Goal: Task Accomplishment & Management: Manage account settings

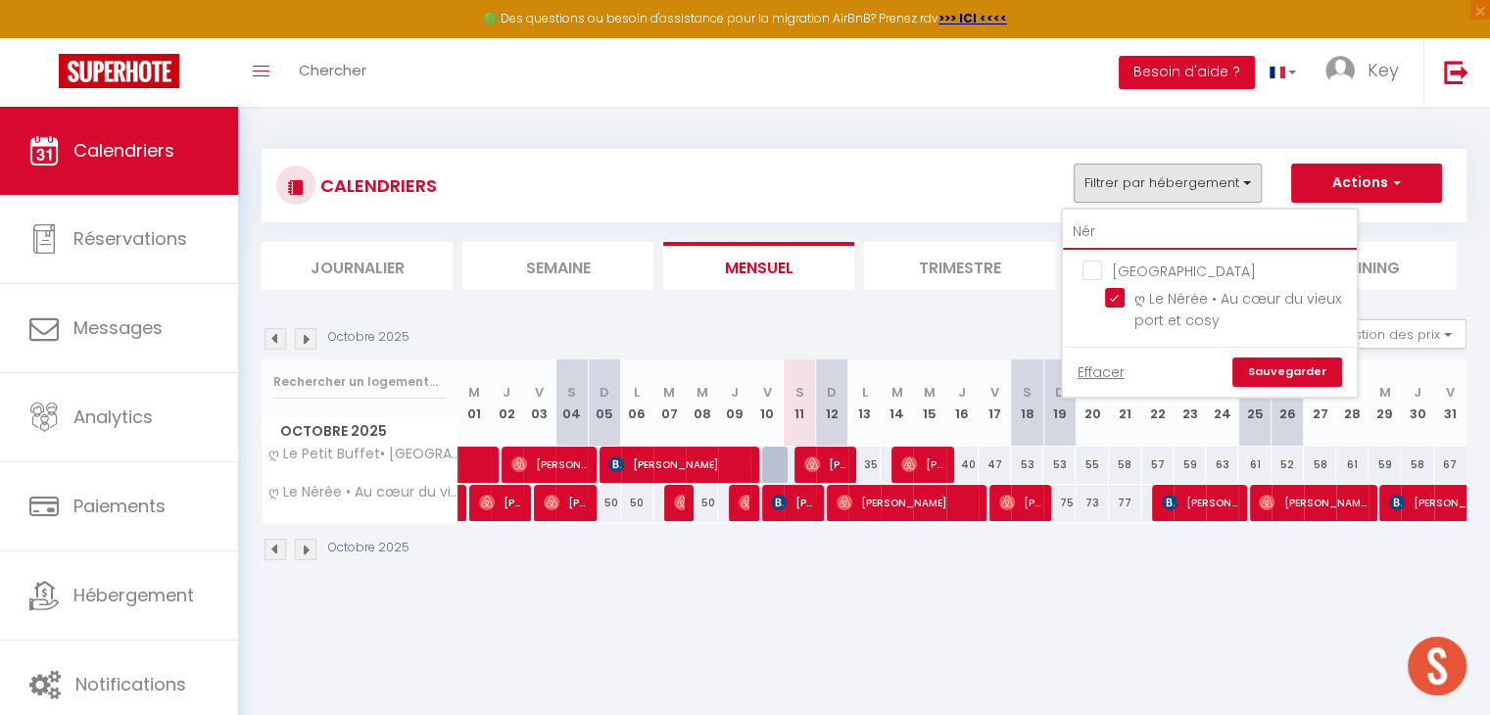
click at [1172, 239] on input "Nér" at bounding box center [1210, 232] width 294 height 35
type input "N"
checkbox input "false"
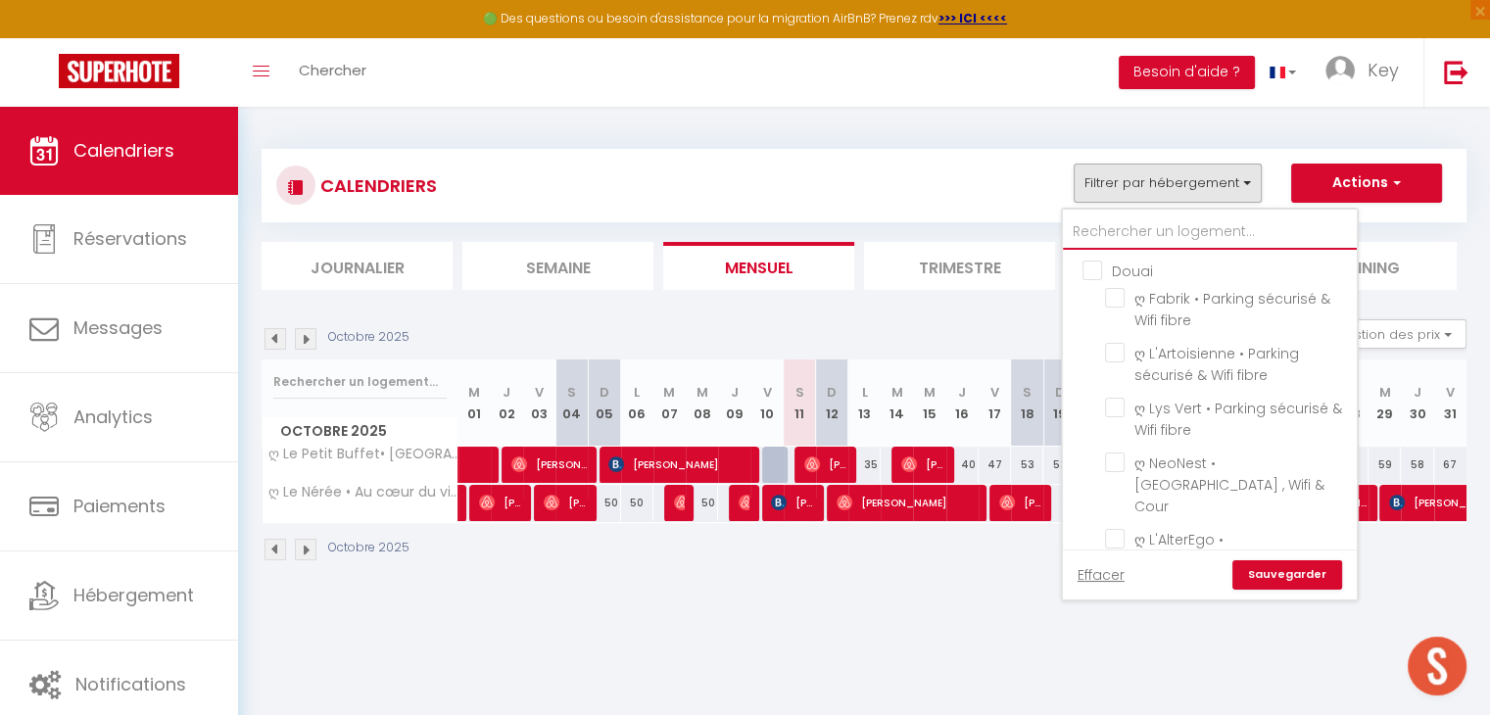
checkbox input "false"
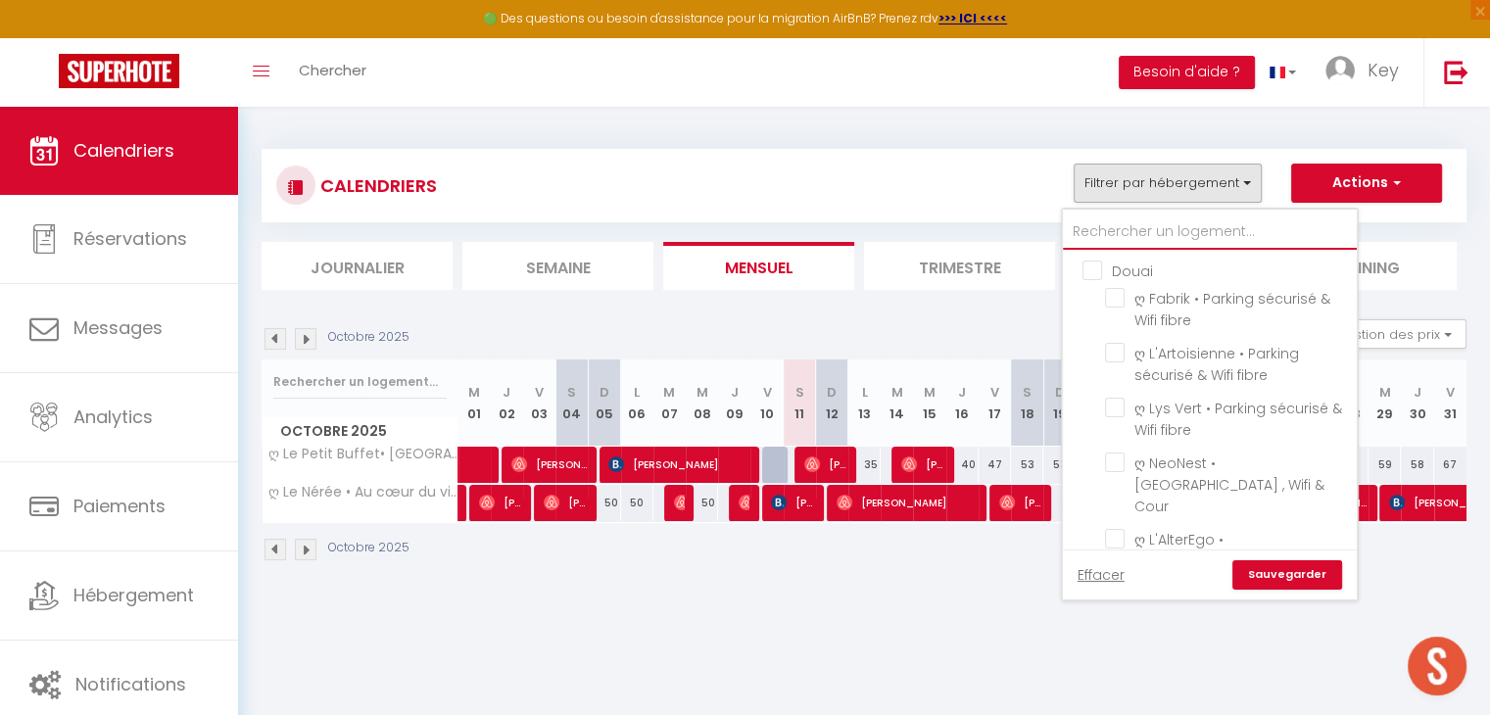
checkbox input "false"
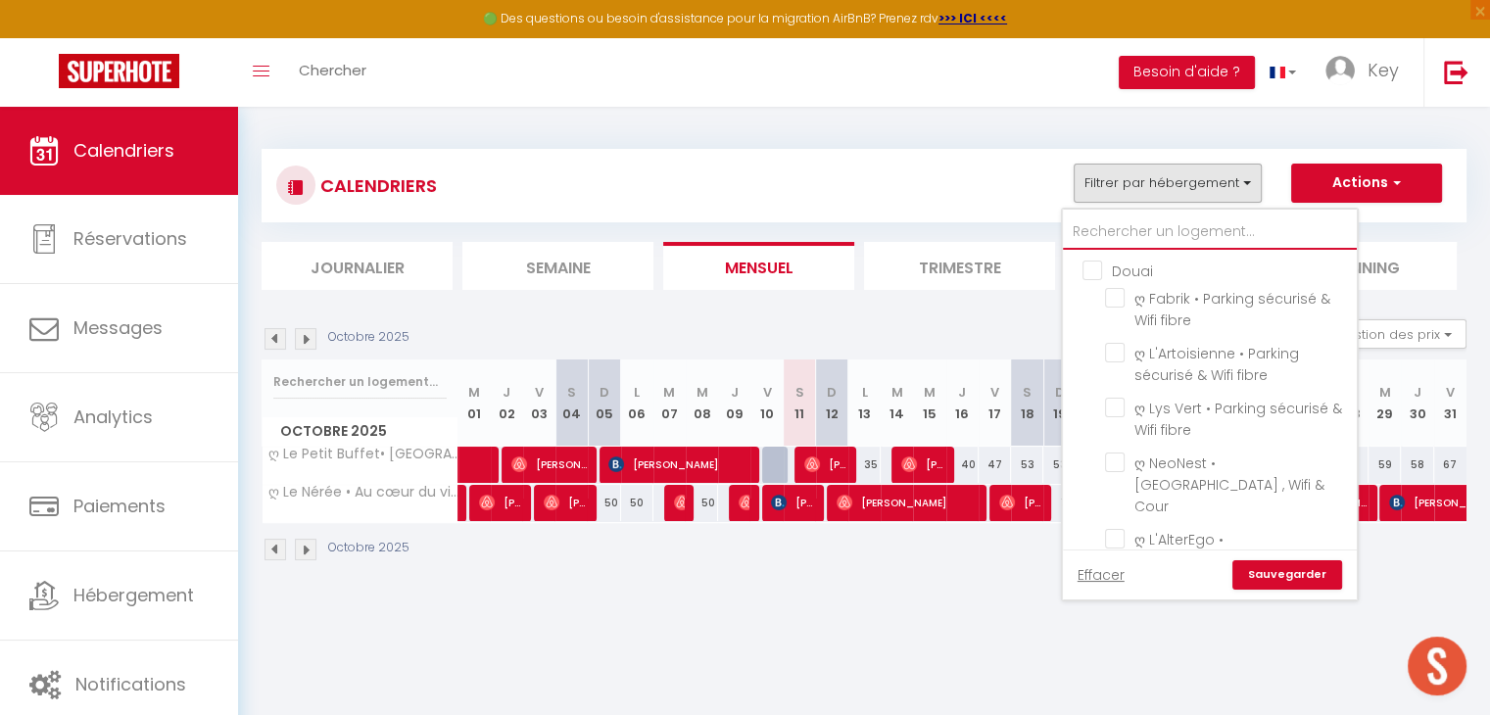
checkbox input "false"
checkbox input "true"
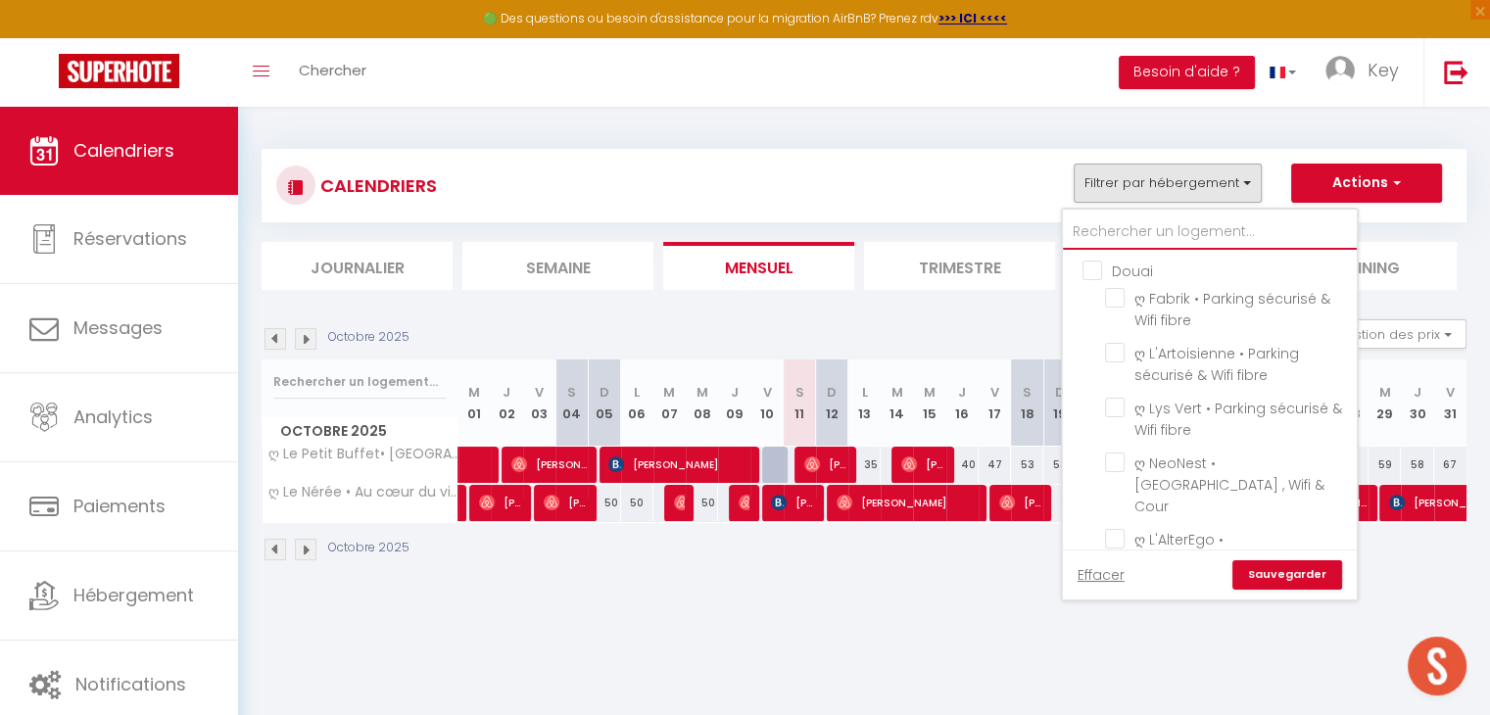
checkbox input "false"
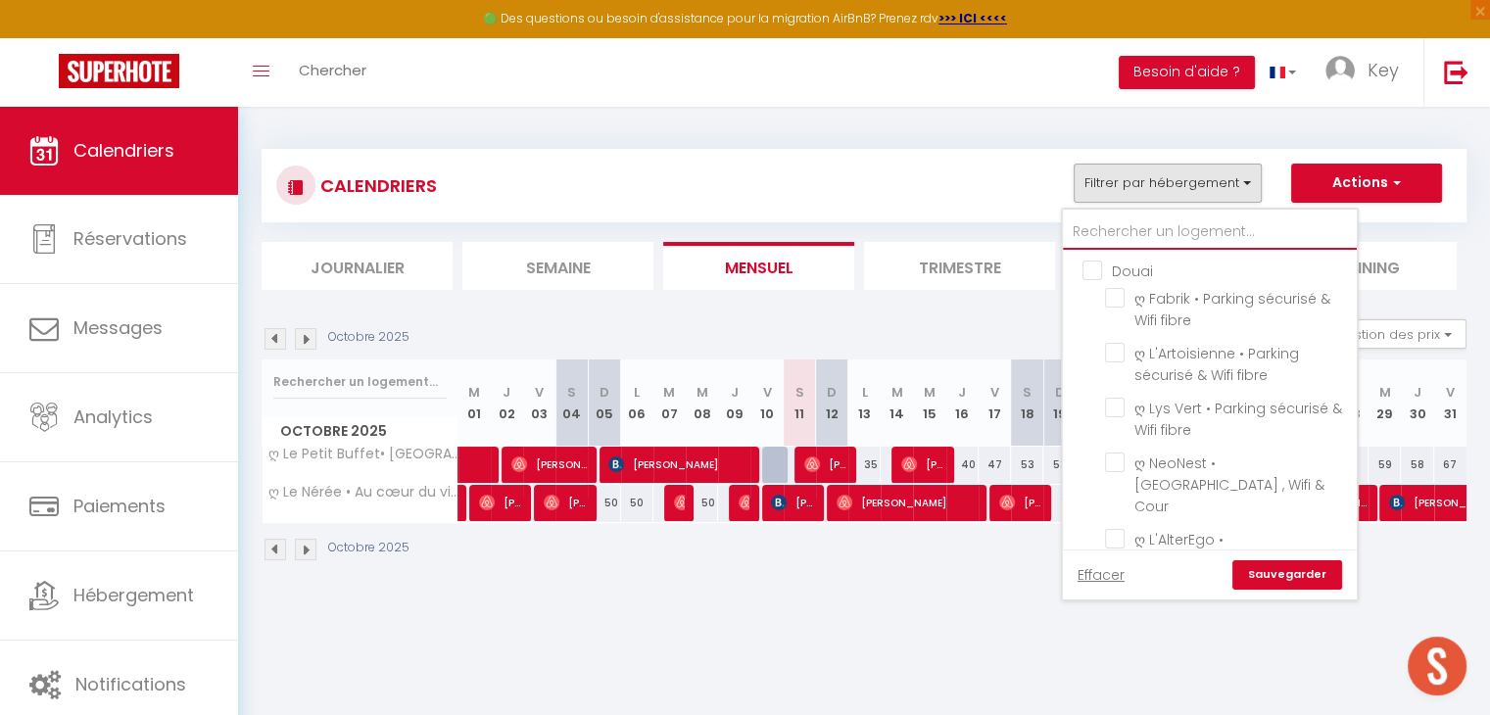
checkbox input "false"
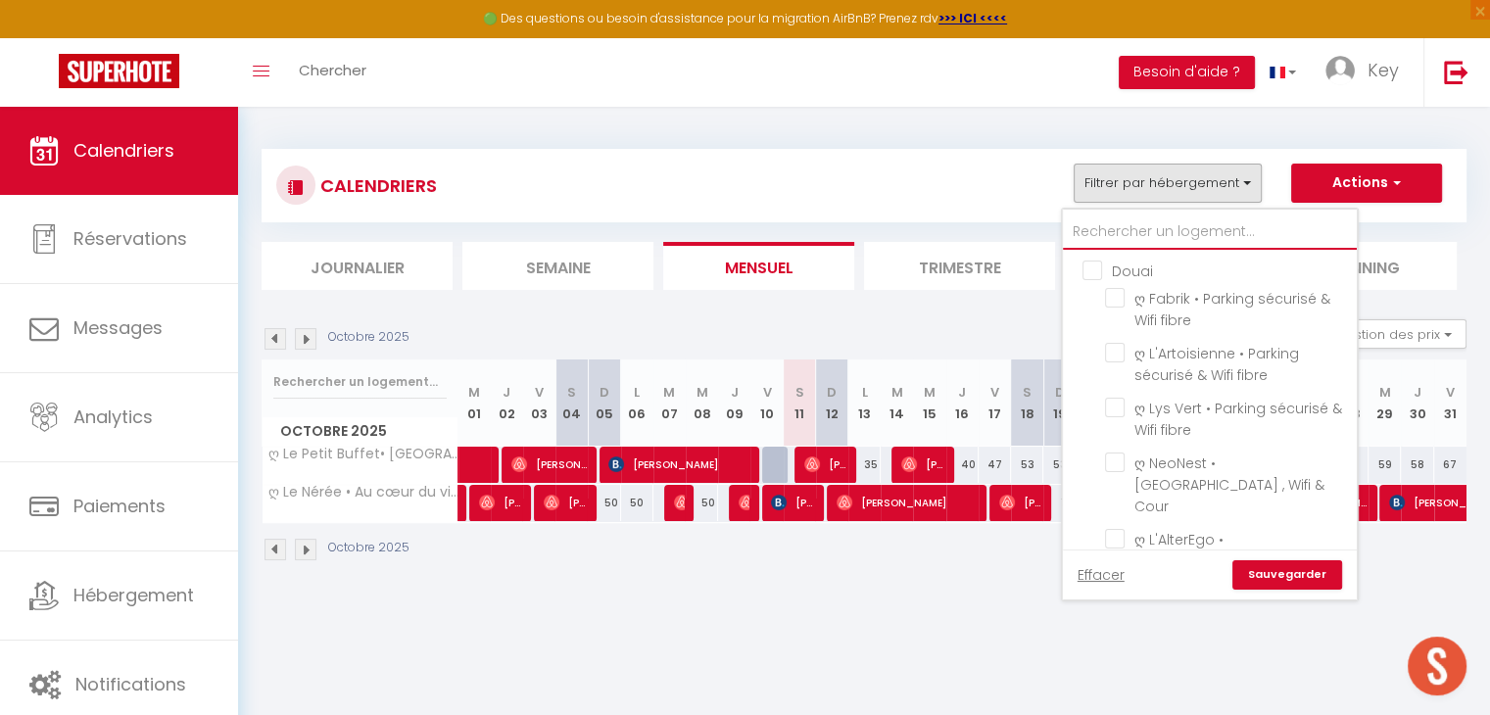
checkbox input "false"
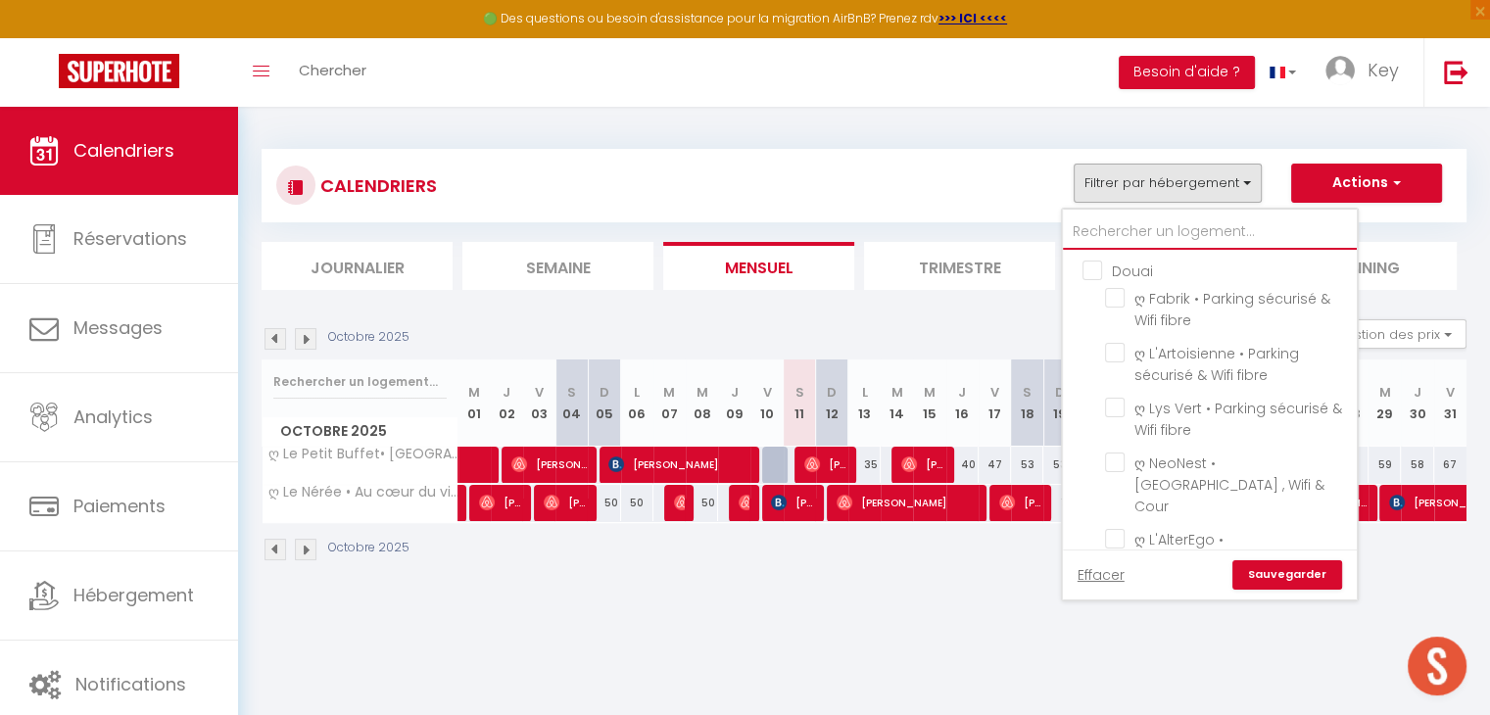
checkbox input "false"
checkbox input "true"
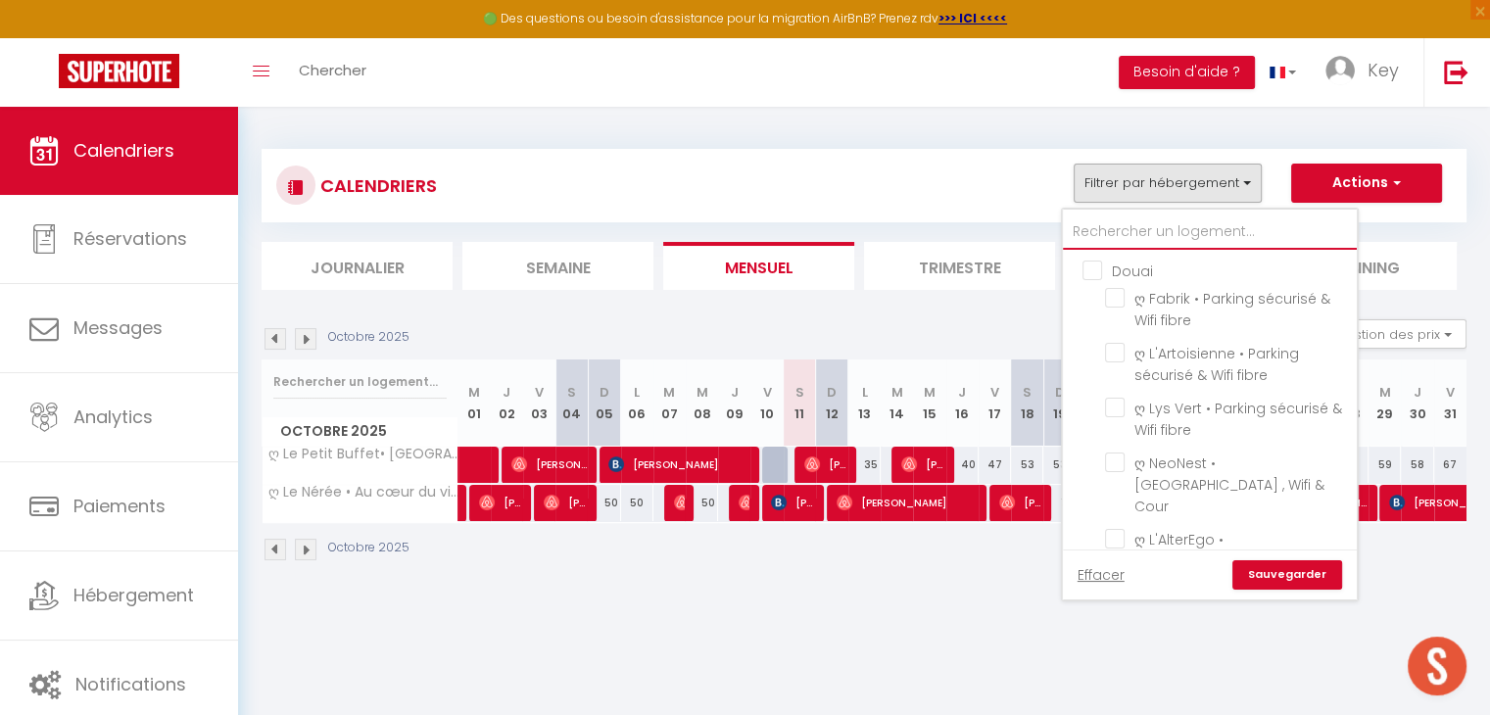
checkbox input "false"
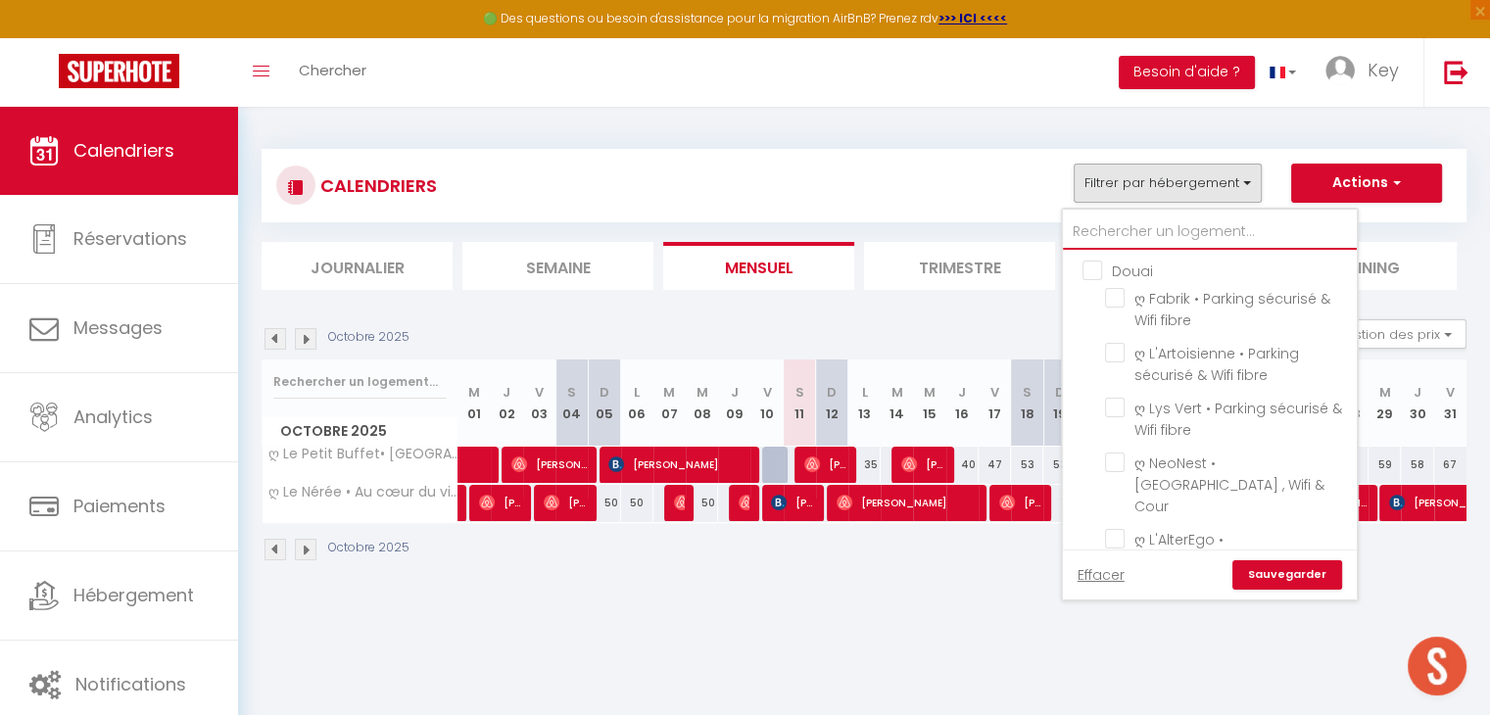
checkbox input "false"
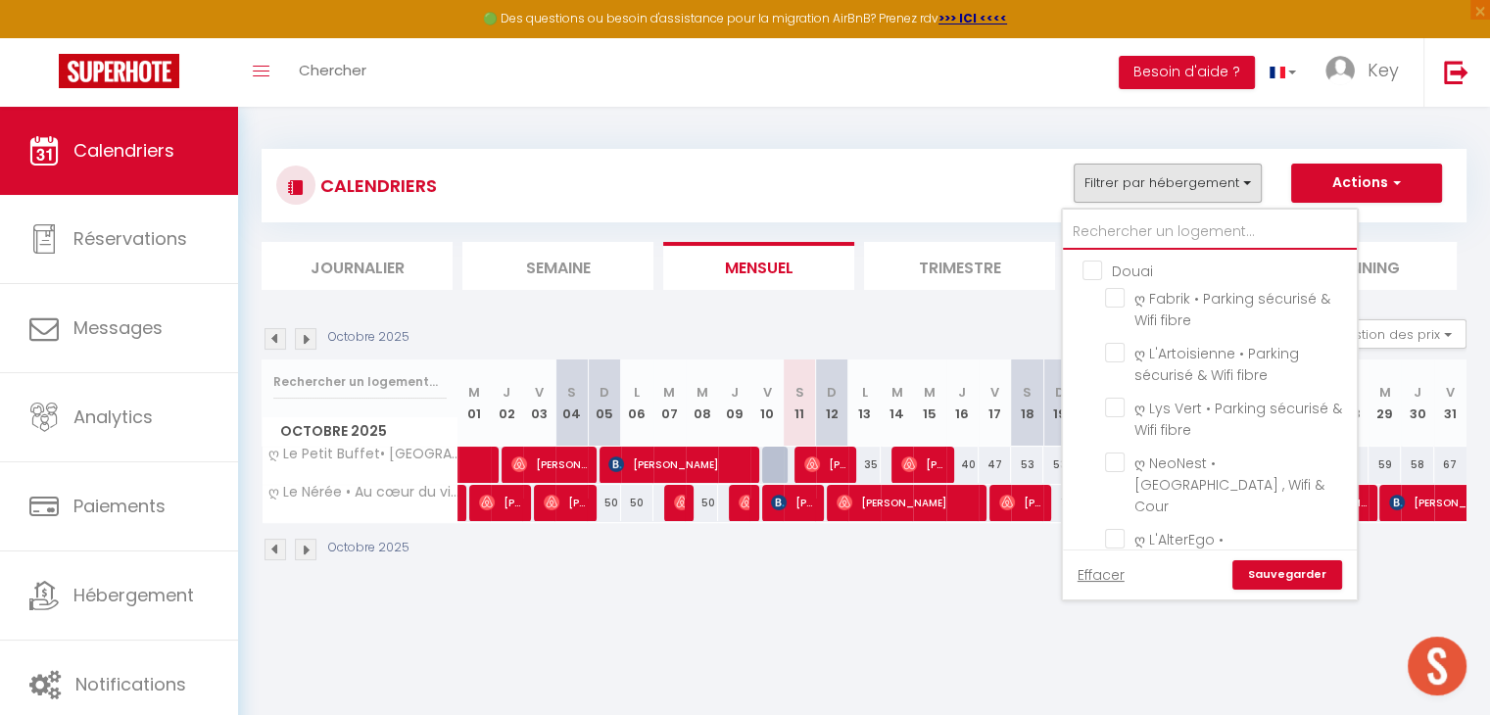
checkbox input "false"
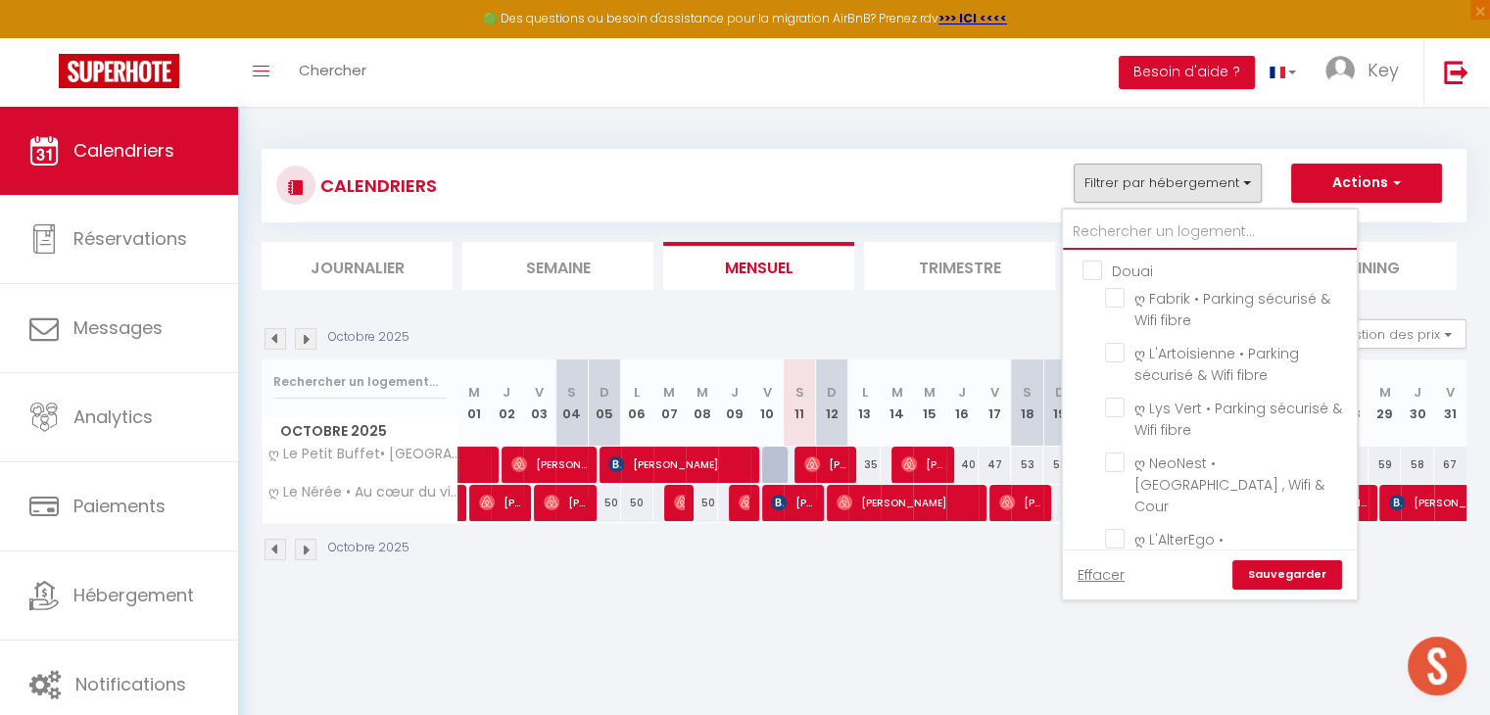
checkbox input "false"
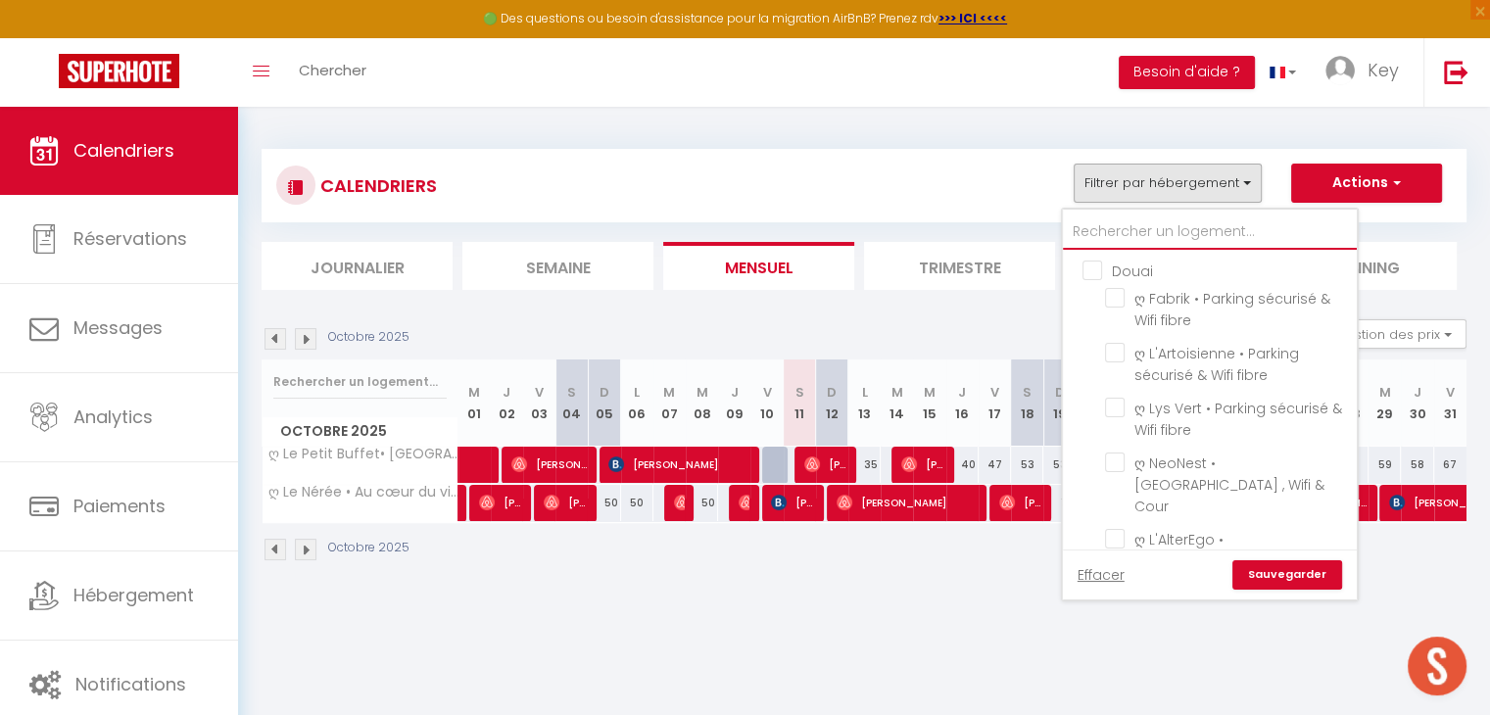
checkbox input "false"
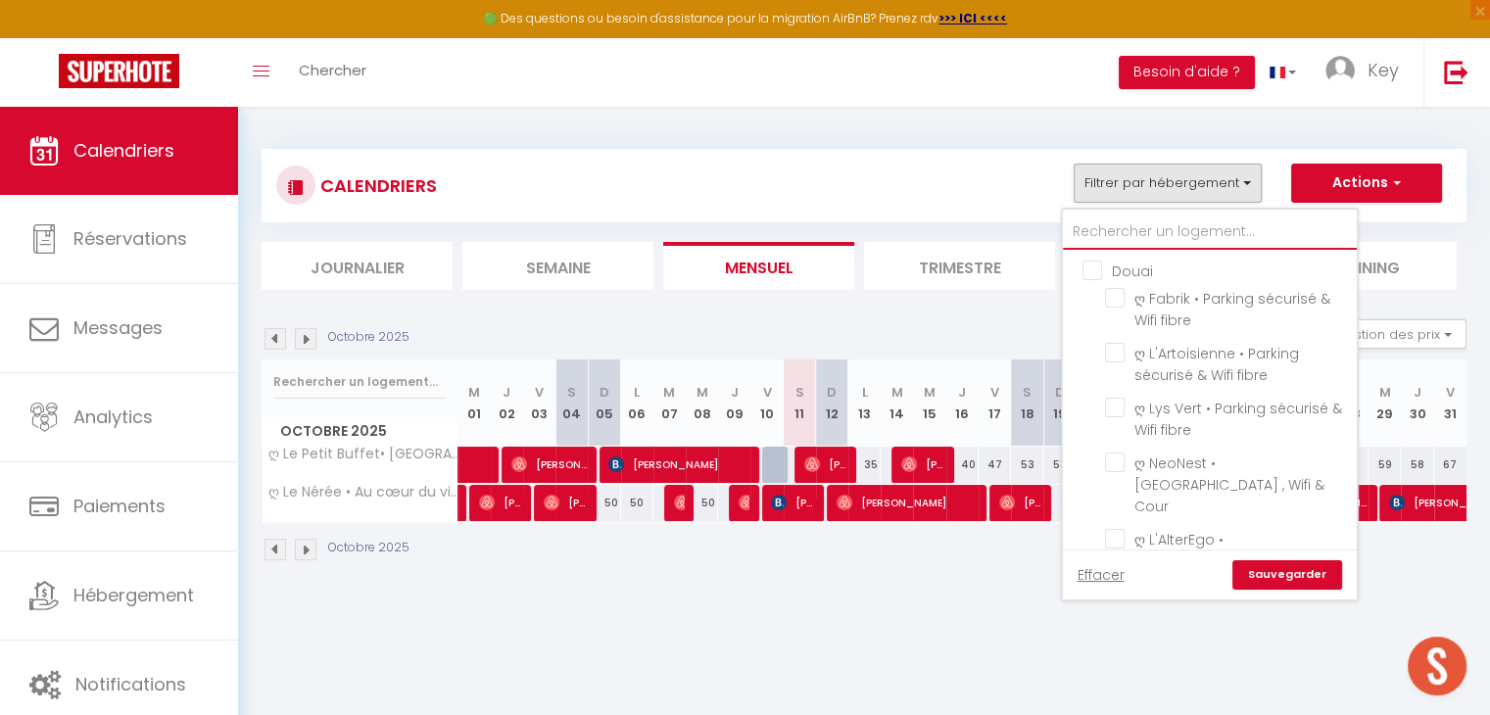
checkbox input "false"
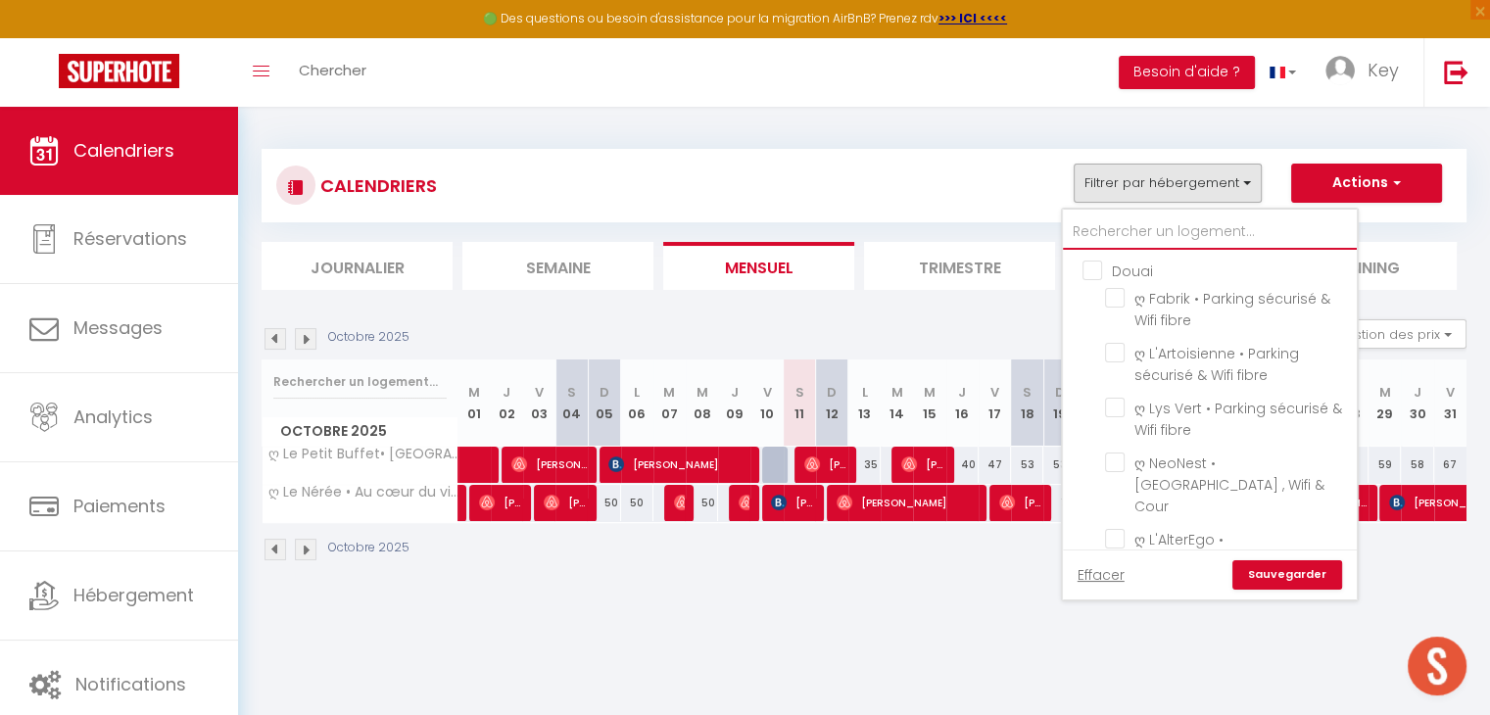
checkbox input "false"
type input "g"
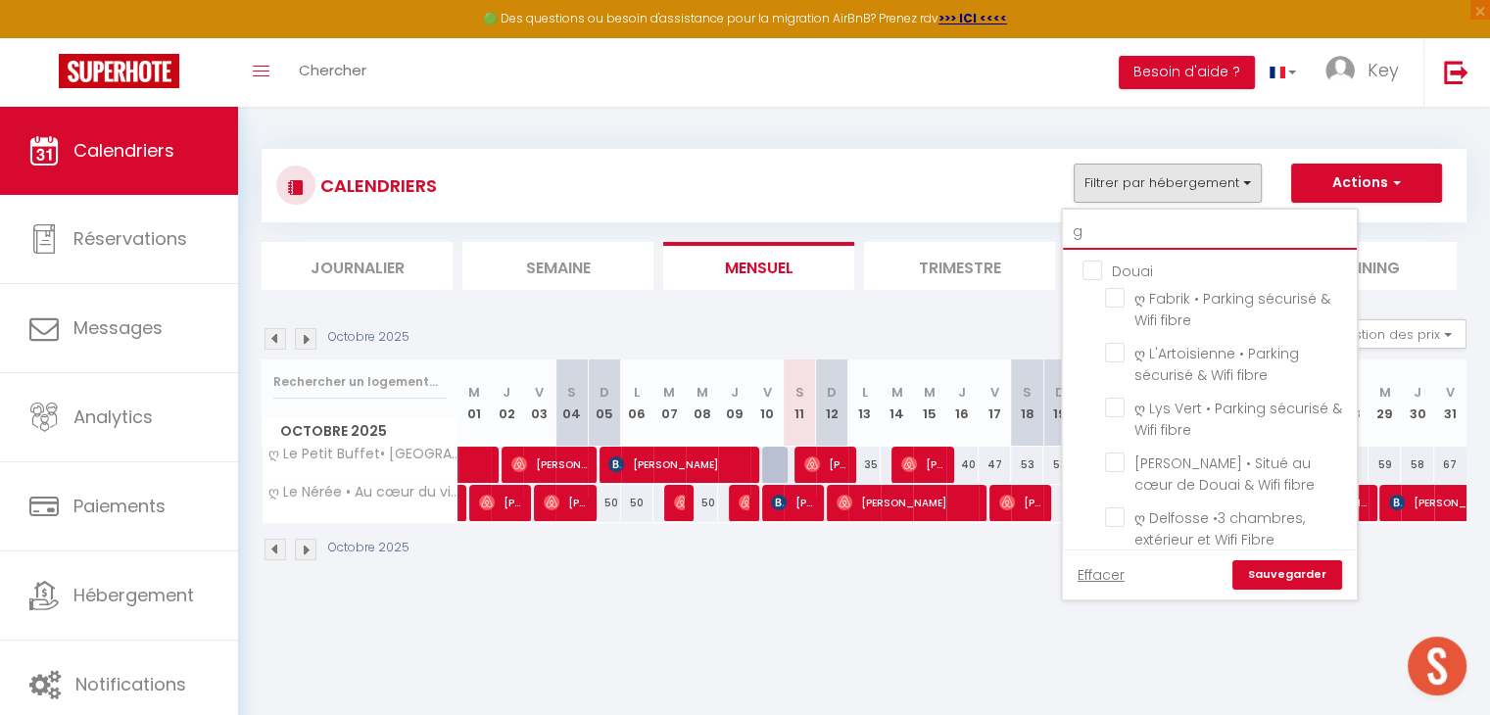
checkbox input "false"
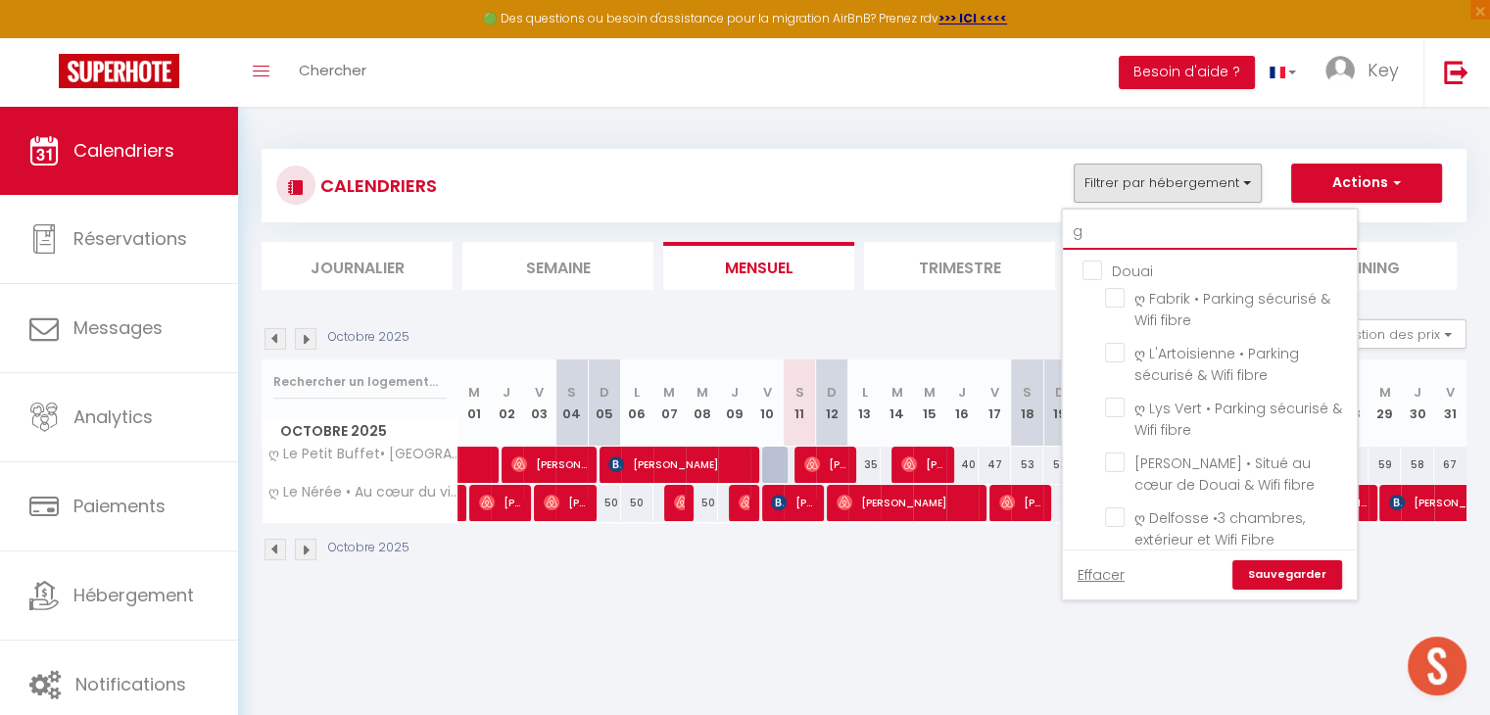
checkbox input "false"
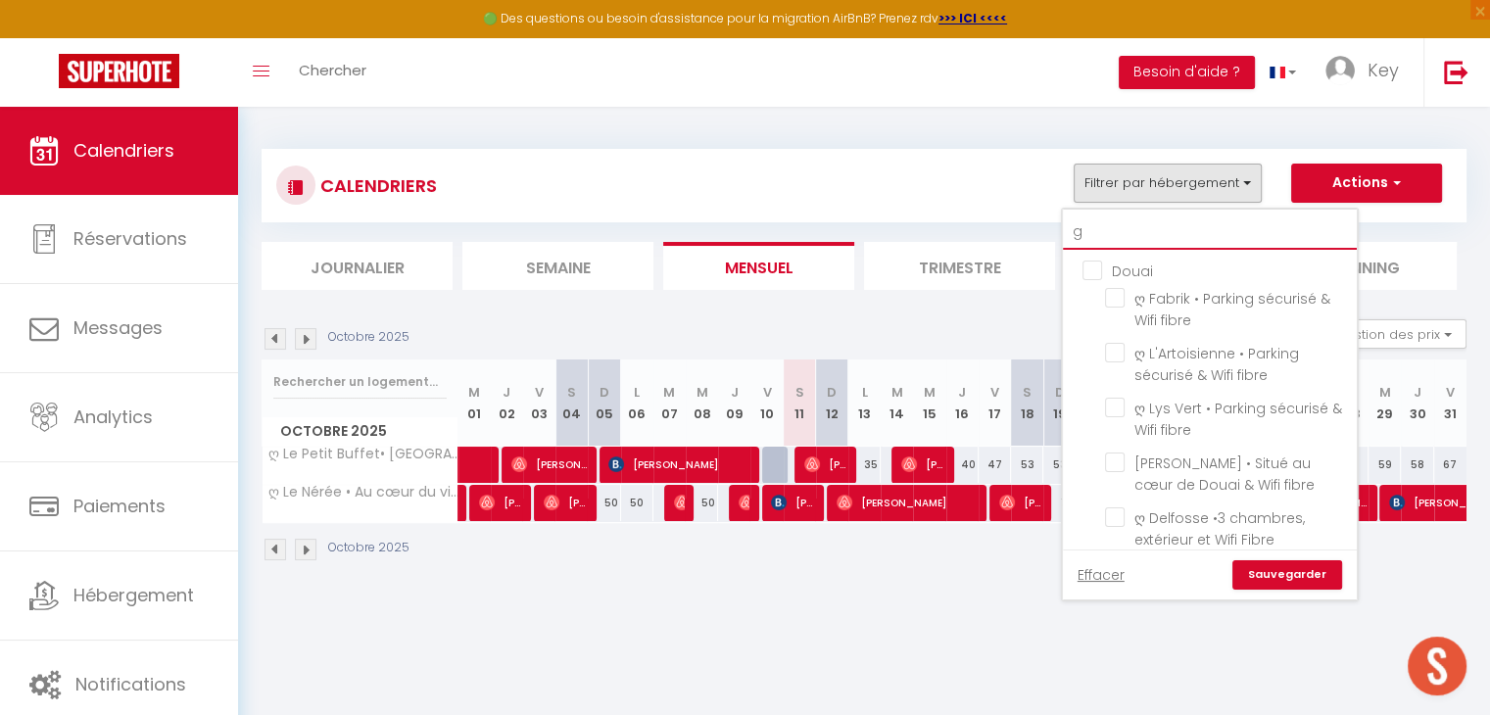
checkbox input "false"
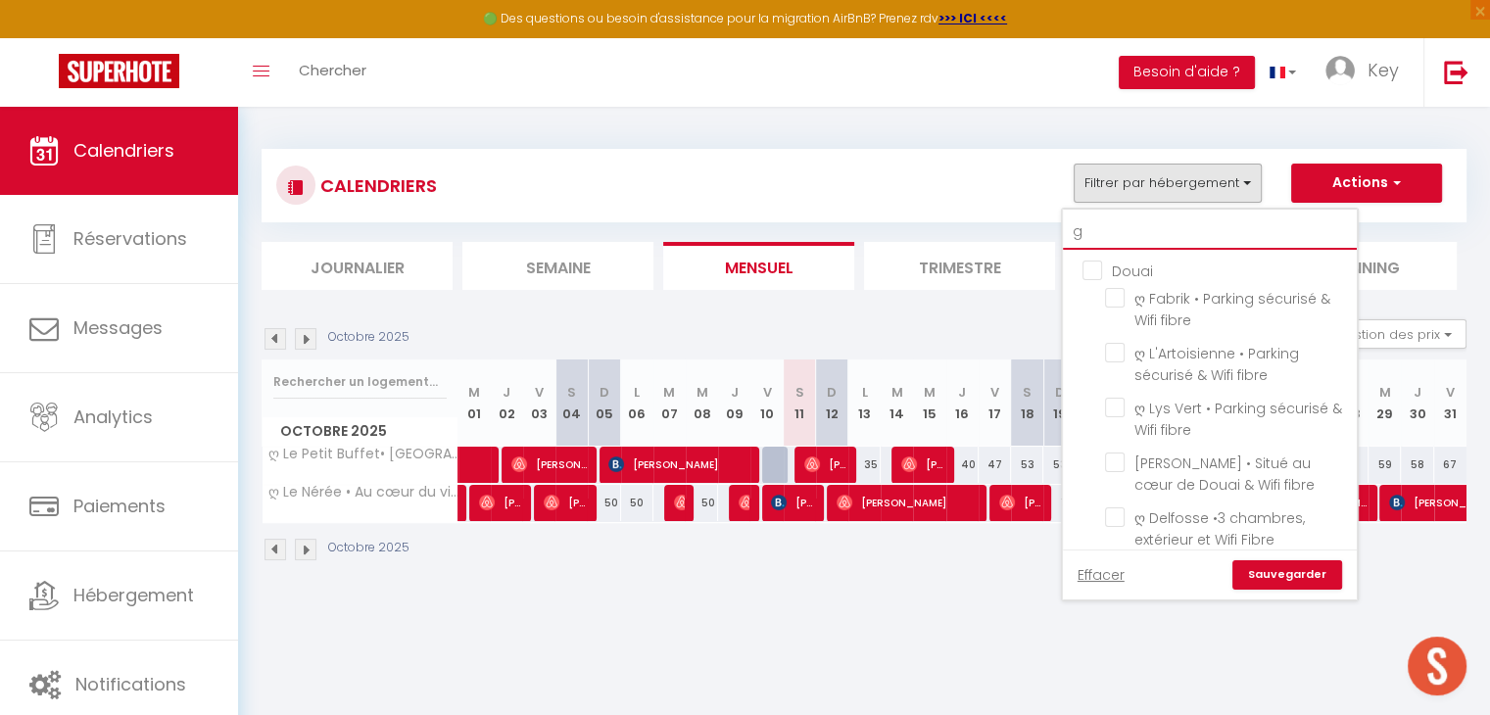
checkbox input "false"
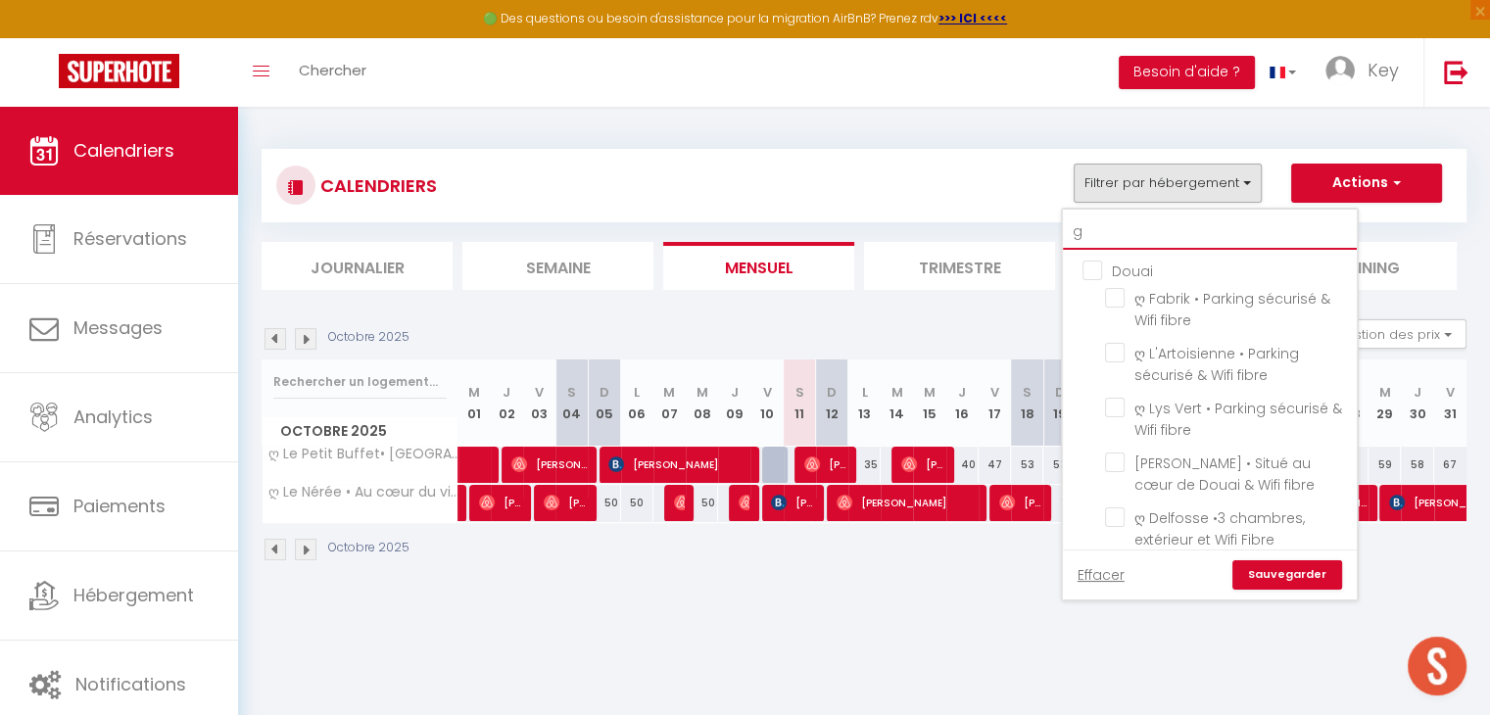
checkbox input "false"
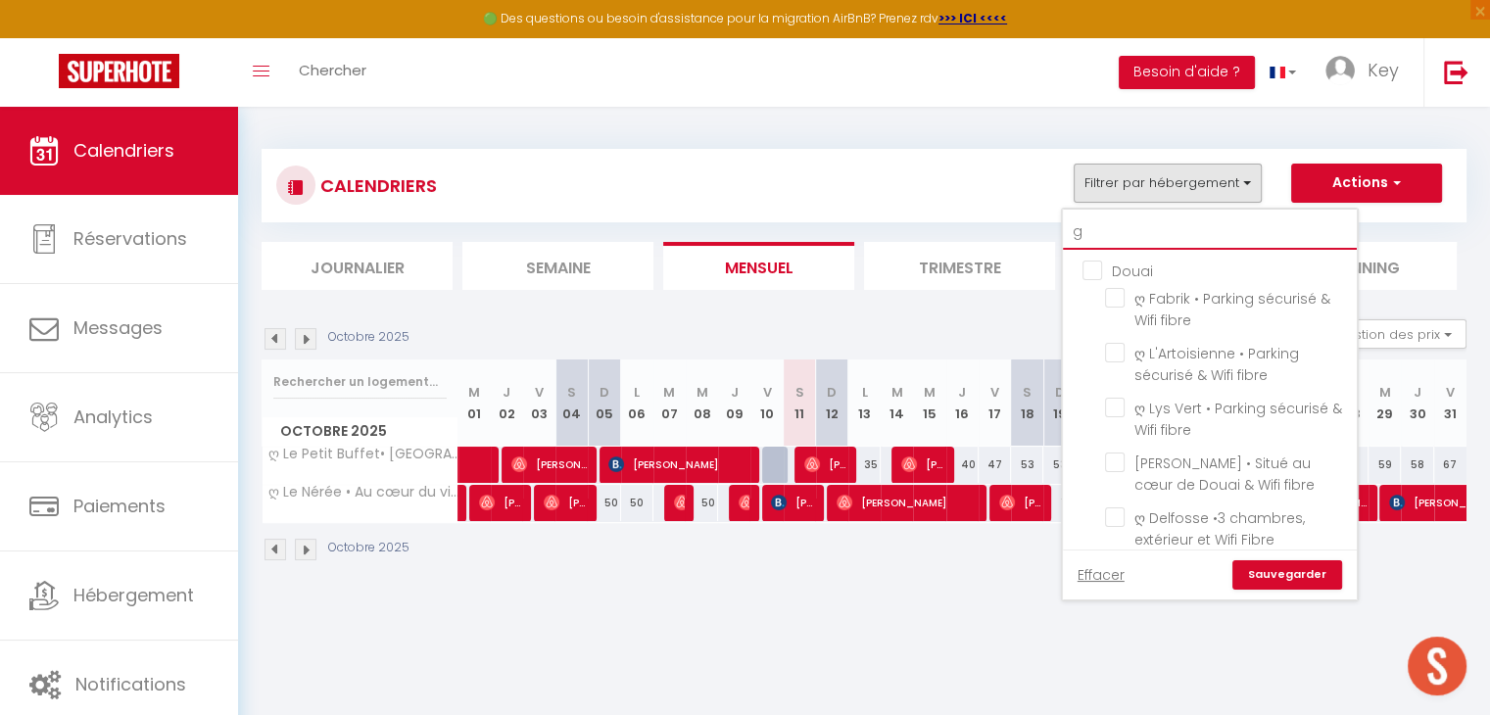
checkbox input "false"
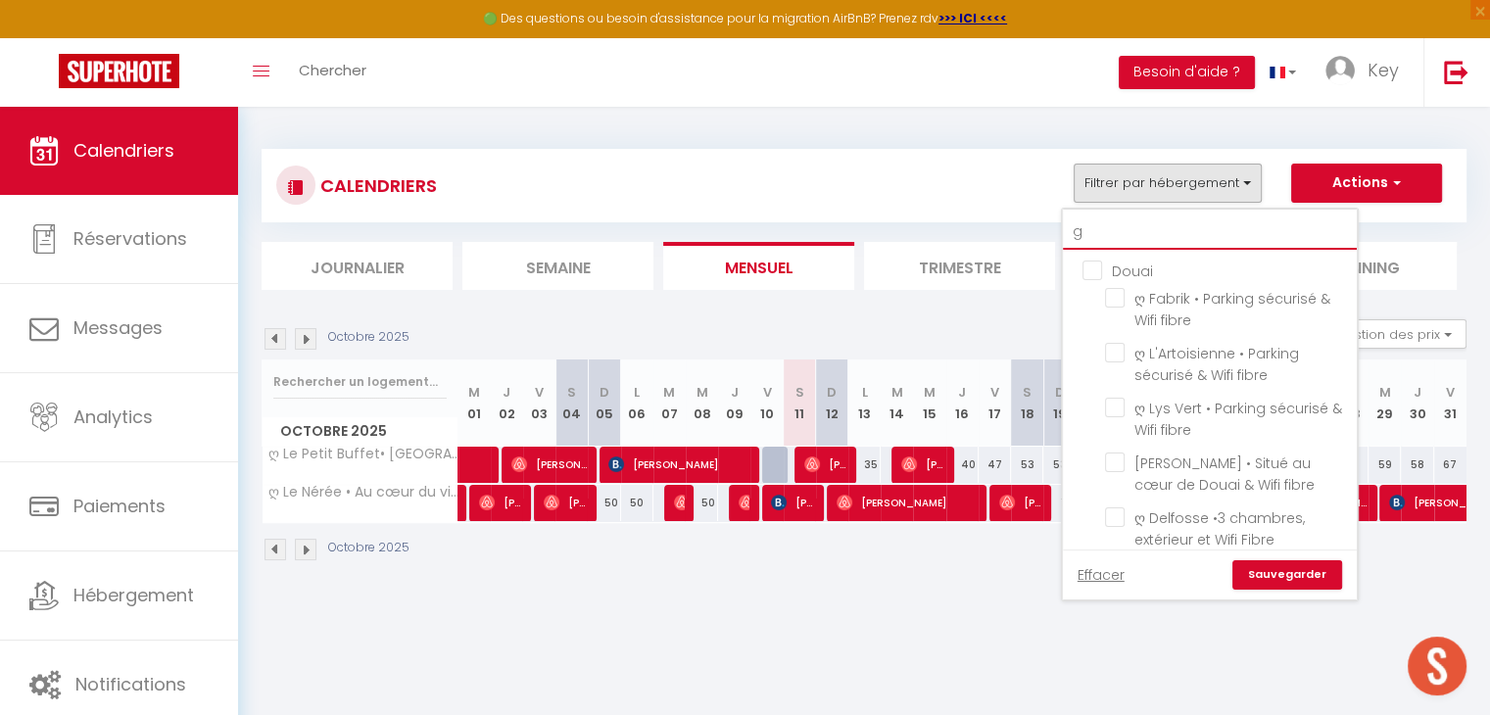
checkbox input "false"
type input "go"
checkbox input "false"
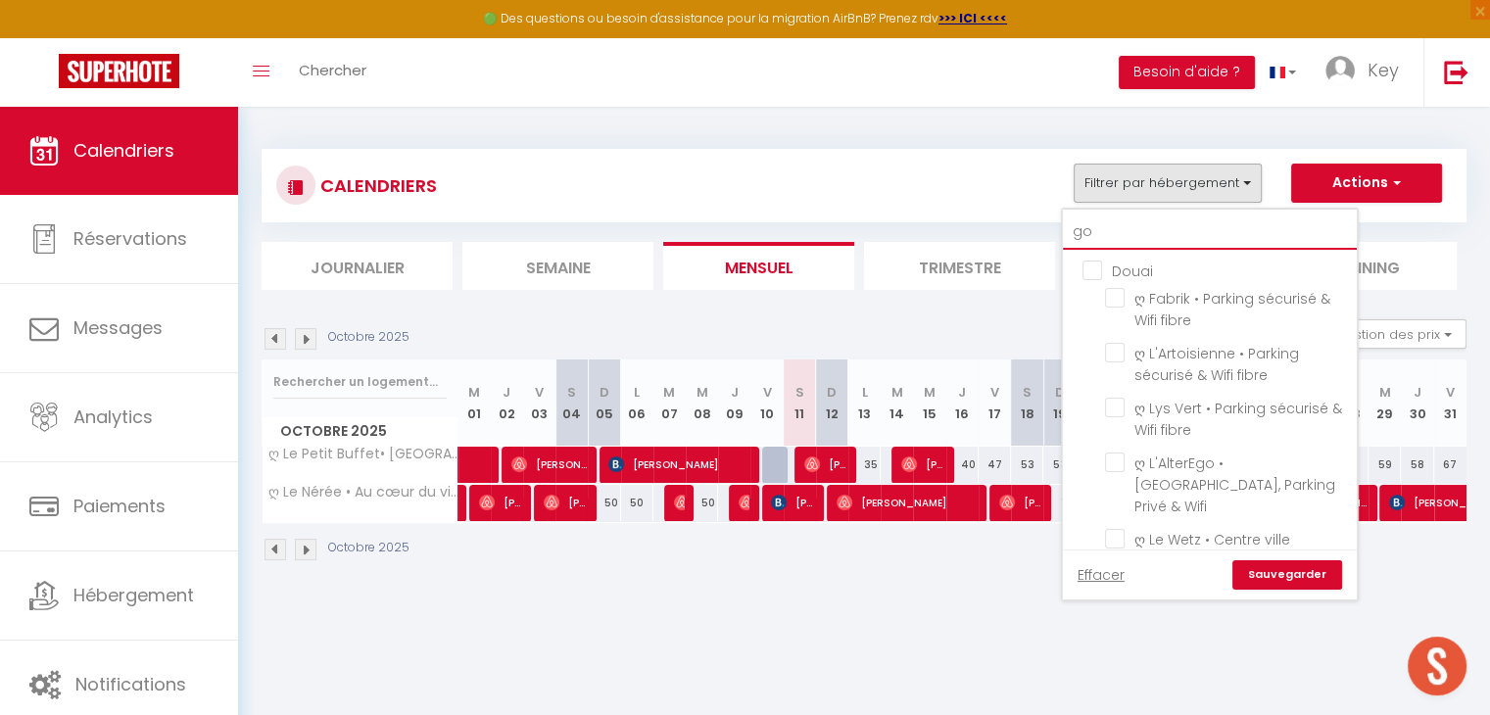
checkbox input "false"
type input "gou"
checkbox input "false"
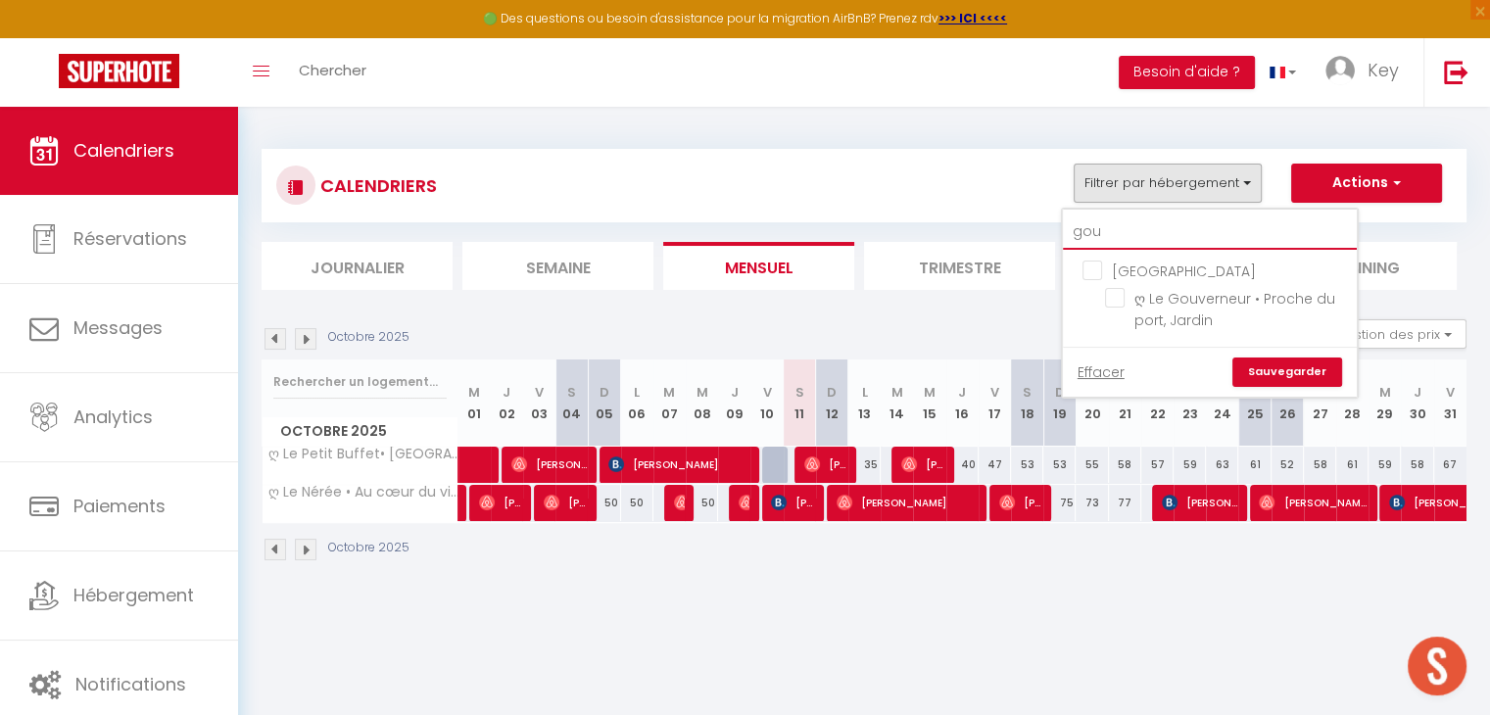
type input "gouv"
checkbox input "false"
type input "gouve"
checkbox input "false"
type input "gouver"
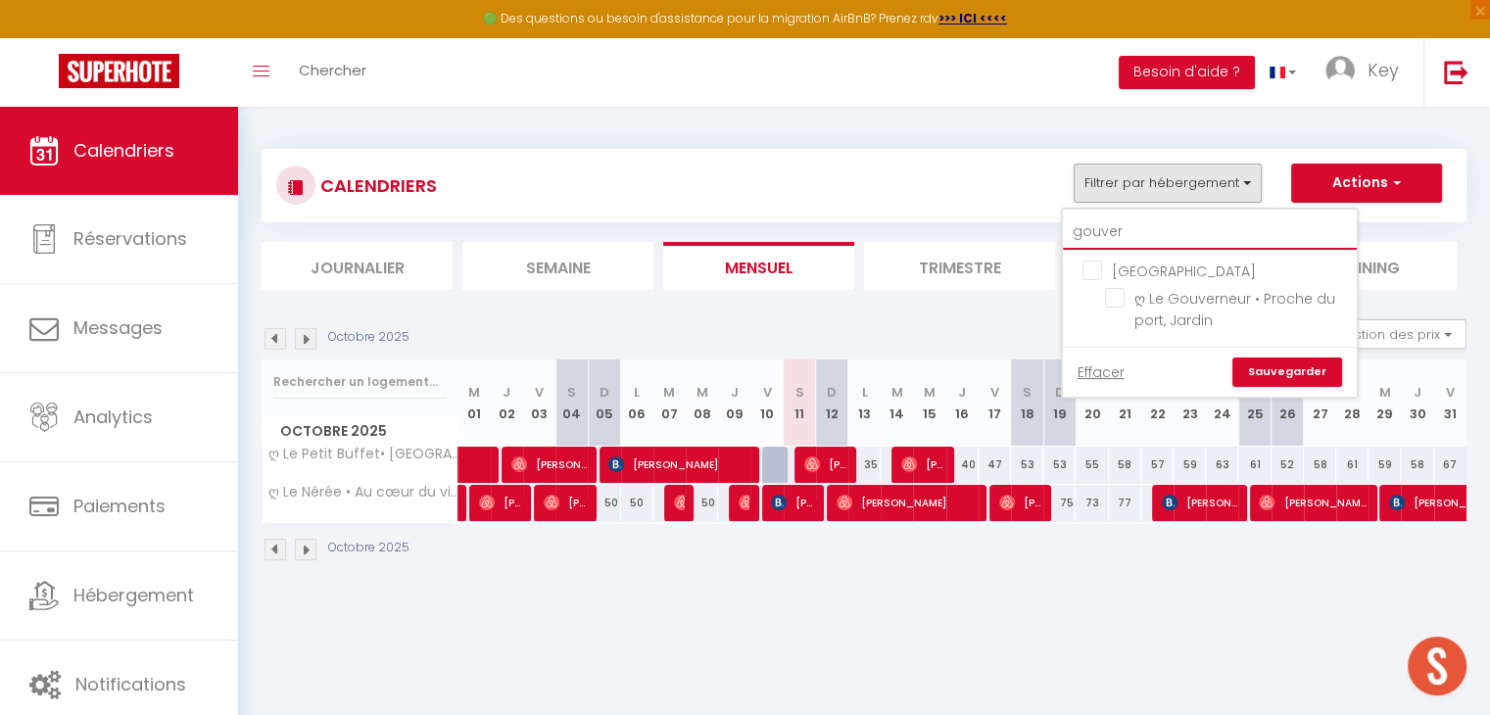
checkbox input "false"
type input "gouver"
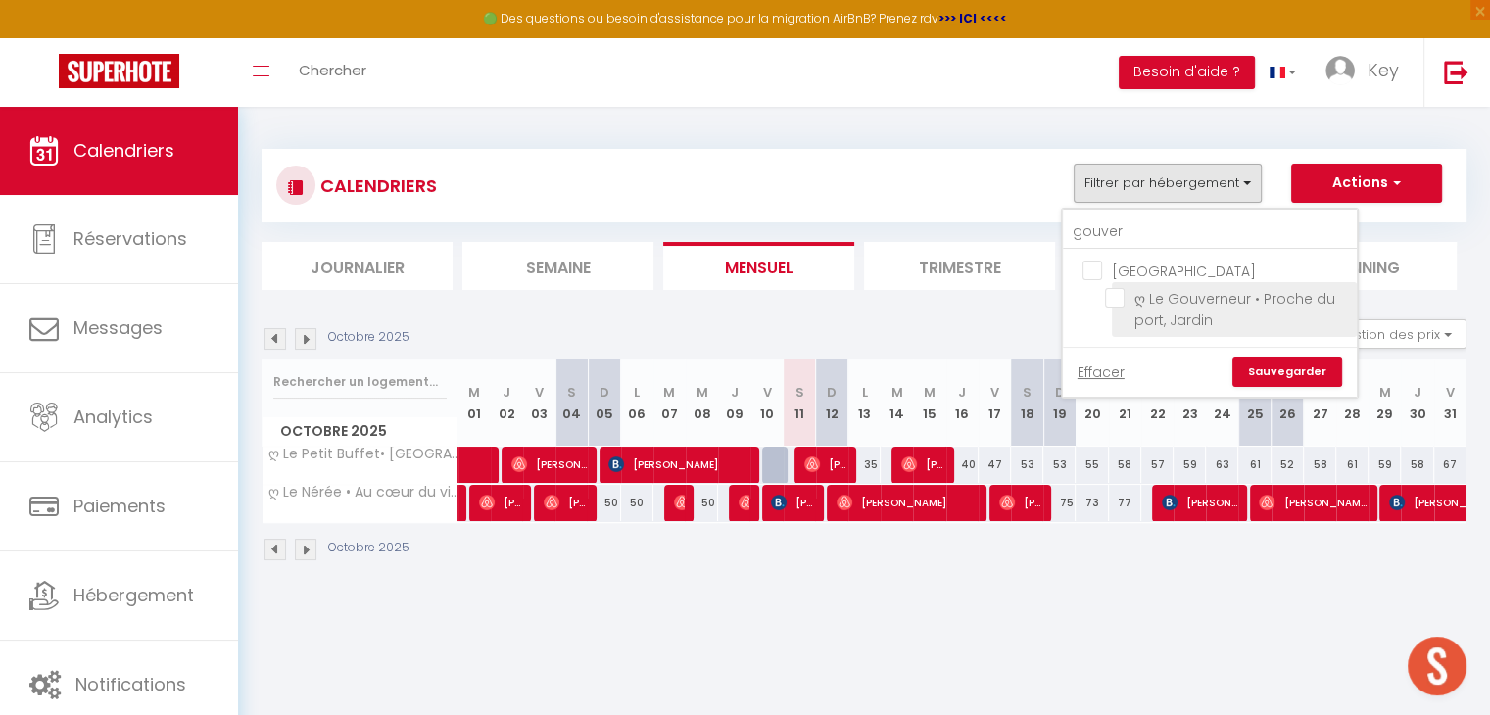
click at [1120, 295] on input "ღ Le Gouverneur • Proche du port, Jardin" at bounding box center [1227, 298] width 245 height 20
checkbox input "true"
click at [1262, 362] on link "Sauvegarder" at bounding box center [1287, 372] width 110 height 29
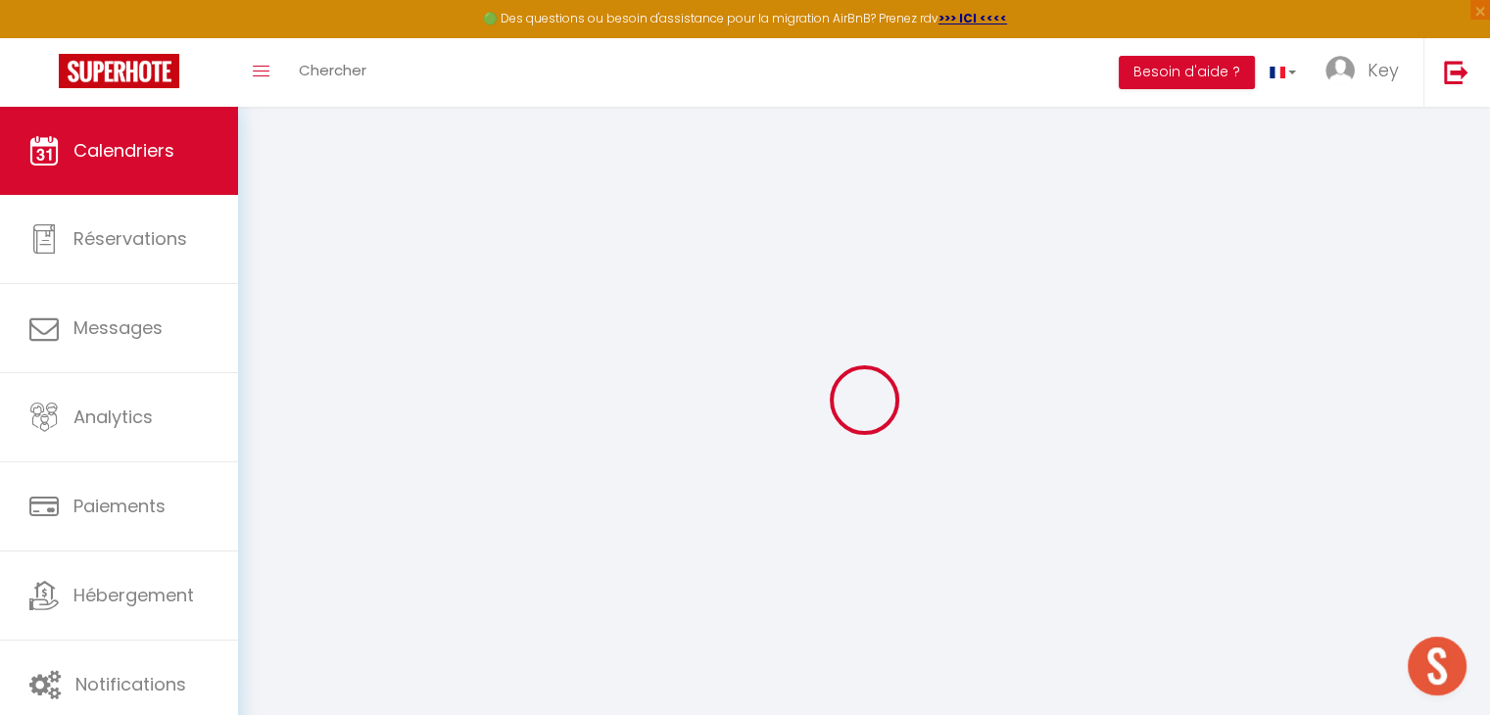
select select "0"
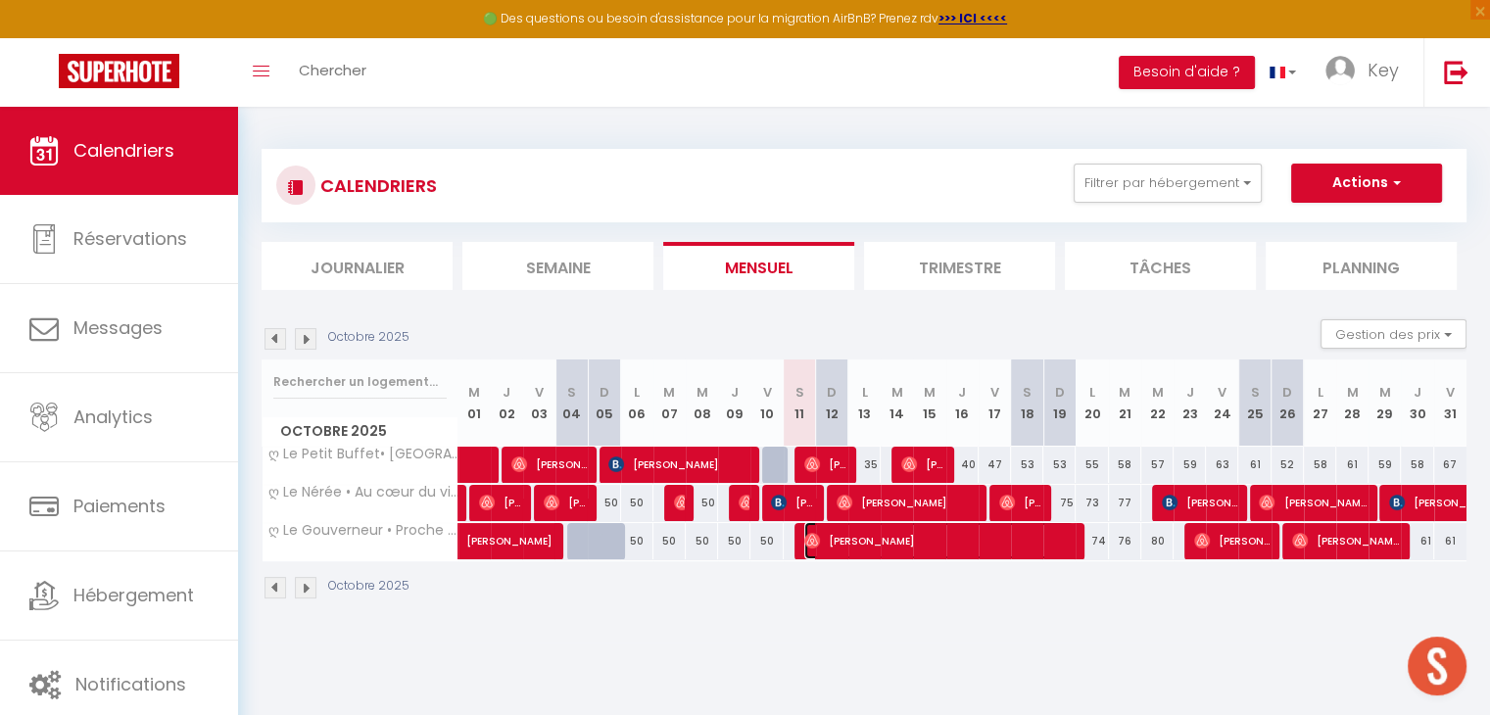
click at [895, 537] on span "[PERSON_NAME]" at bounding box center [938, 540] width 269 height 37
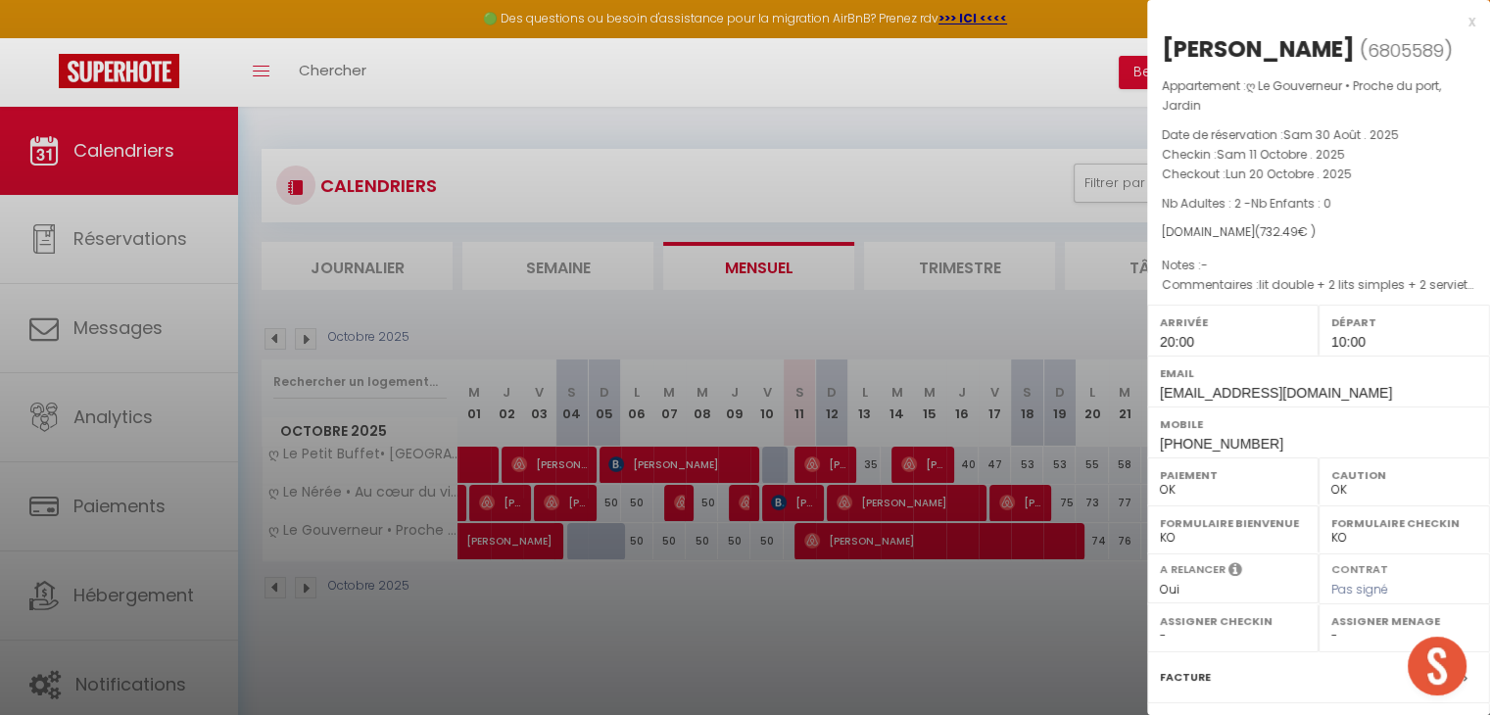
click at [874, 627] on div at bounding box center [745, 357] width 1490 height 715
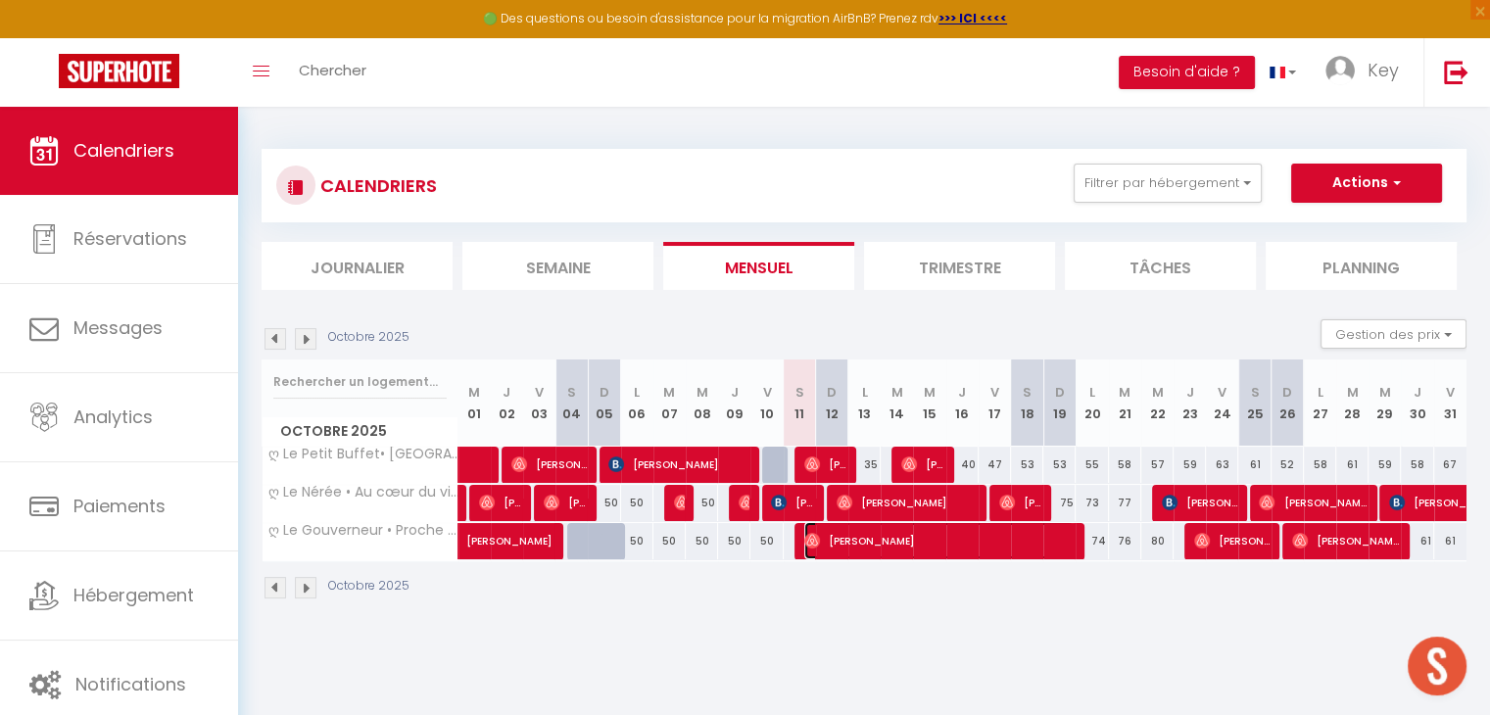
click at [868, 547] on span "[PERSON_NAME]" at bounding box center [938, 540] width 269 height 37
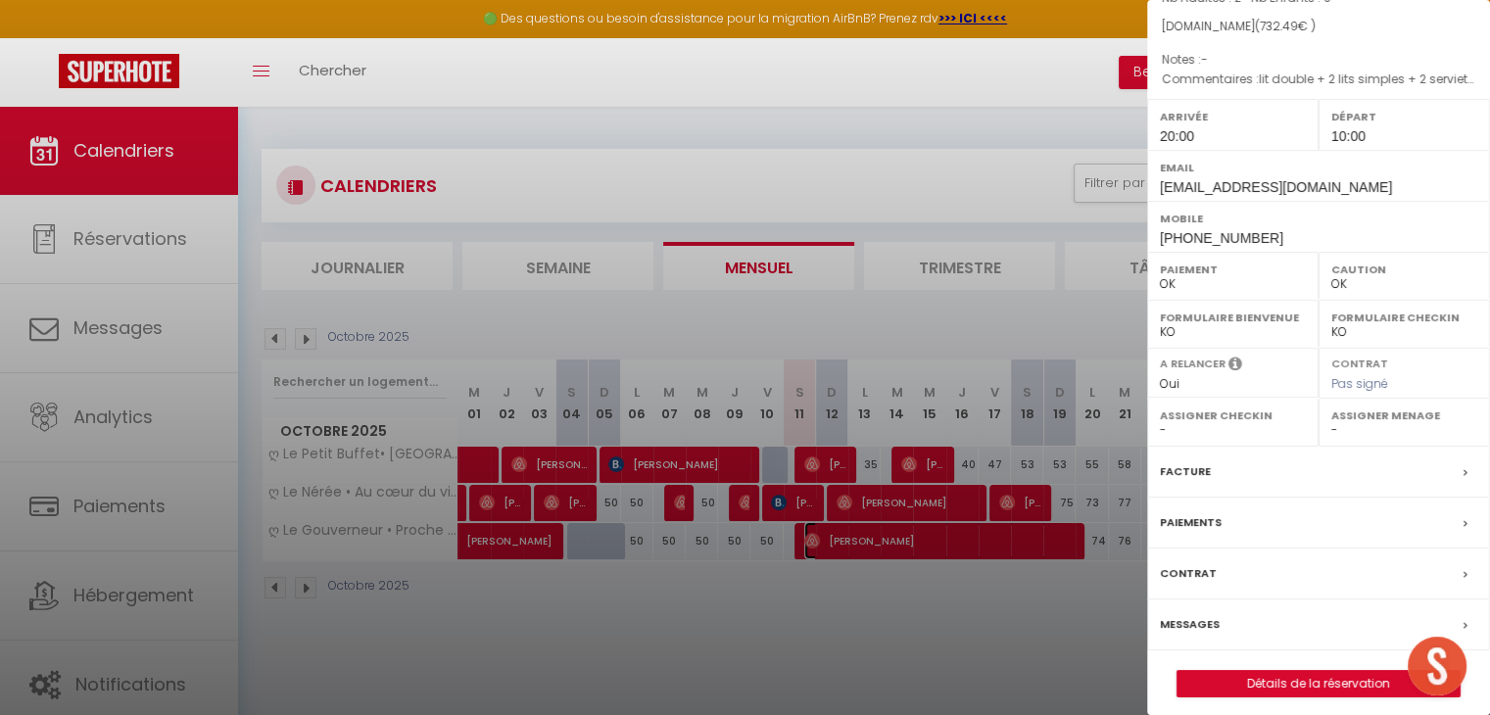
scroll to position [210, 0]
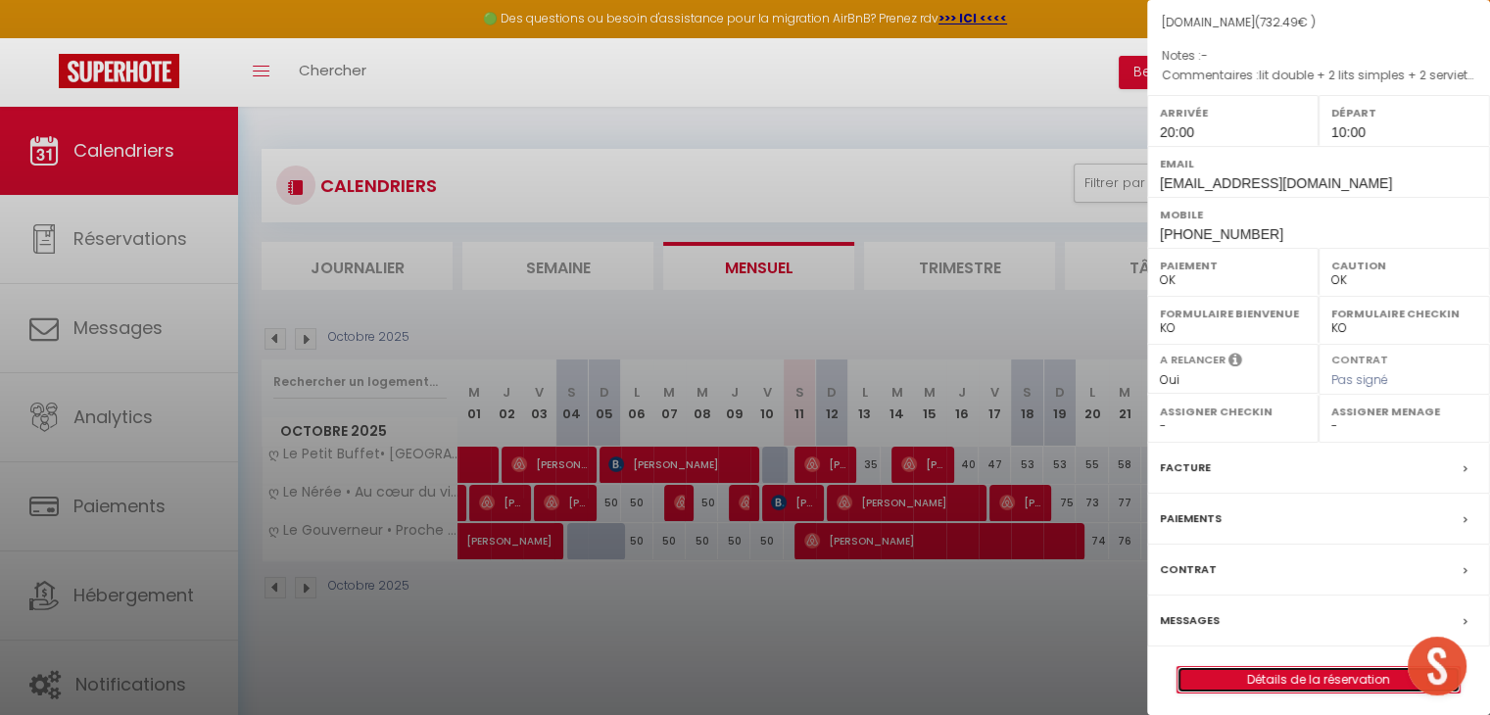
click at [1309, 671] on link "Détails de la réservation" at bounding box center [1318, 679] width 282 height 25
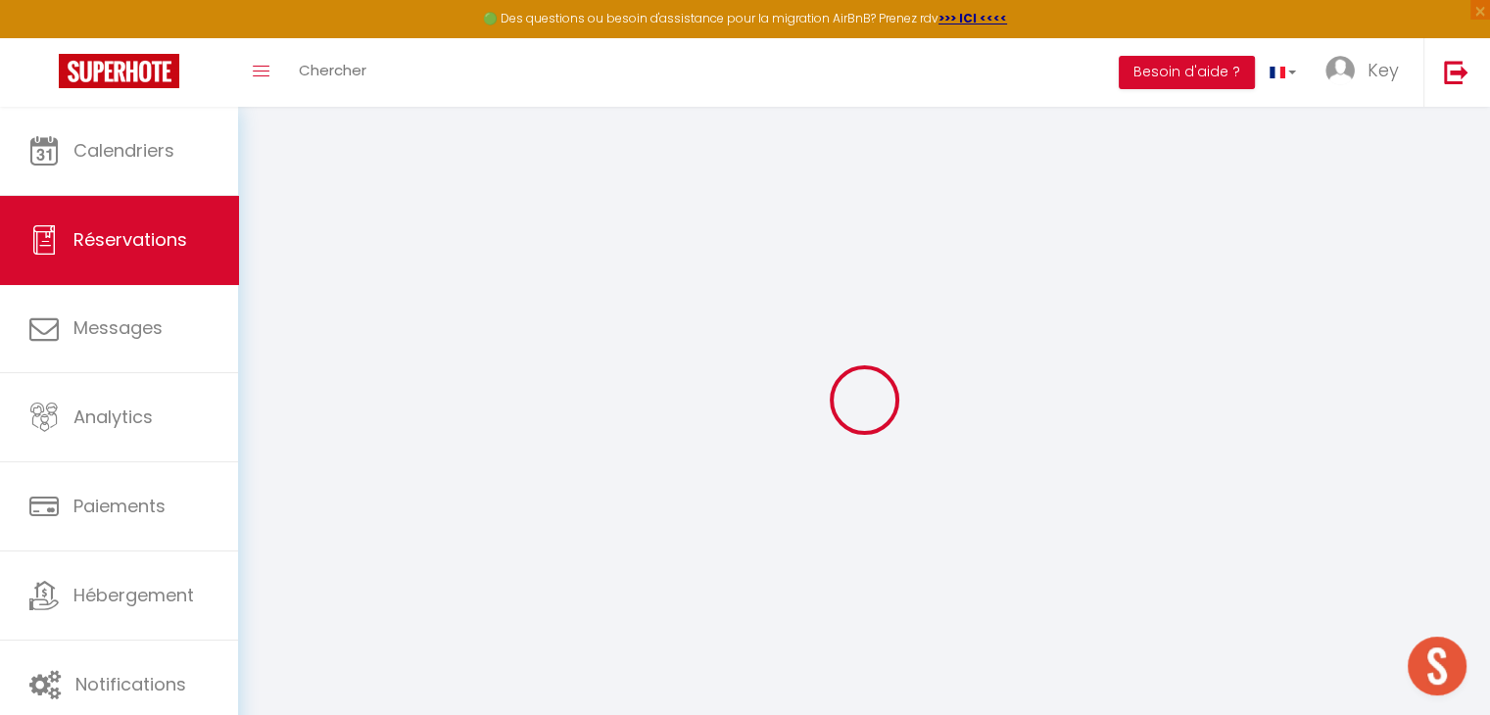
type input "Karine"
type input "Godefroy"
type input "[EMAIL_ADDRESS][DOMAIN_NAME]"
type input "[PERSON_NAME][EMAIL_ADDRESS][DOMAIN_NAME]"
type input "[PHONE_NUMBER]"
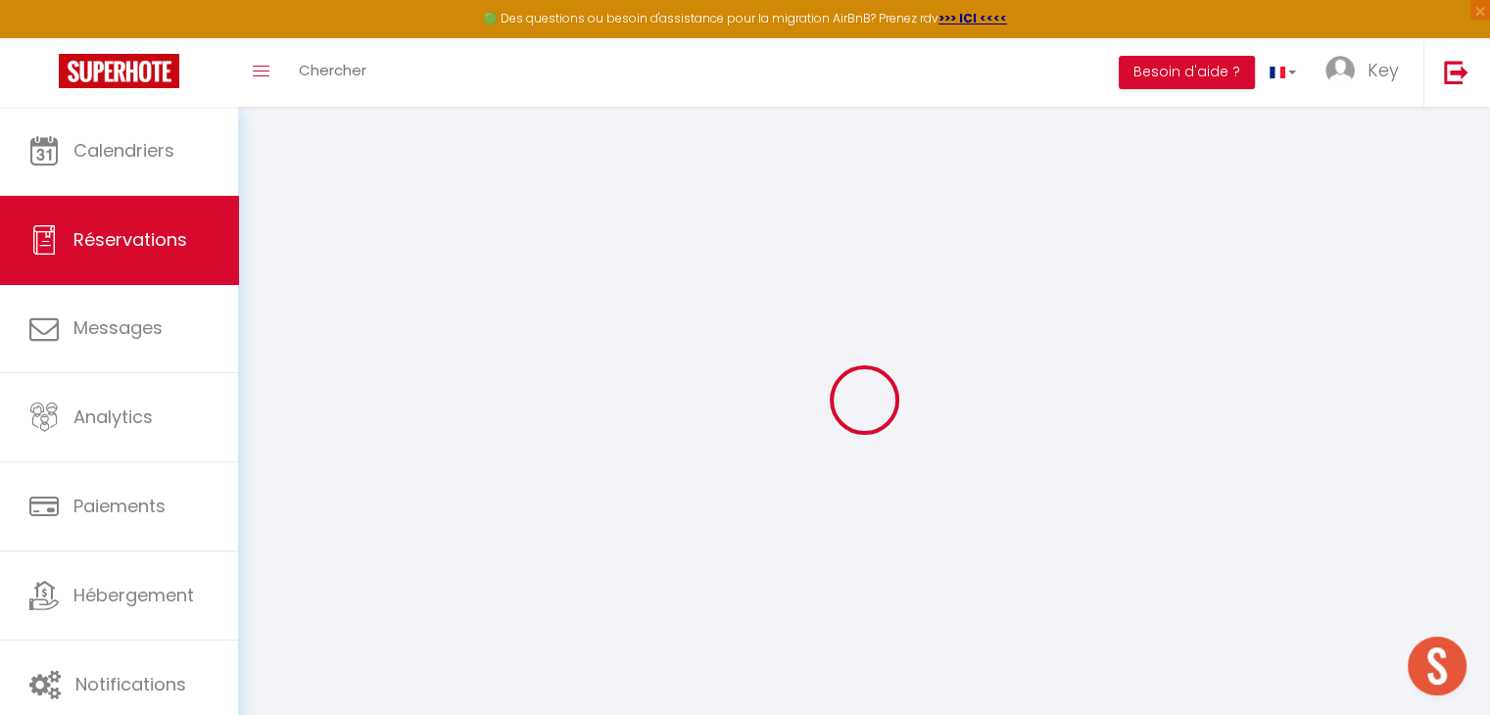
type input "[PHONE_NUMBER]"
select select
type input "26.240000000000002"
select select "55464"
select select "1"
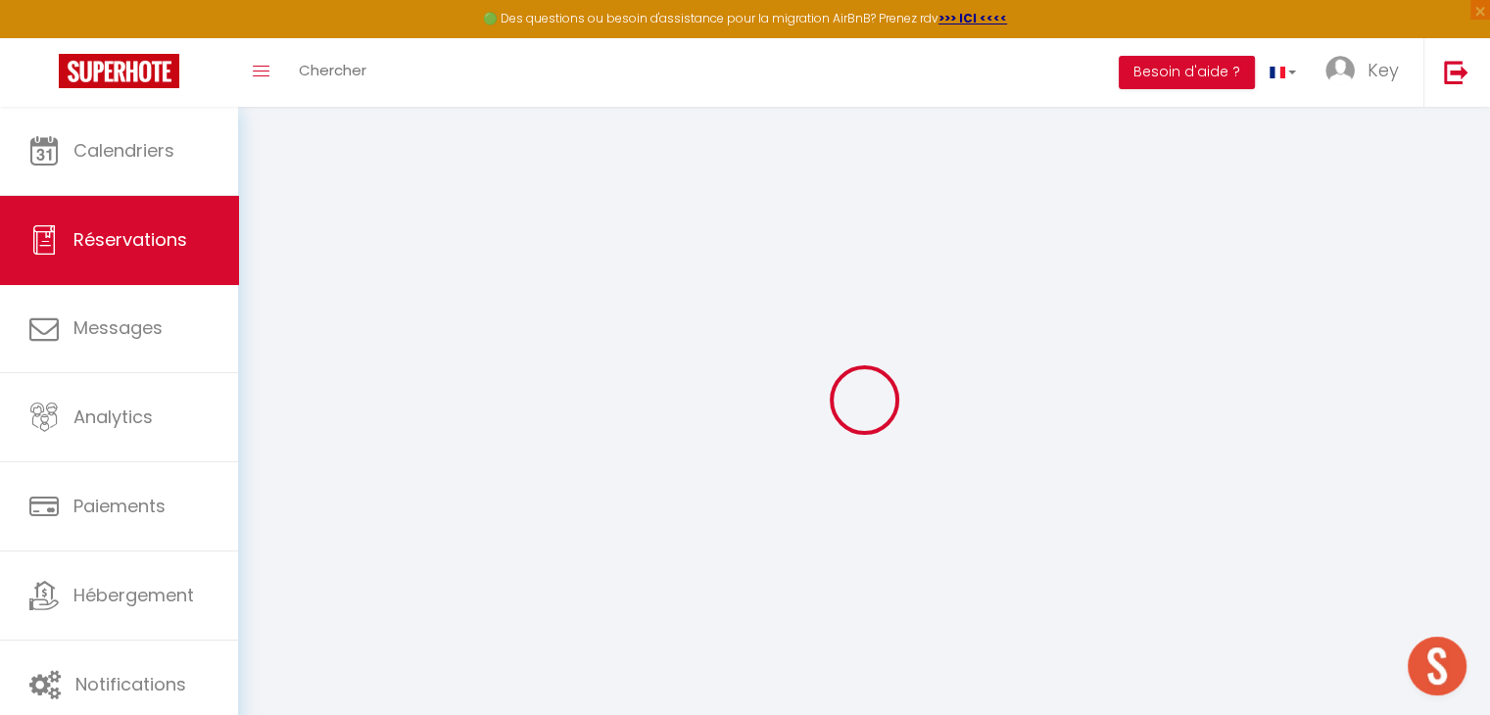
select select
type input "2"
select select "12"
select select
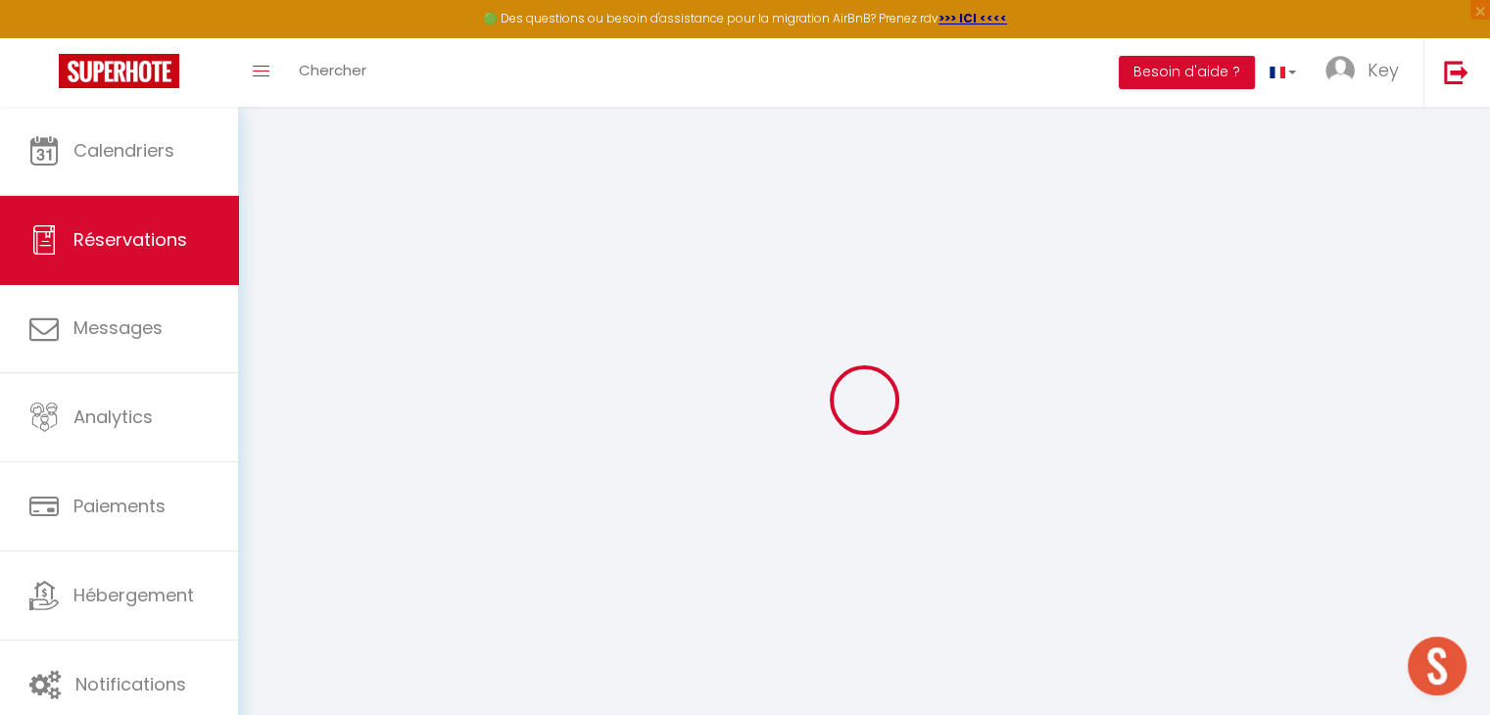
type input "579"
checkbox input "false"
type input "0"
select select "1"
type input "0"
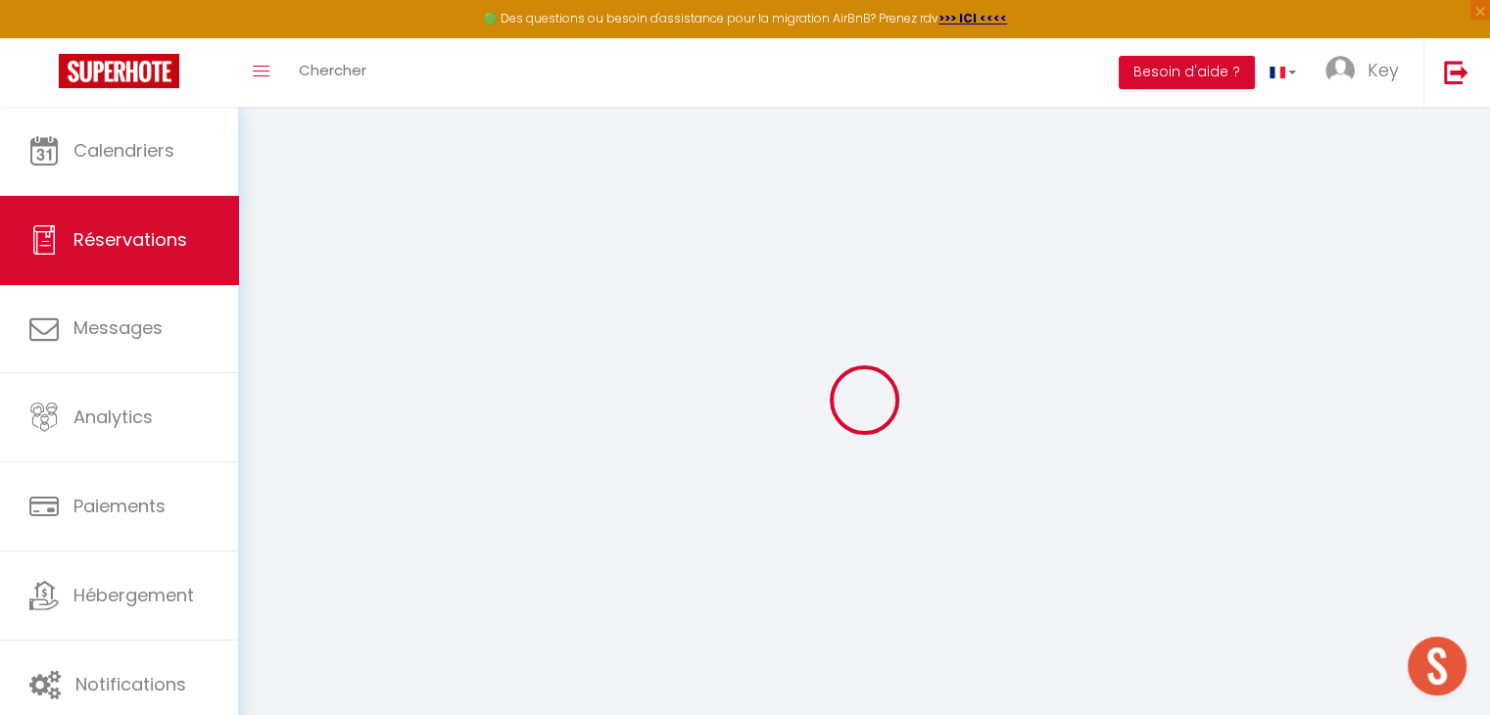
type input "0"
select select
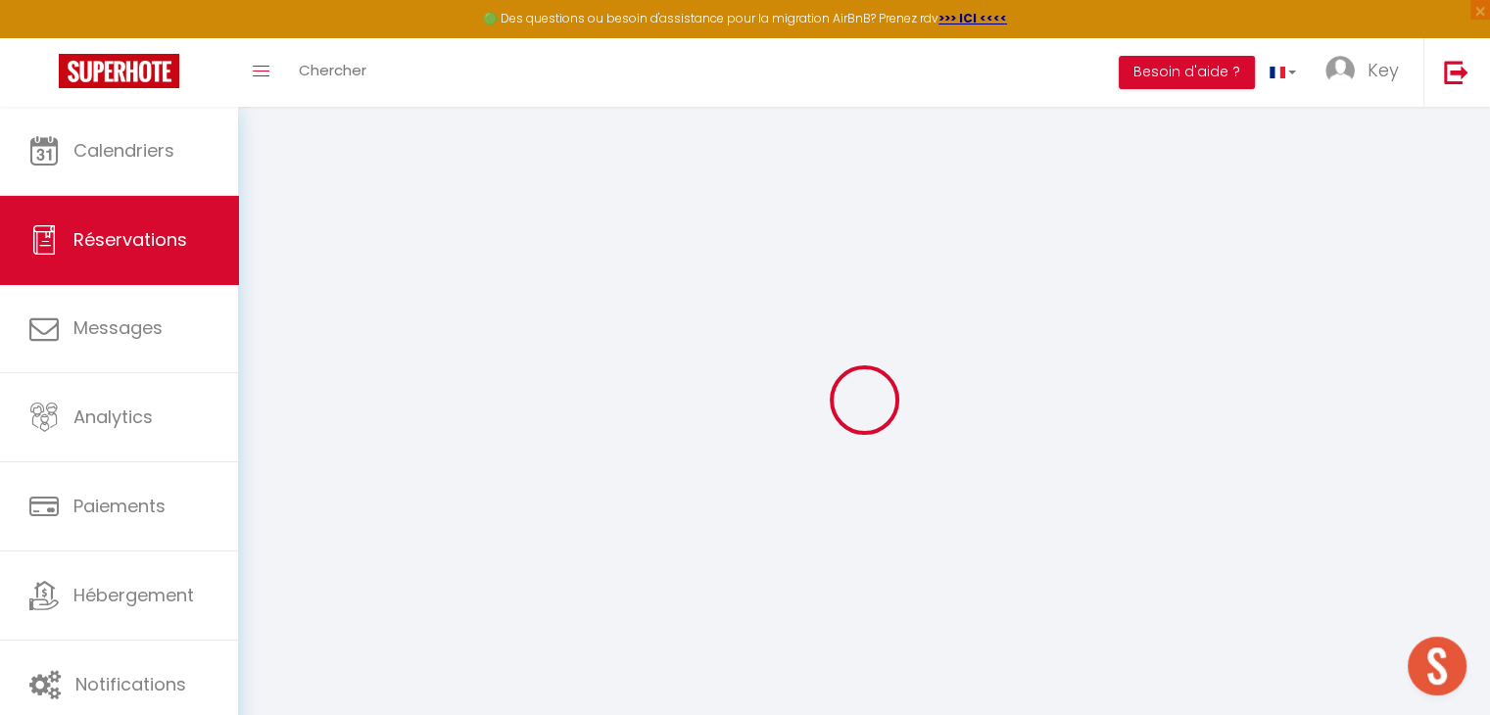
select select "15"
checkbox input "false"
select select
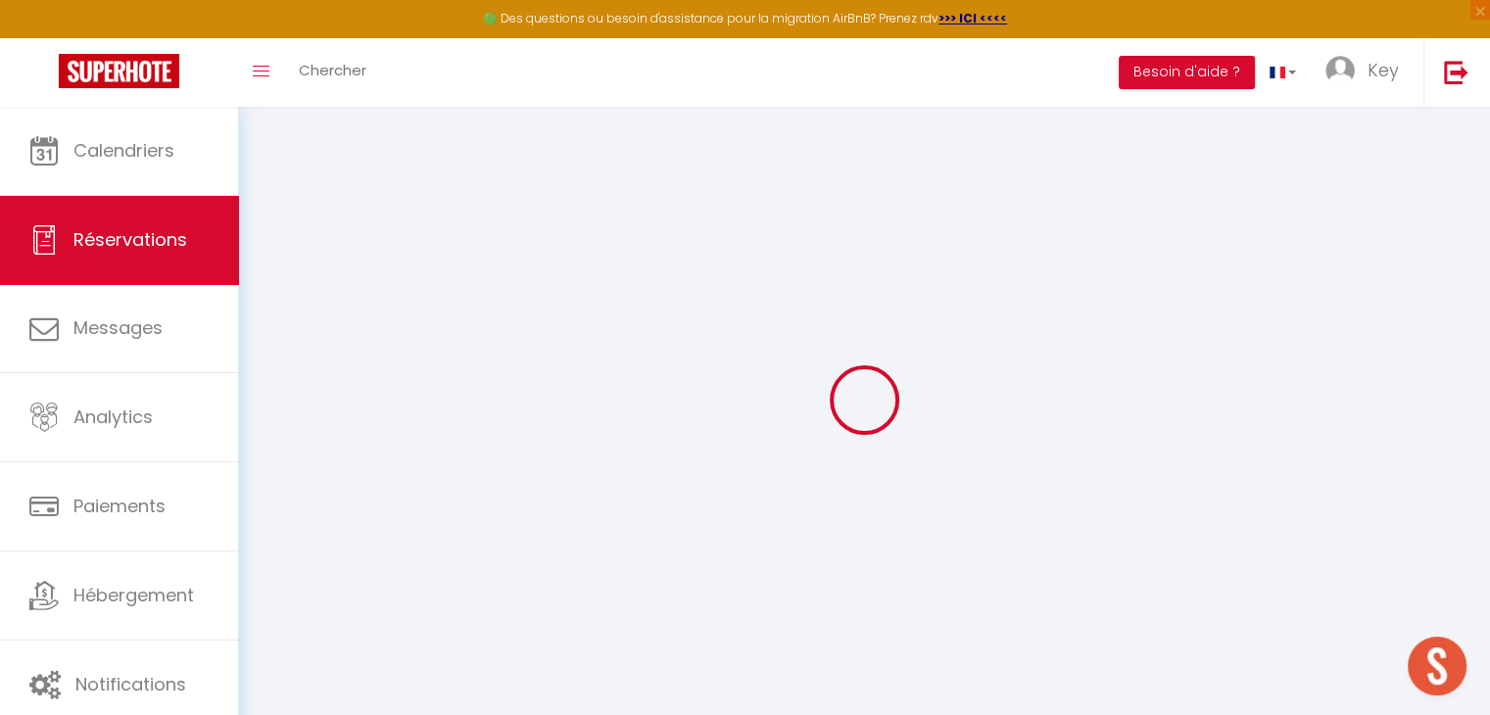
checkbox input "false"
select select
checkbox input "false"
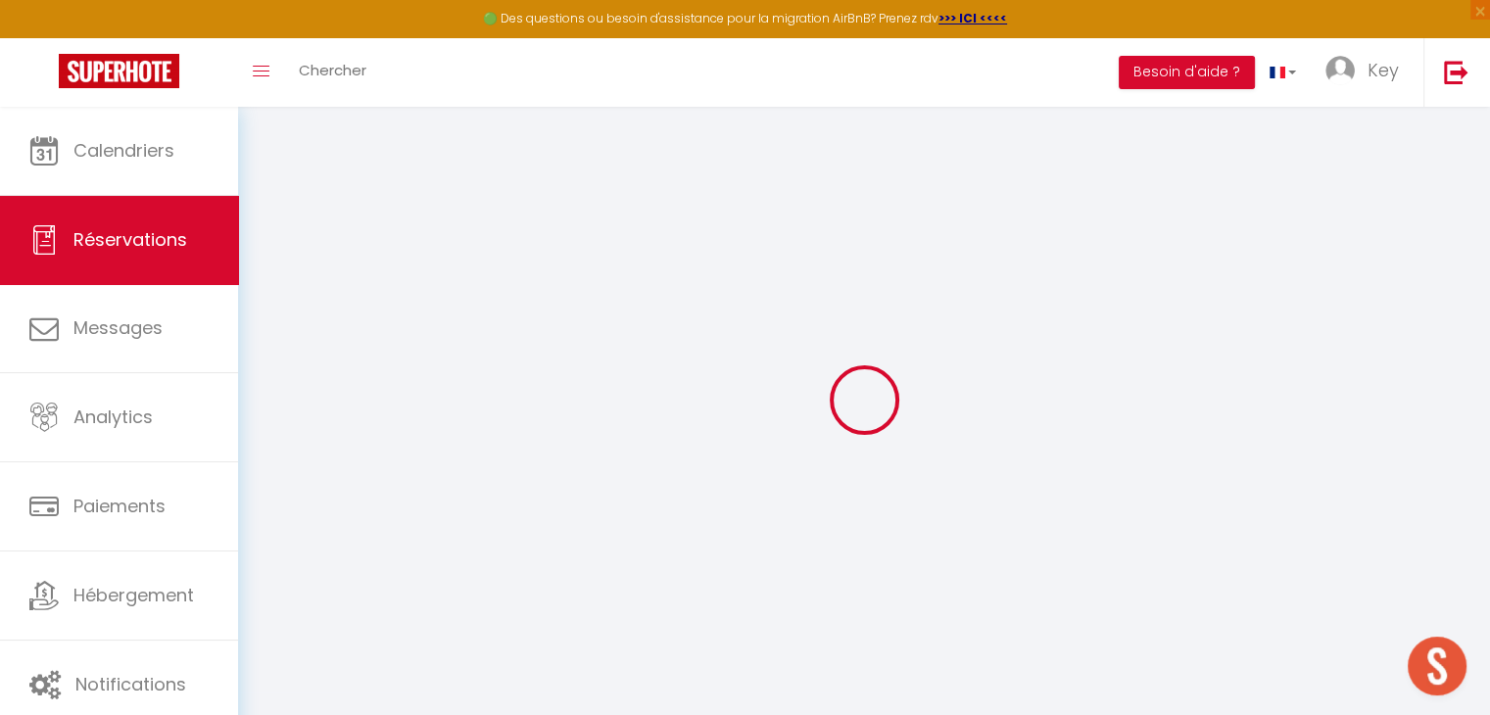
type 4€0 "lit double + 2 lits simples + 2 serviettes + 1 pack de torchon + 1 tapis de sdb"
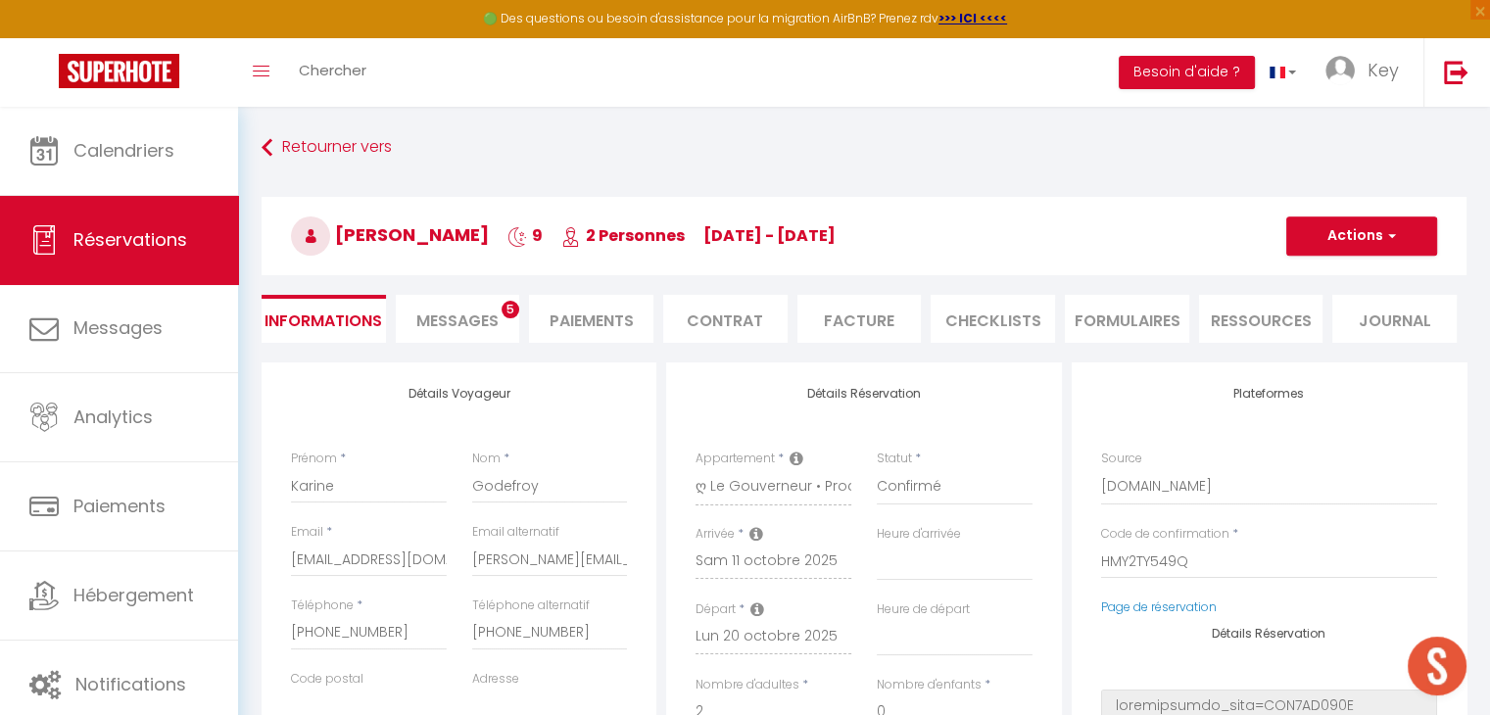
select select
type input "120"
type input "33.49"
select select
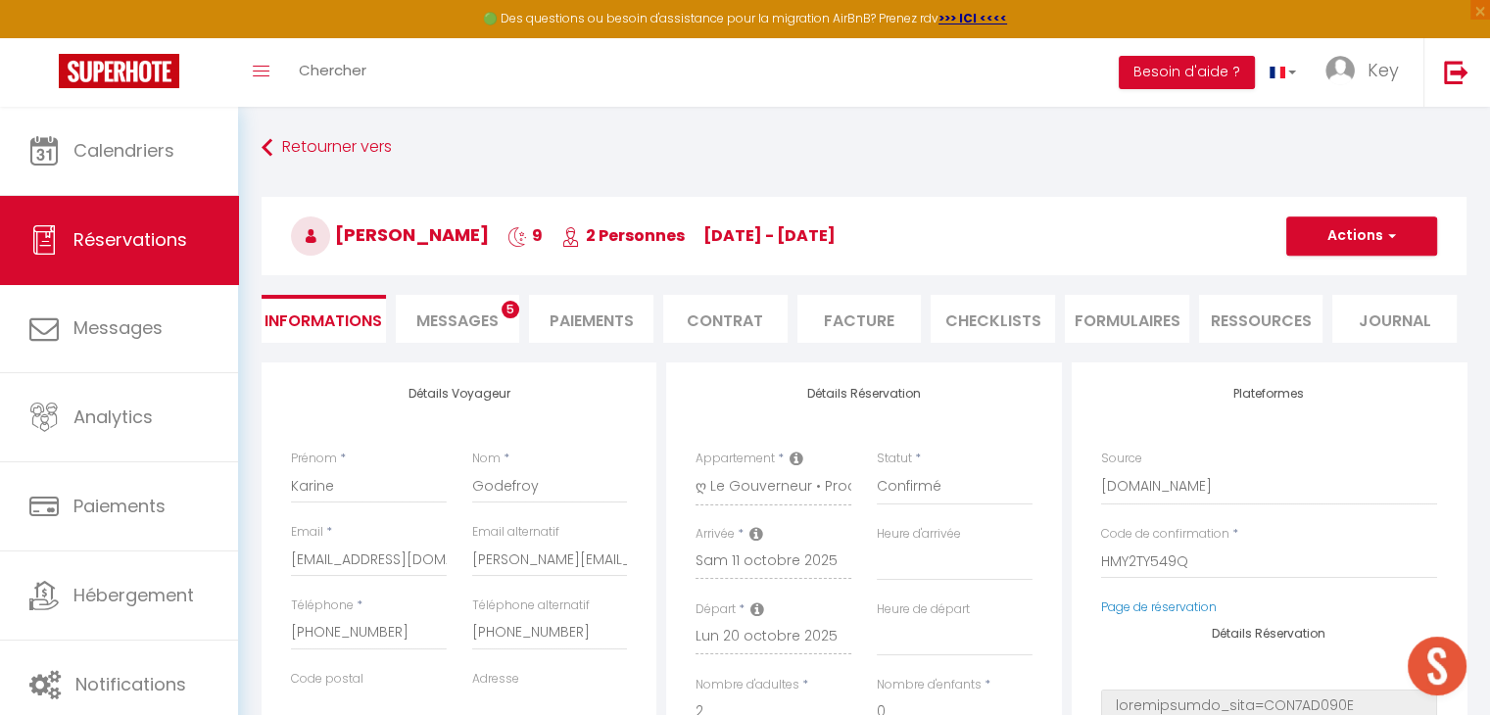
checkbox input "false"
select select
checkbox input "false"
select select "20:00"
select select "10:00"
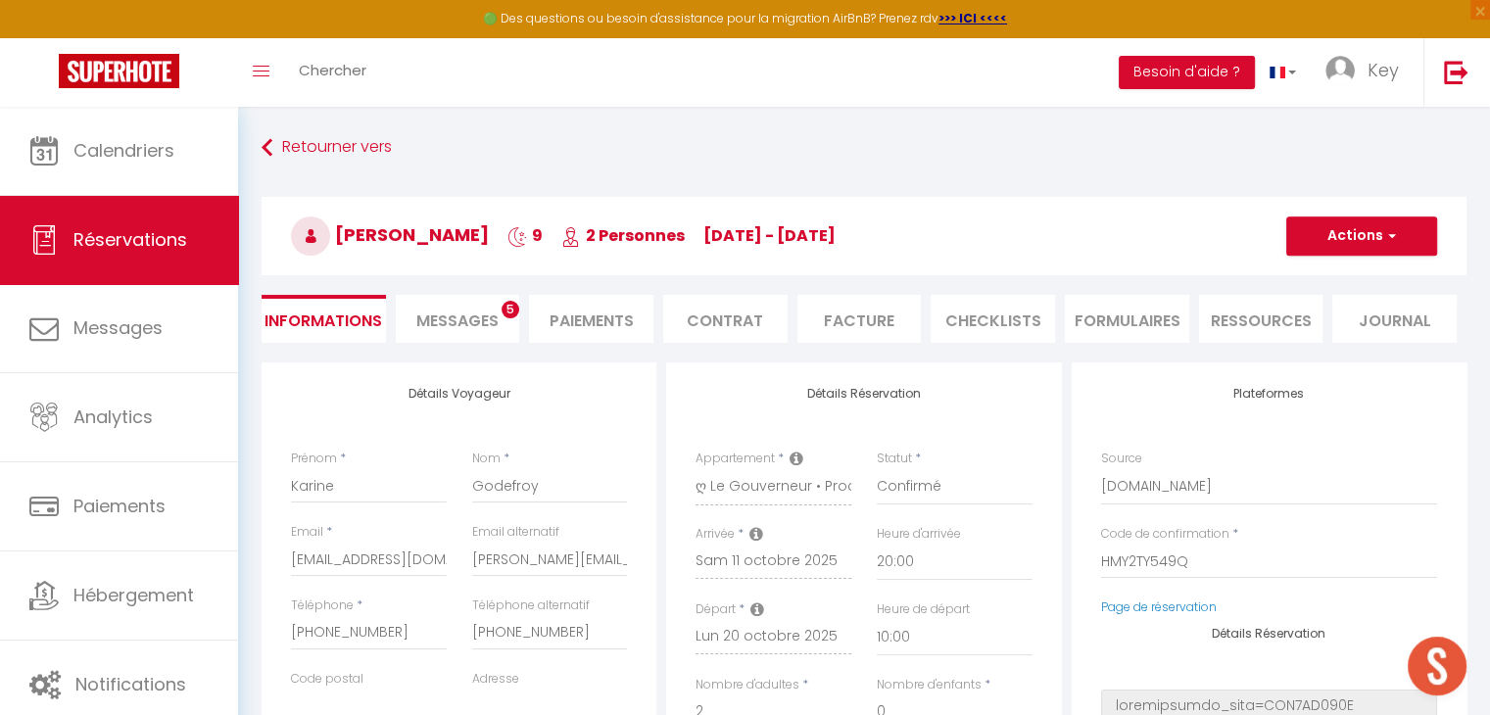
click at [467, 326] on span "Messages" at bounding box center [457, 321] width 82 height 23
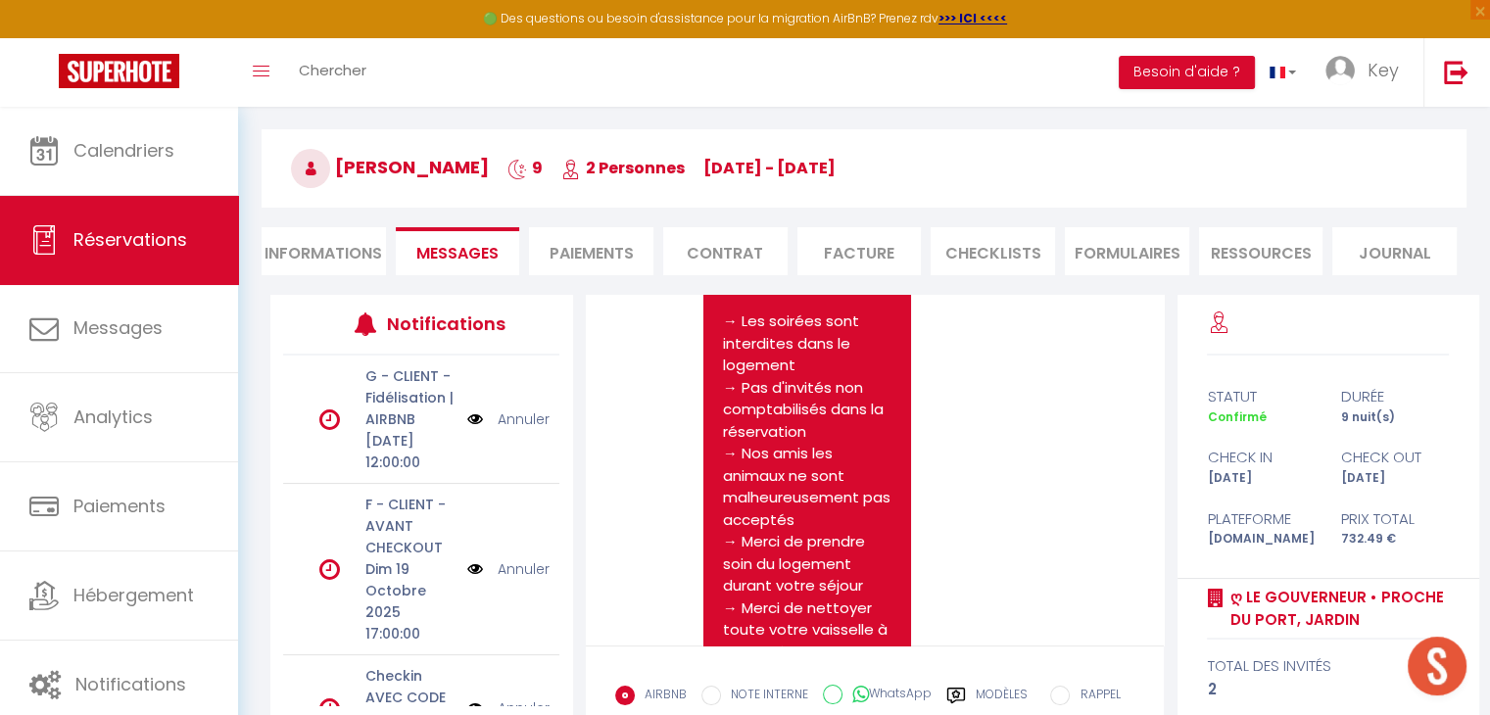
scroll to position [3227, 0]
click at [969, 689] on div "Modèles" at bounding box center [986, 706] width 81 height 41
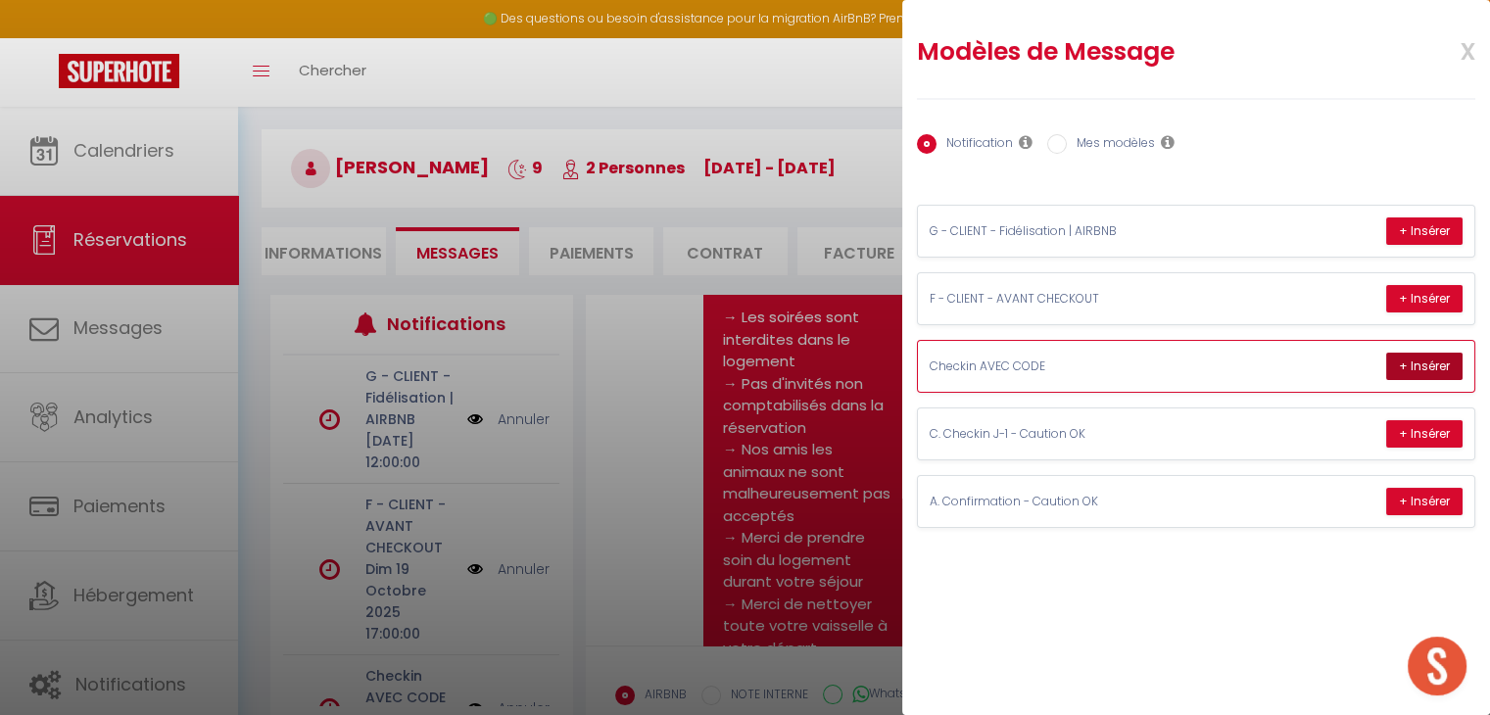
click at [1405, 361] on button "+ Insérer" at bounding box center [1424, 366] width 76 height 27
type textarea "🔑🔒 LOR IPSUMDOLORSI AMETC-AD : E’seddoe tem incididu utla etdolorem. Aliq enim …"
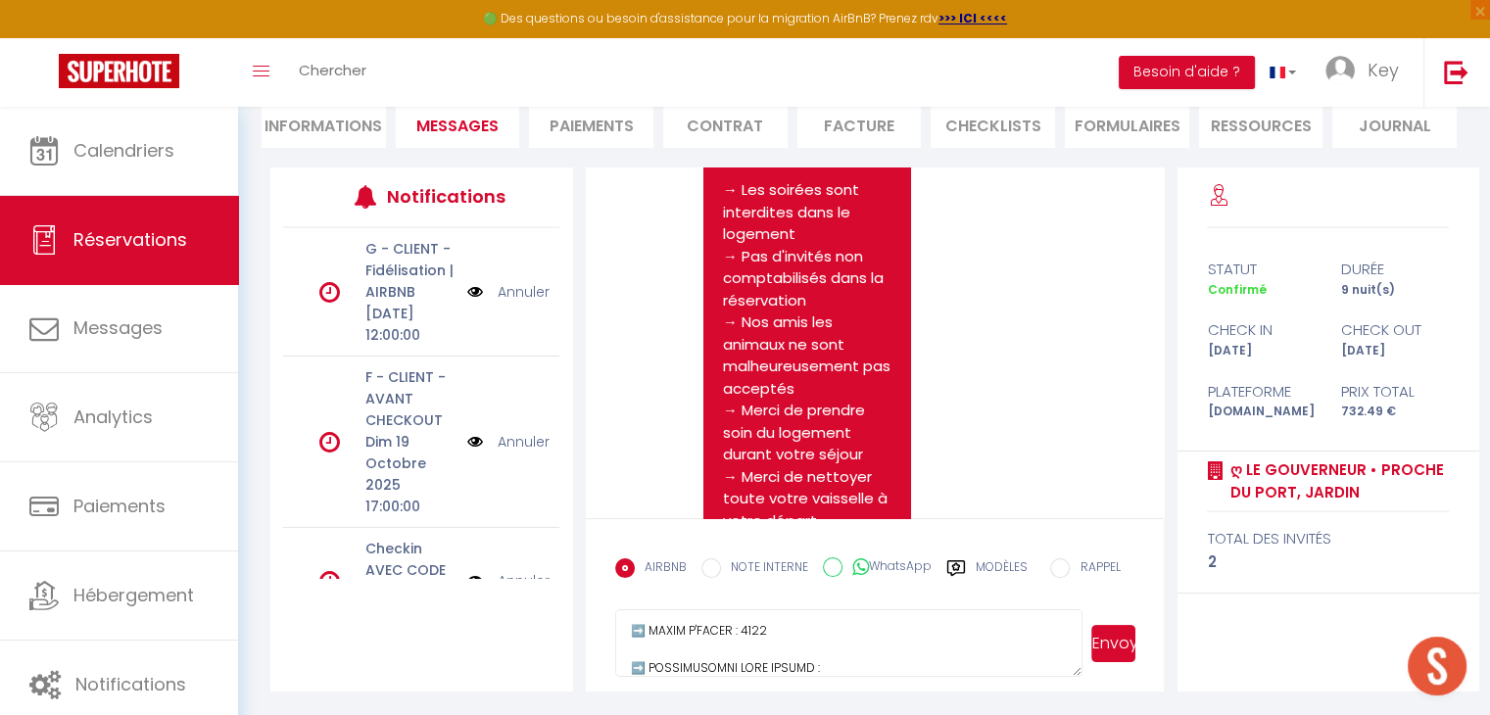
scroll to position [0, 0]
drag, startPoint x: 630, startPoint y: 628, endPoint x: 823, endPoint y: 664, distance: 196.3
click at [823, 664] on textarea at bounding box center [849, 643] width 468 height 69
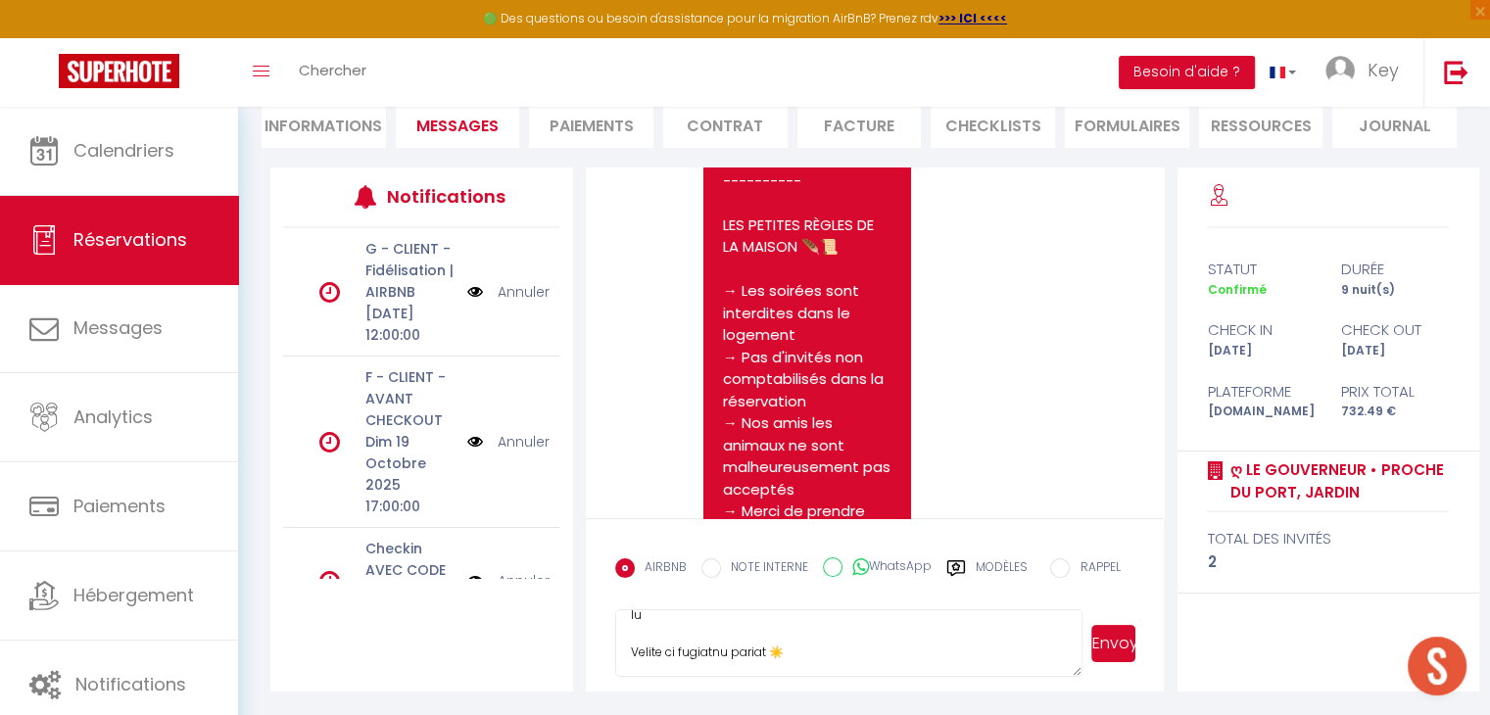
scroll to position [3125, 0]
click at [1039, 452] on div "Note Sms [PERSON_NAME], nous avons bien reçu le formulaire et nous vous en reme…" at bounding box center [875, 326] width 520 height 1372
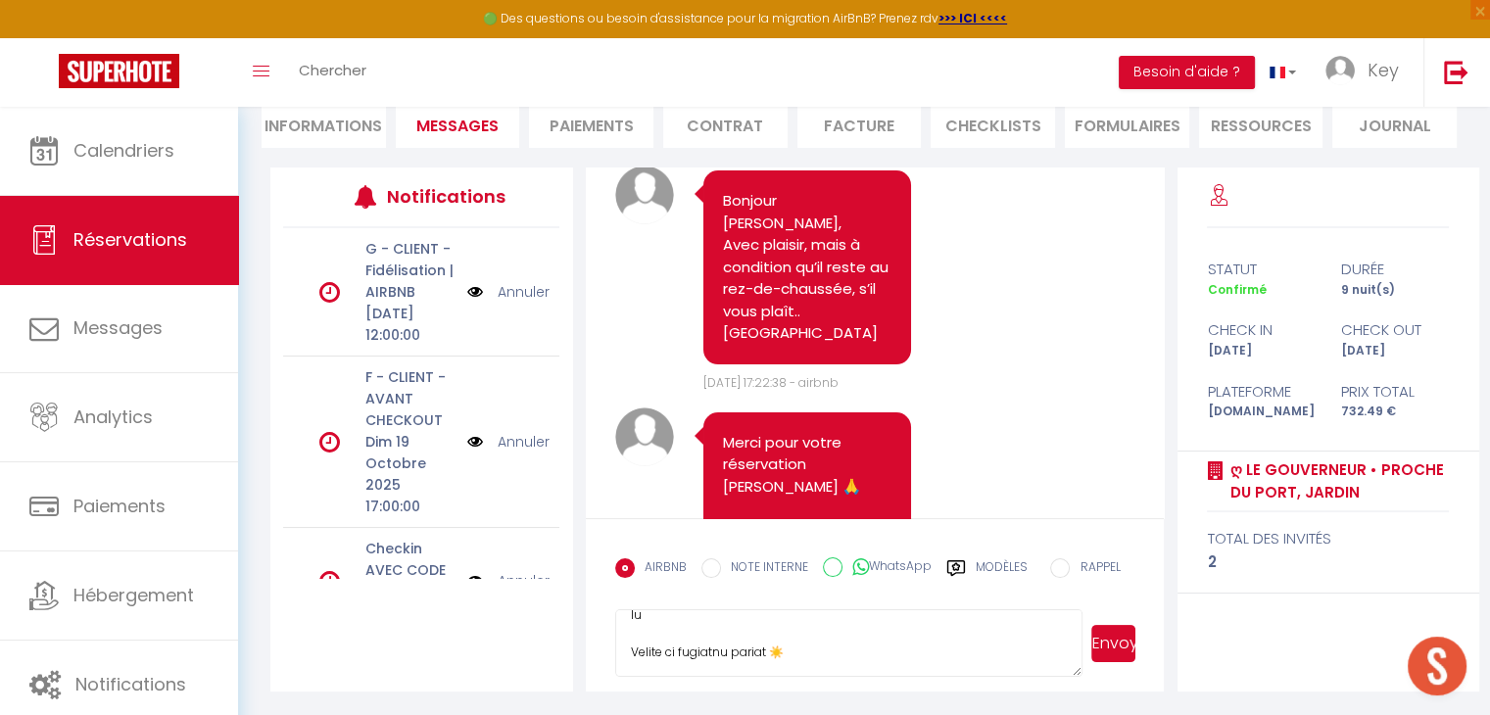
scroll to position [0, 0]
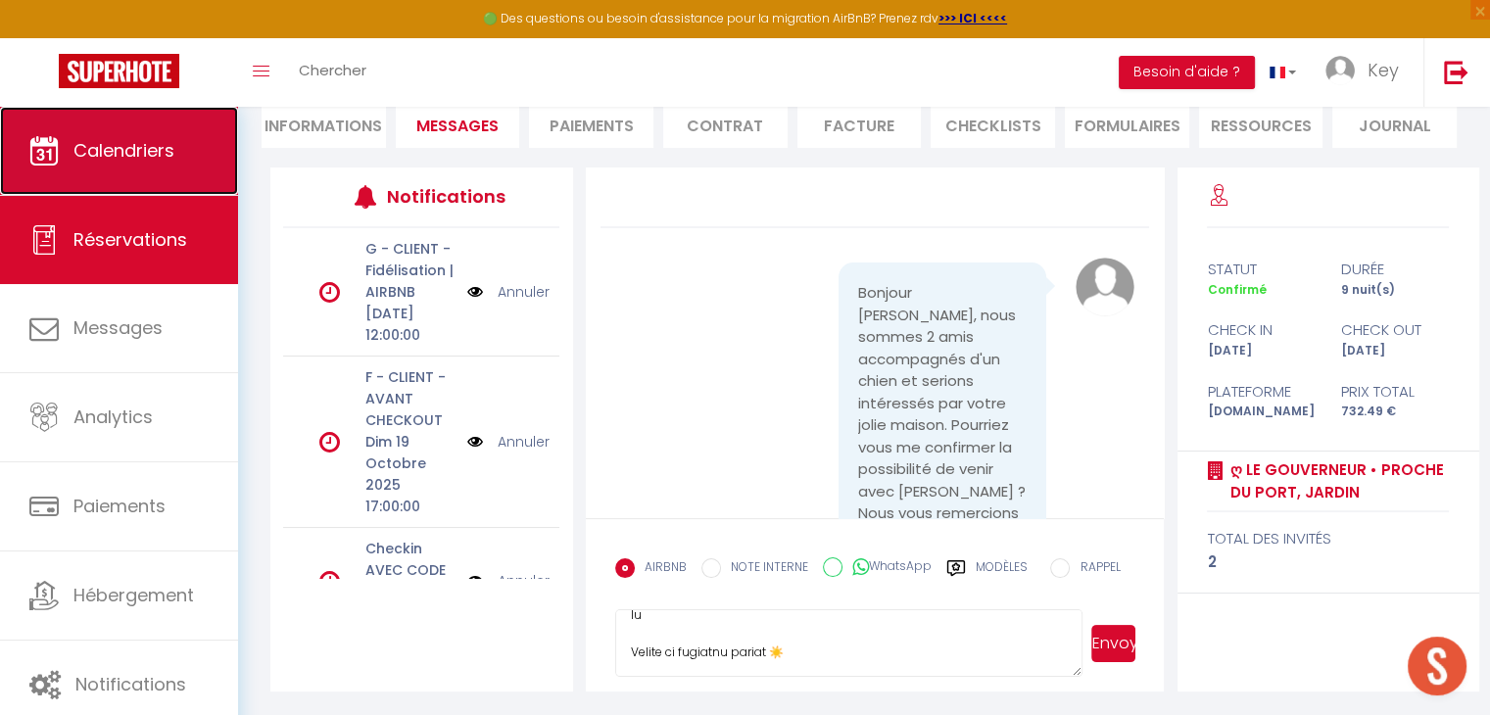
click at [145, 170] on link "Calendriers" at bounding box center [119, 151] width 238 height 88
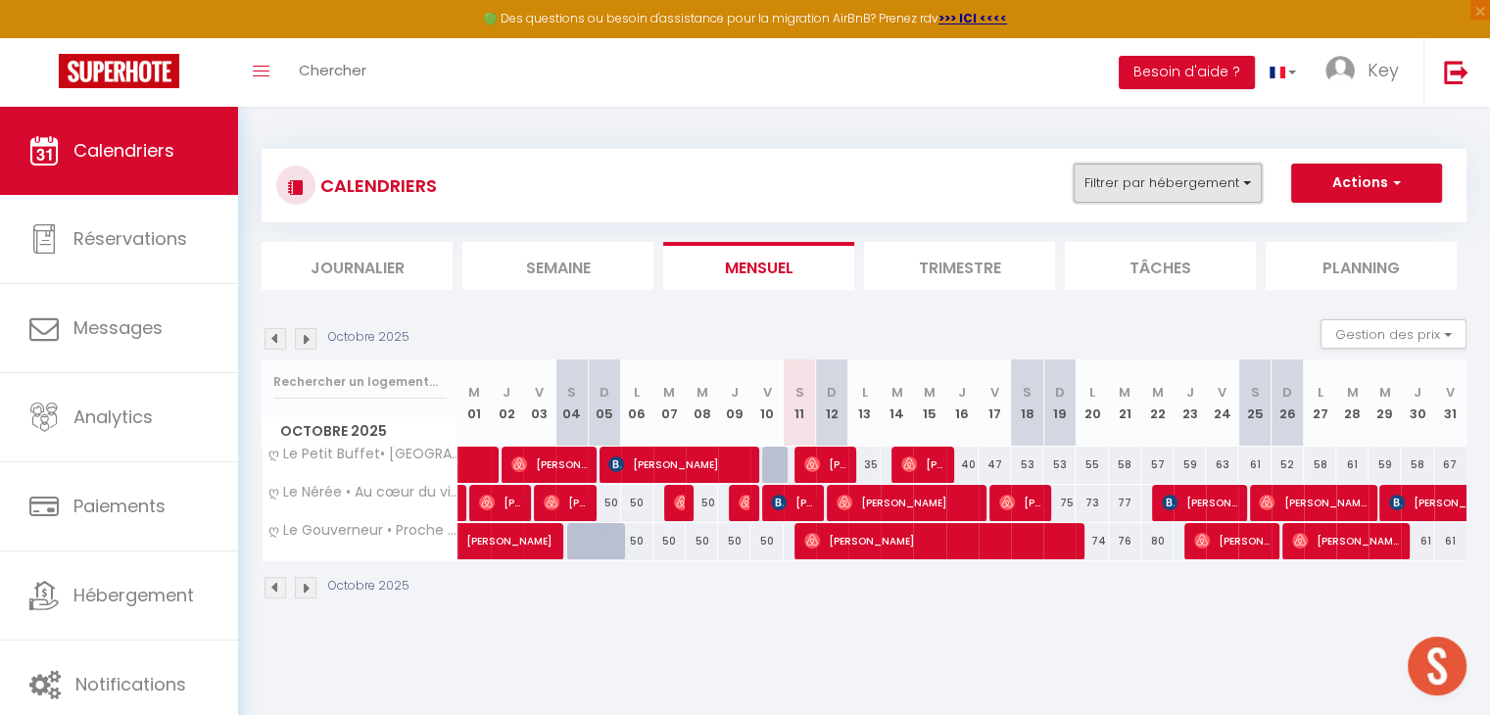
click at [1121, 198] on button "Filtrer par hébergement" at bounding box center [1168, 183] width 188 height 39
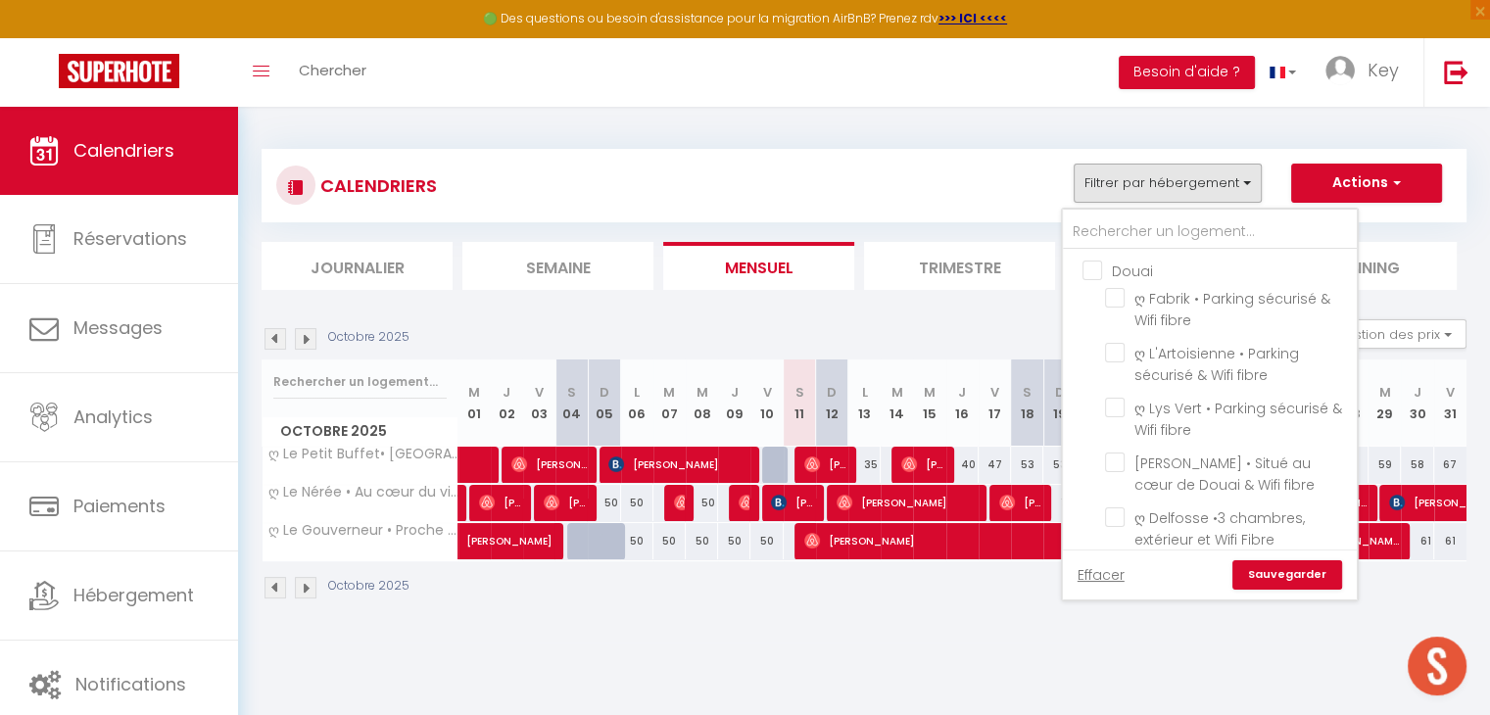
click at [1097, 275] on input "Douai" at bounding box center [1229, 270] width 294 height 20
checkbox input "true"
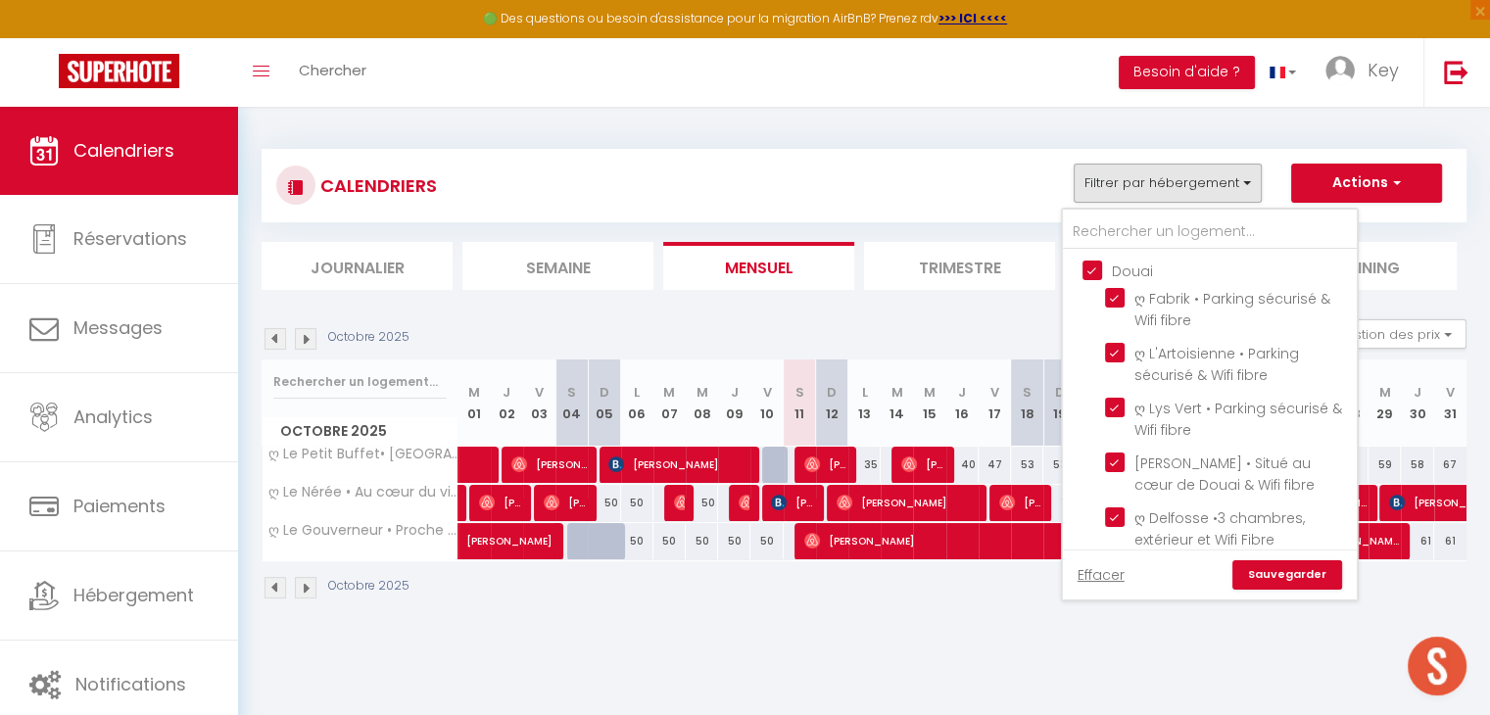
checkbox input "true"
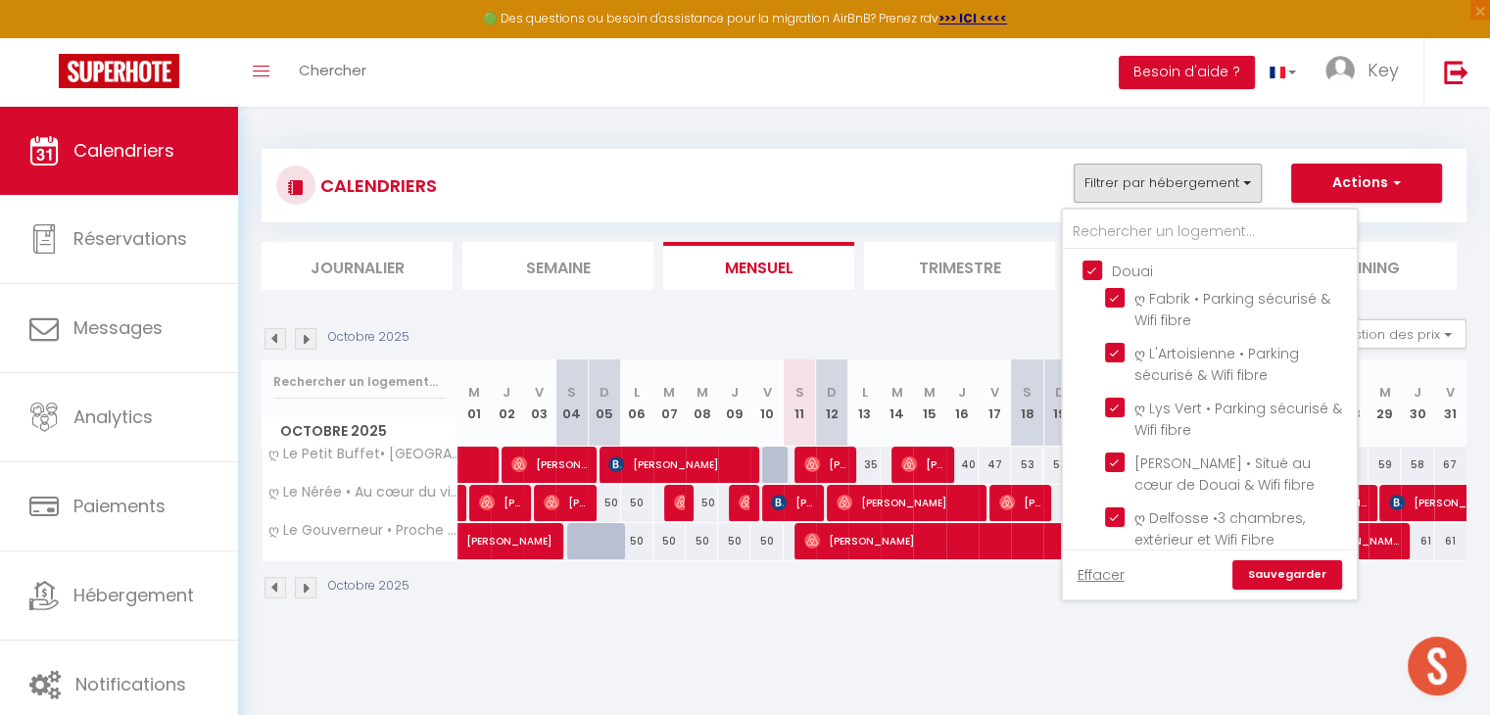
checkbox input "true"
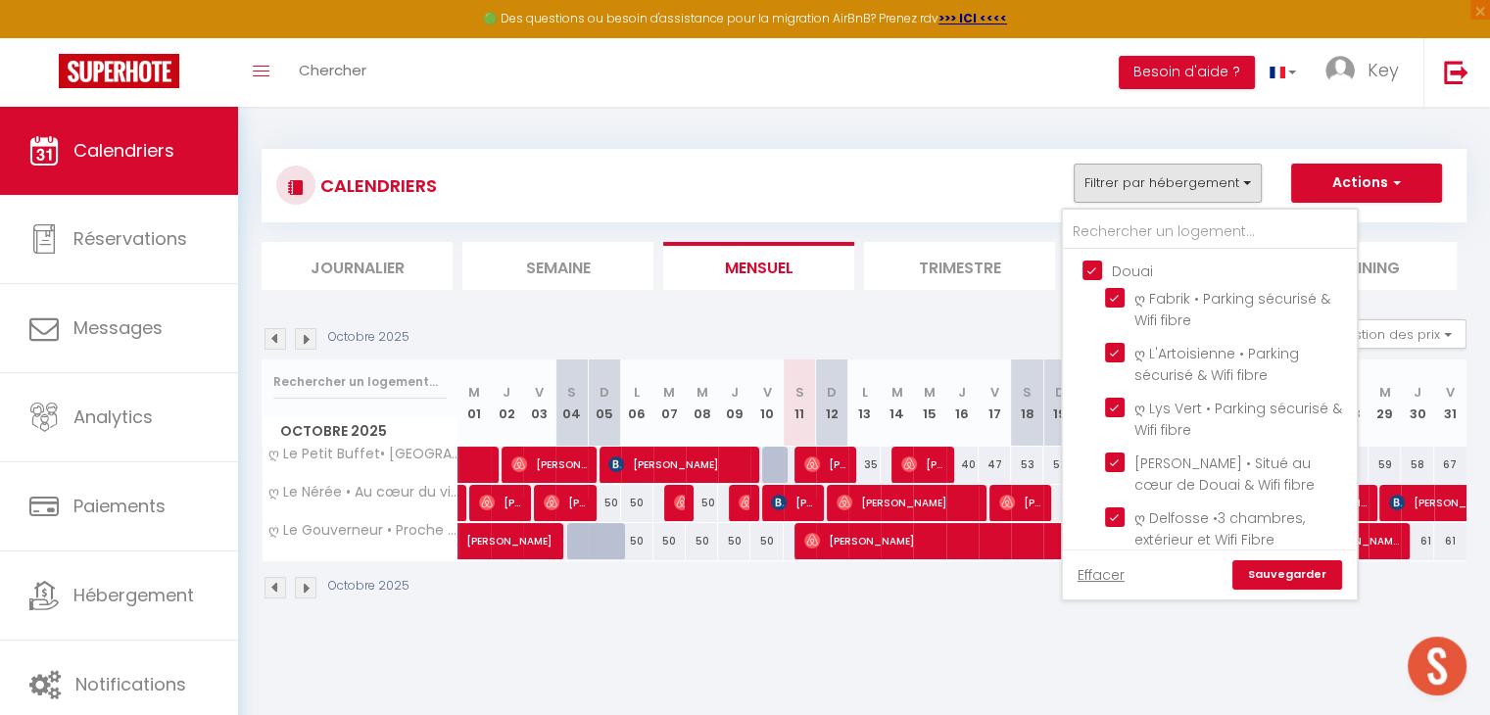
checkbox input "false"
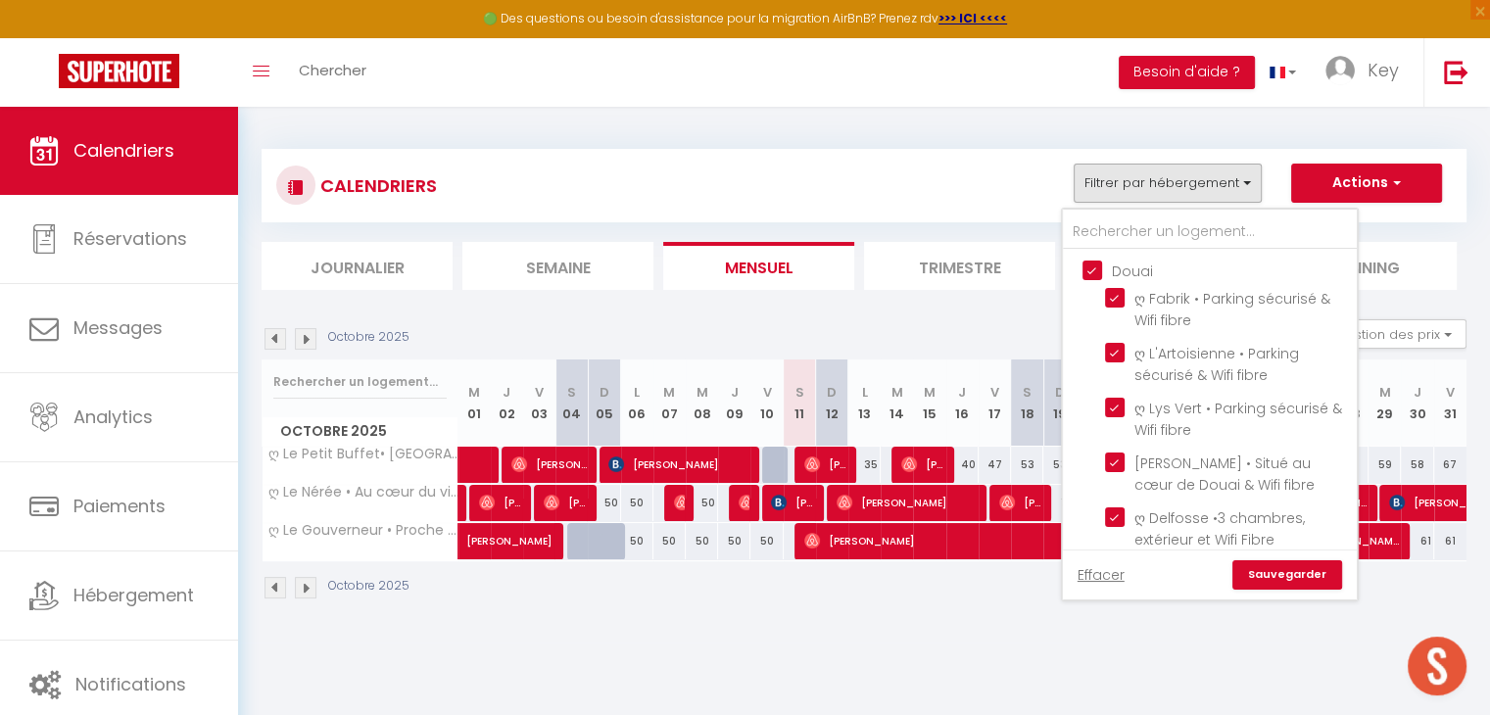
checkbox input "false"
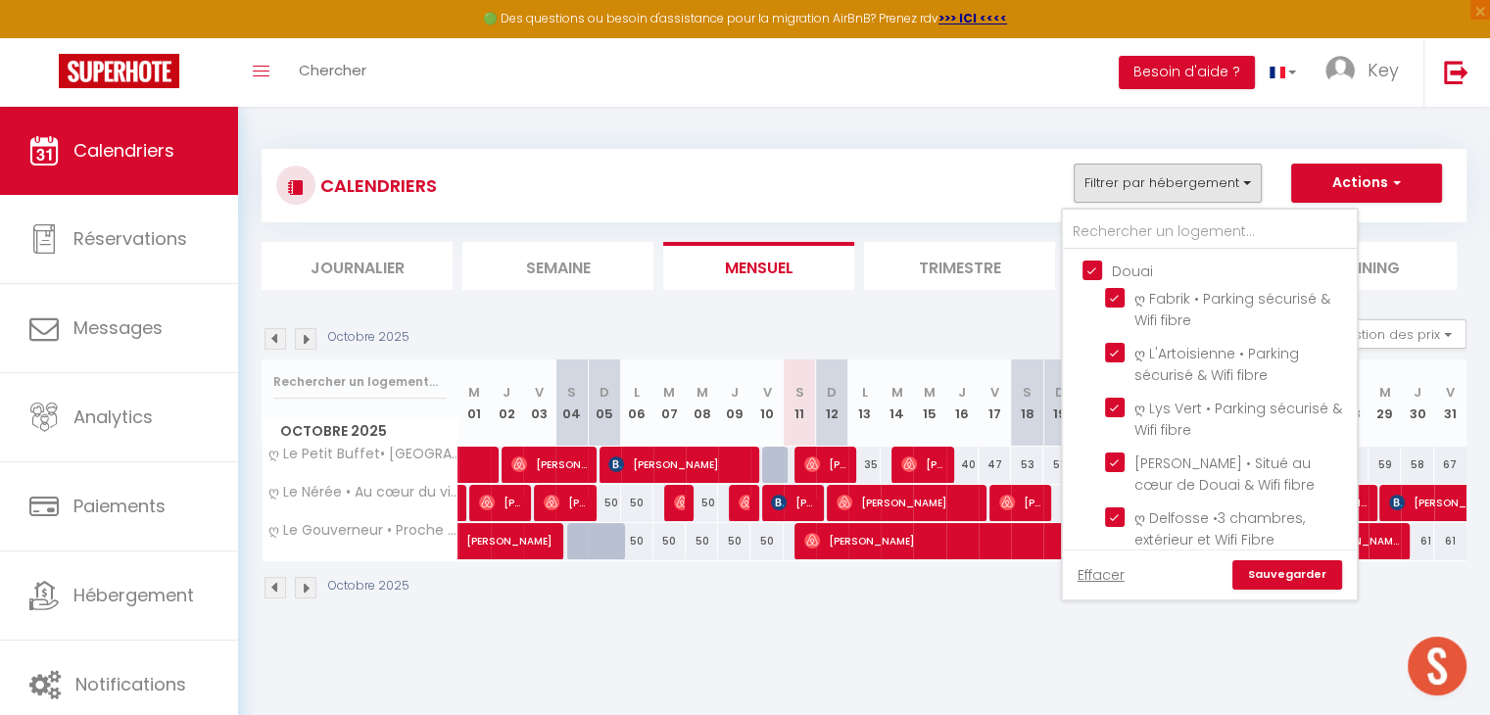
checkbox input "false"
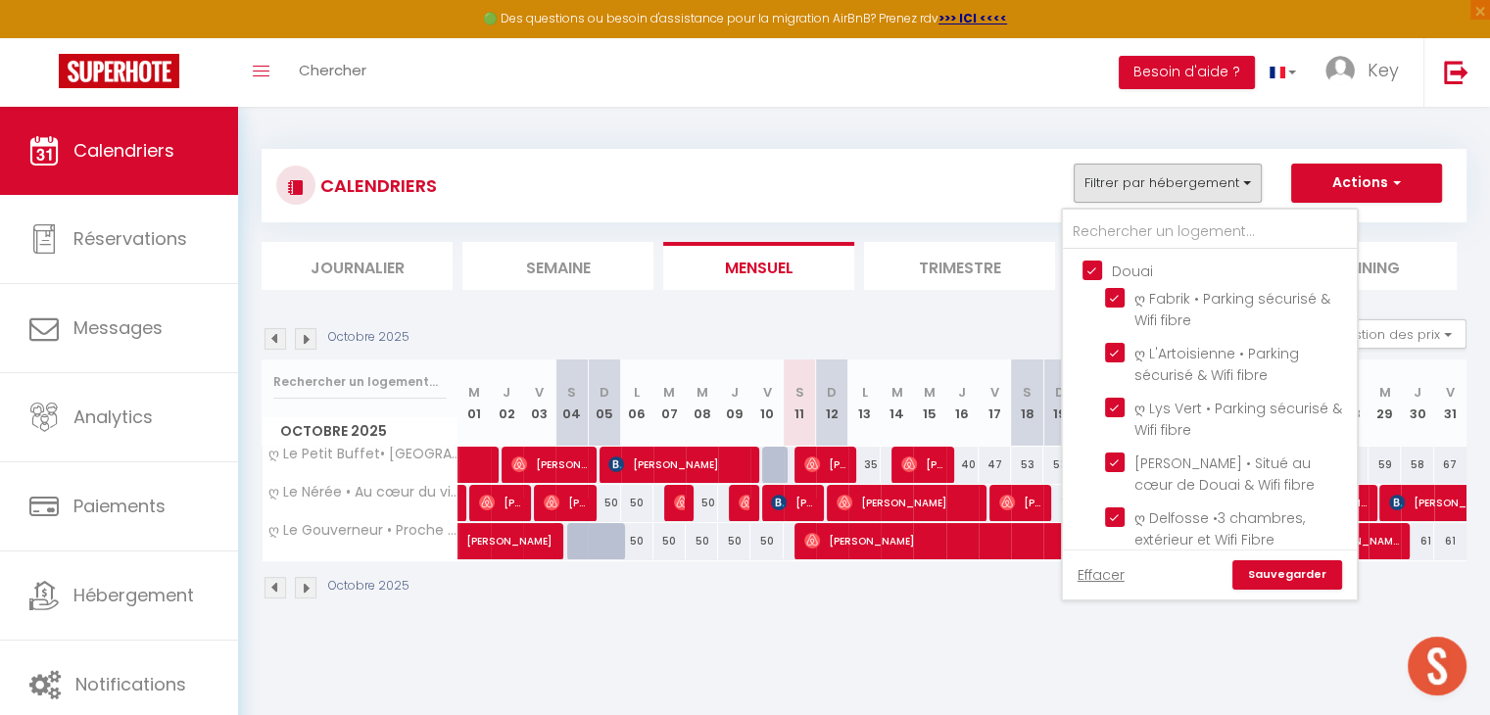
checkbox input "false"
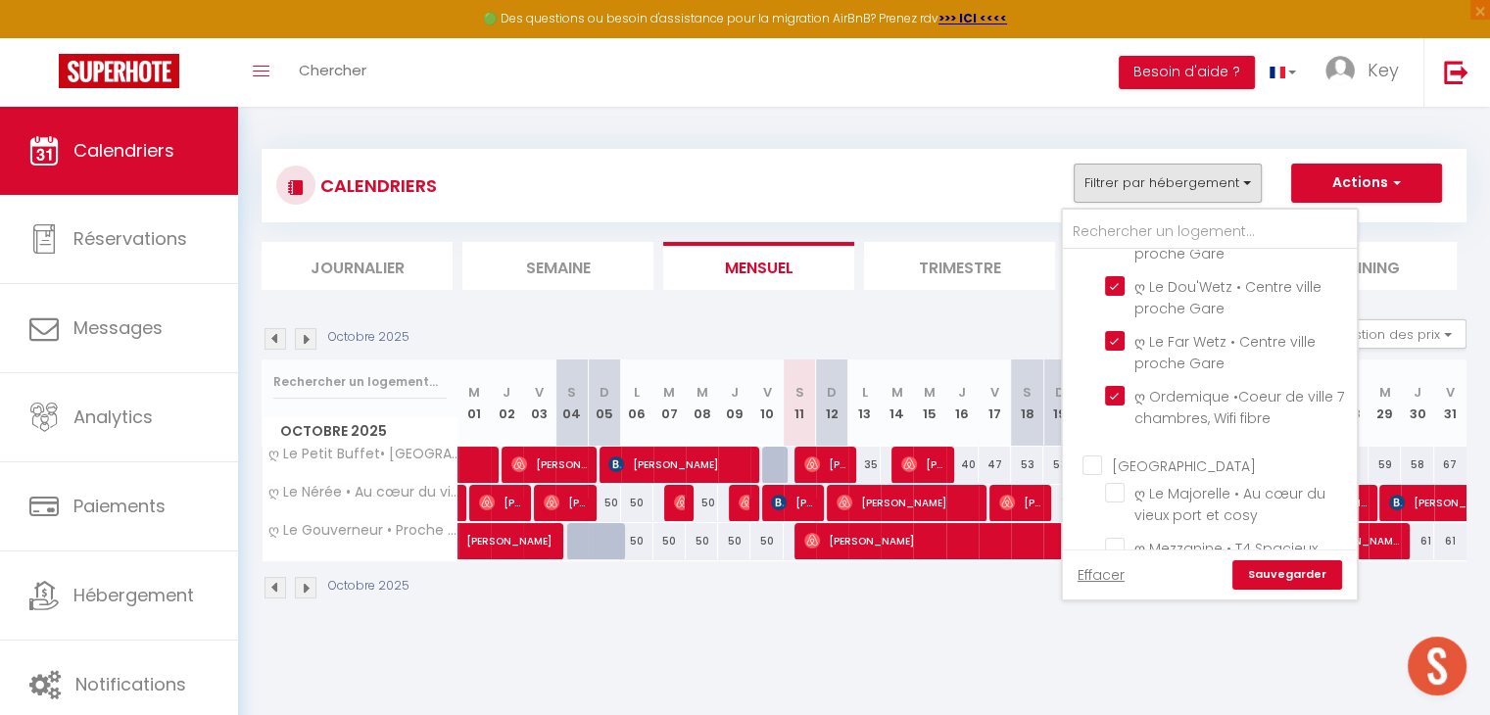
scroll to position [646, 0]
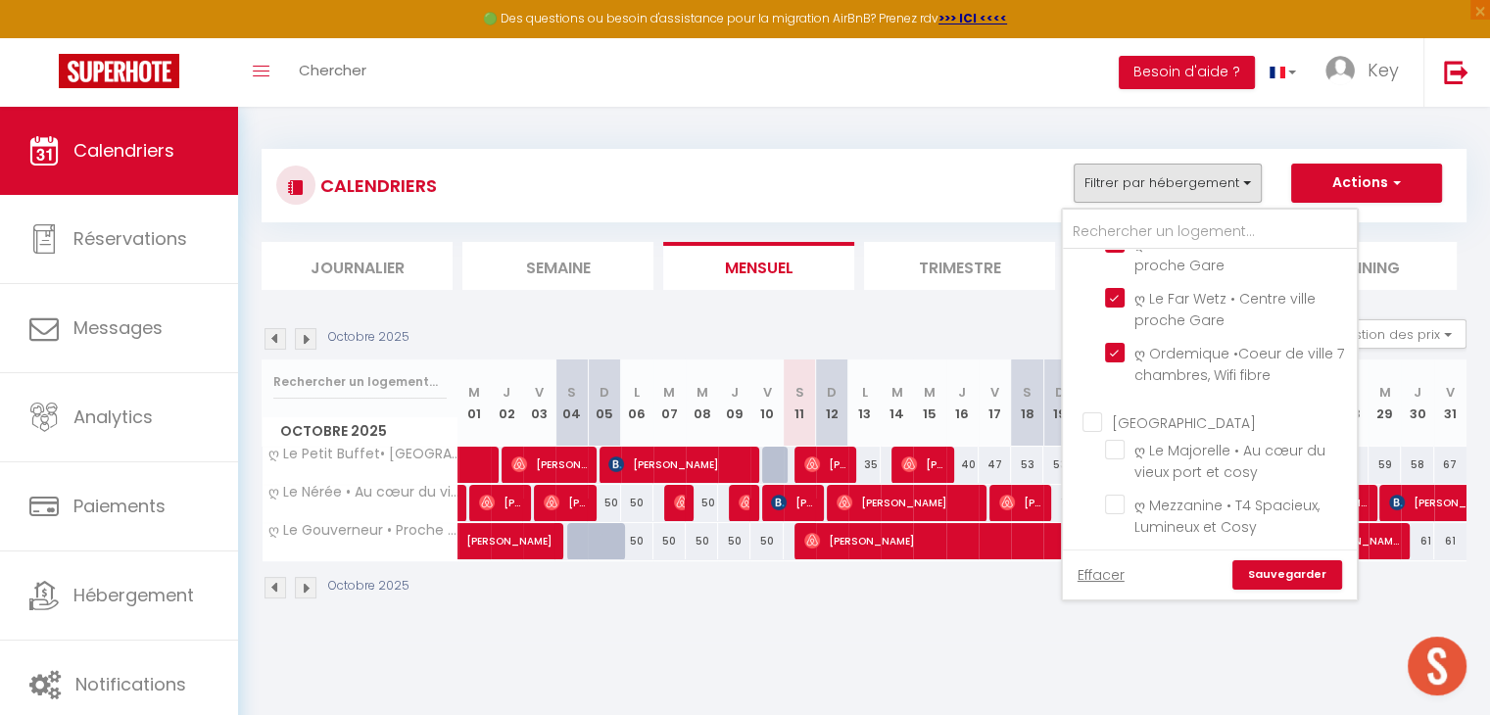
click at [1095, 411] on input "[GEOGRAPHIC_DATA]" at bounding box center [1229, 421] width 294 height 20
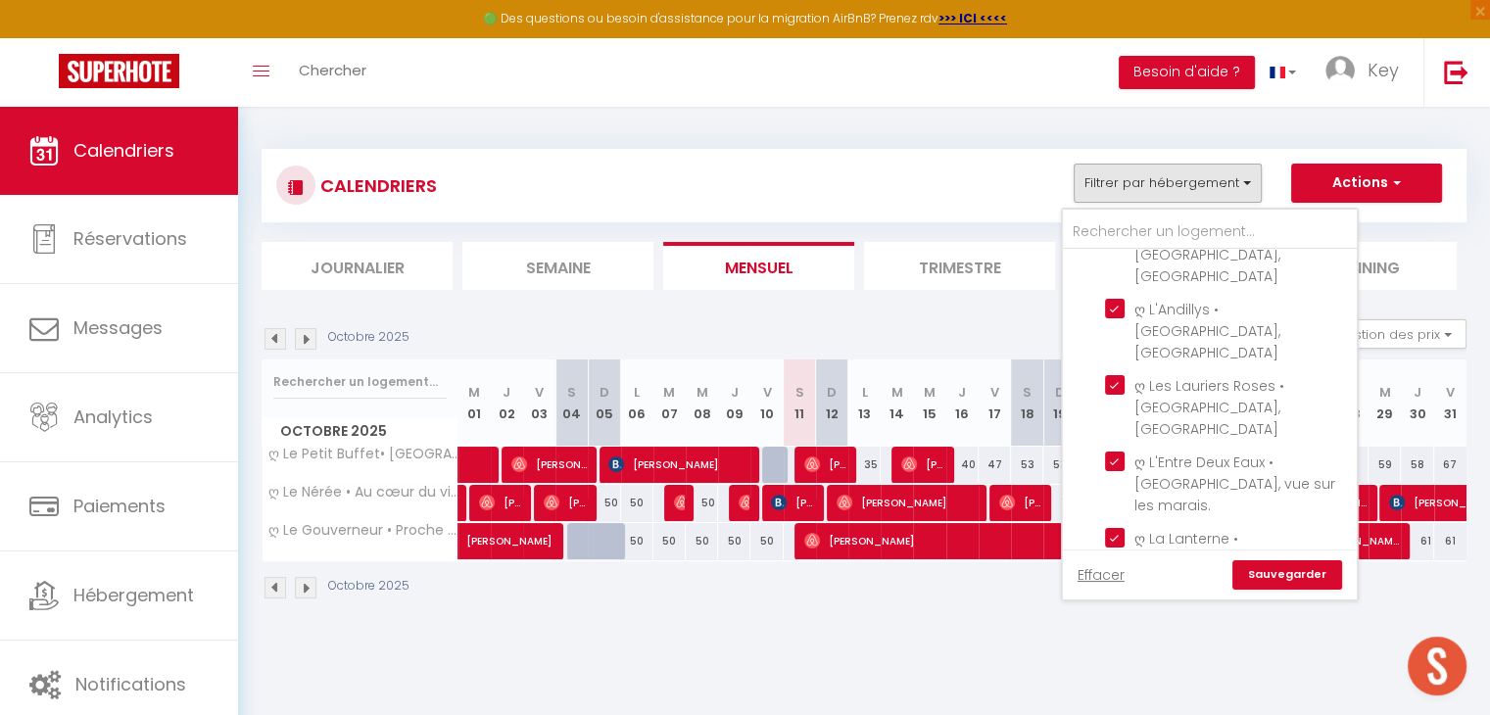
scroll to position [2440, 0]
click at [1089, 619] on input "[GEOGRAPHIC_DATA]" at bounding box center [1229, 629] width 294 height 20
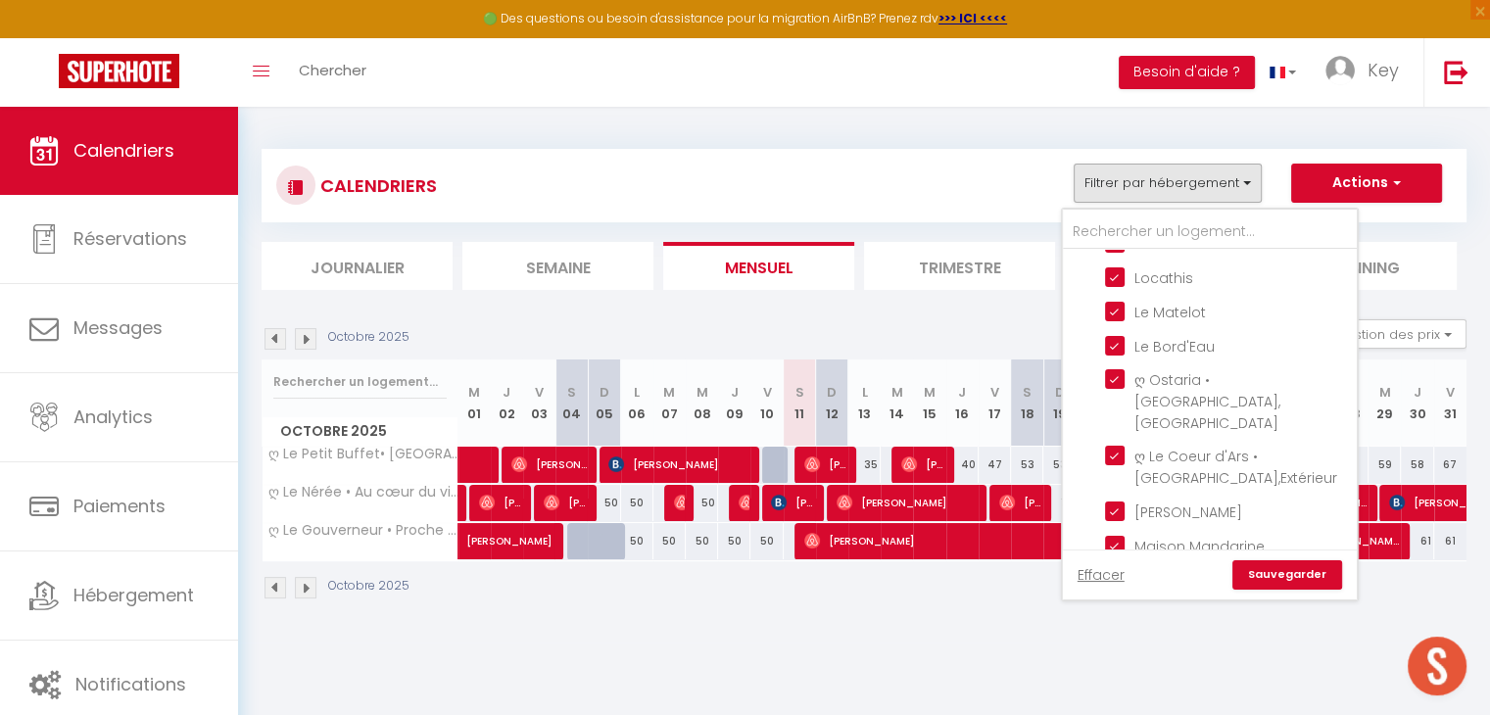
scroll to position [4053, 0]
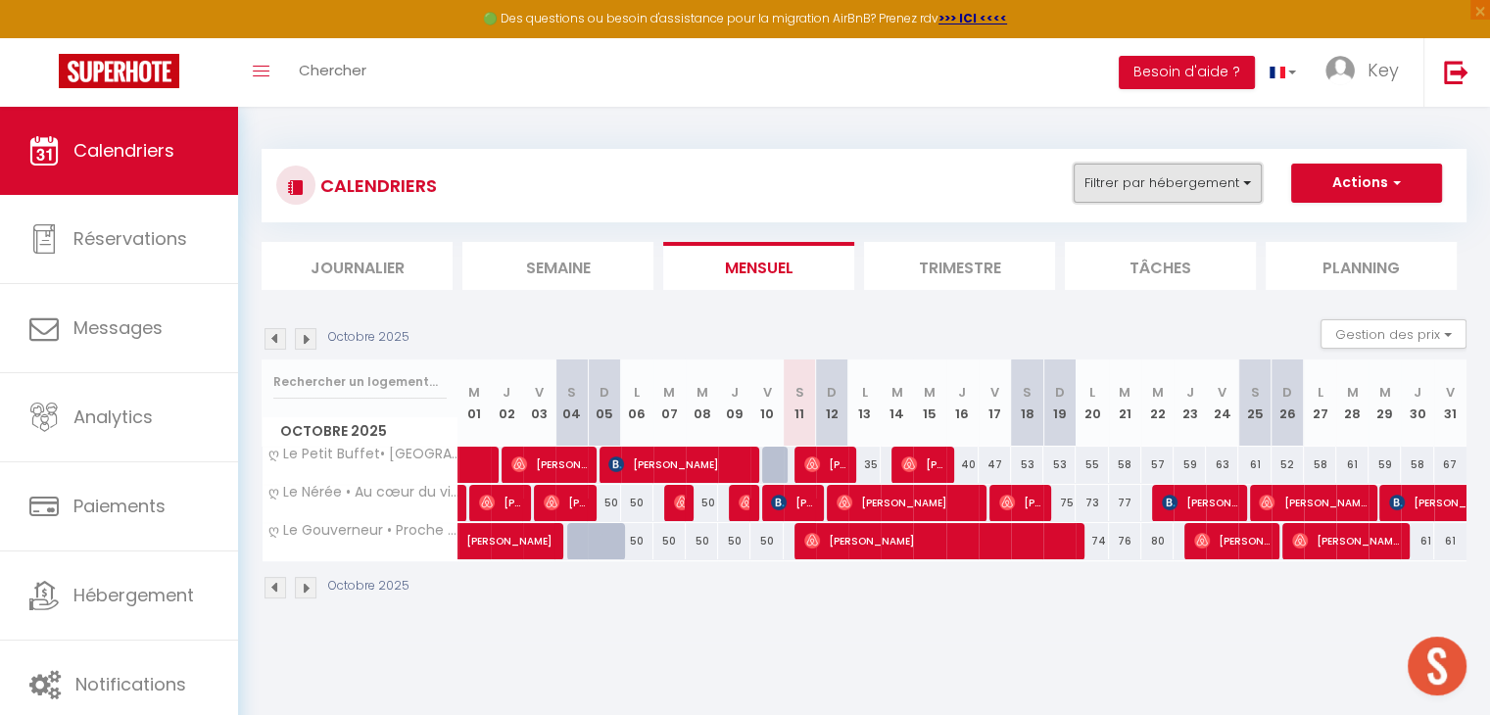
click at [1154, 182] on button "Filtrer par hébergement" at bounding box center [1168, 183] width 188 height 39
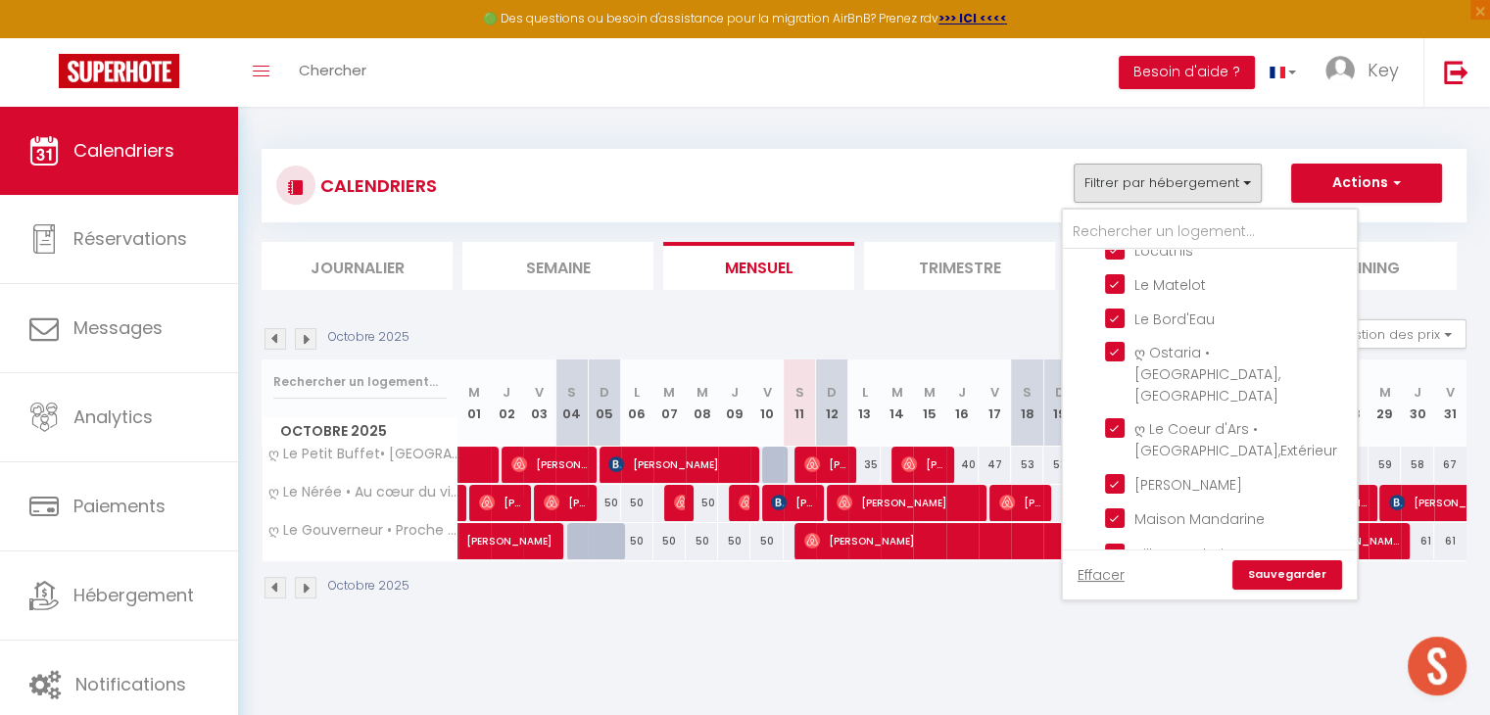
click at [1092, 667] on input "Saintes" at bounding box center [1229, 677] width 294 height 20
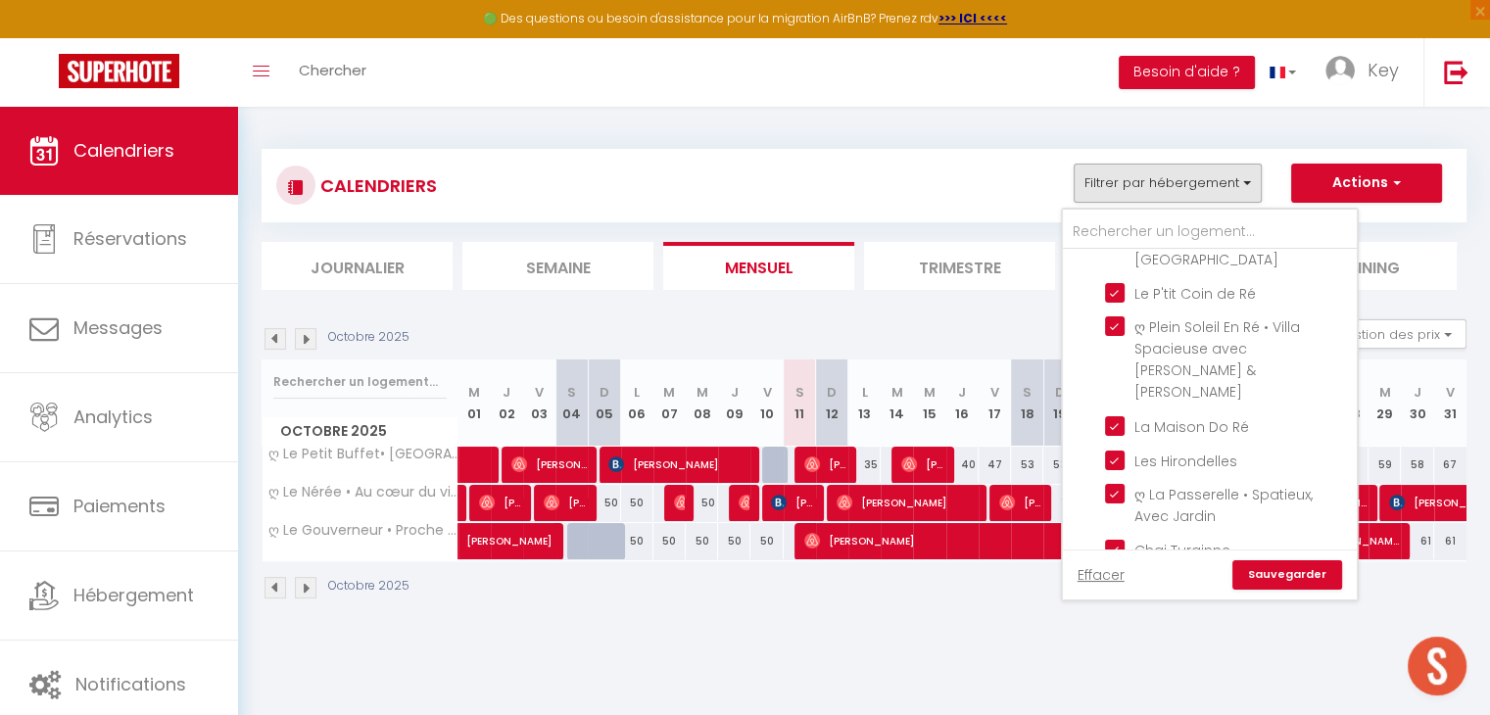
scroll to position [3202, 0]
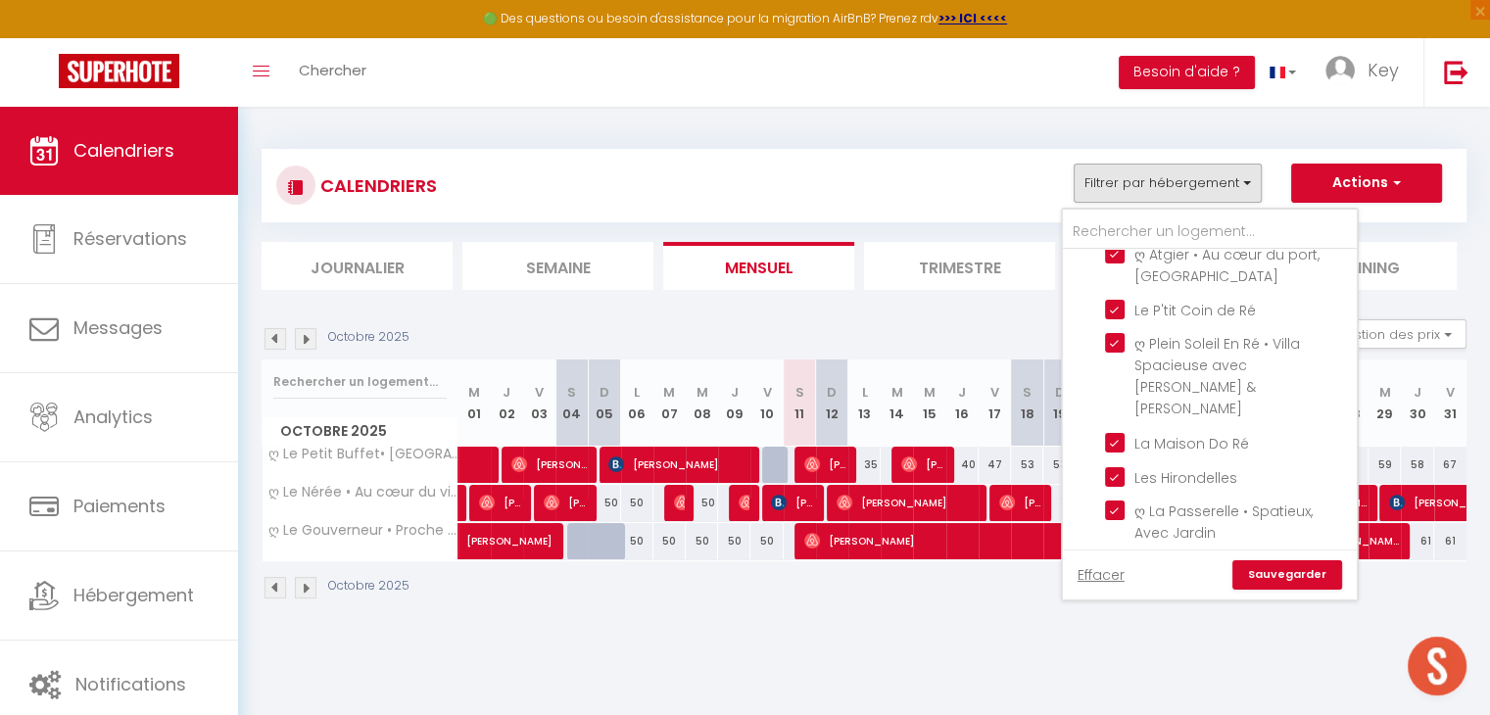
click at [1308, 570] on link "Sauvegarder" at bounding box center [1287, 574] width 110 height 29
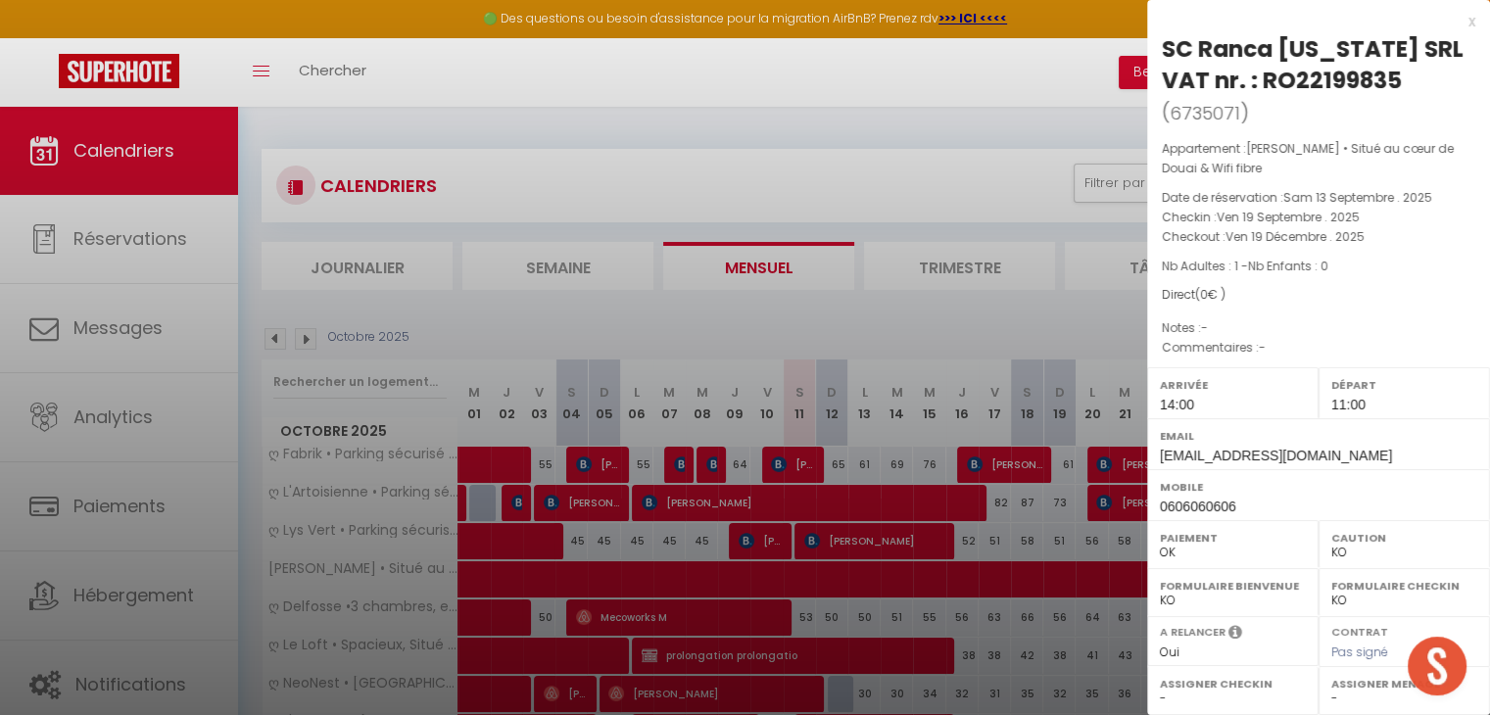
click at [980, 143] on div at bounding box center [745, 357] width 1490 height 715
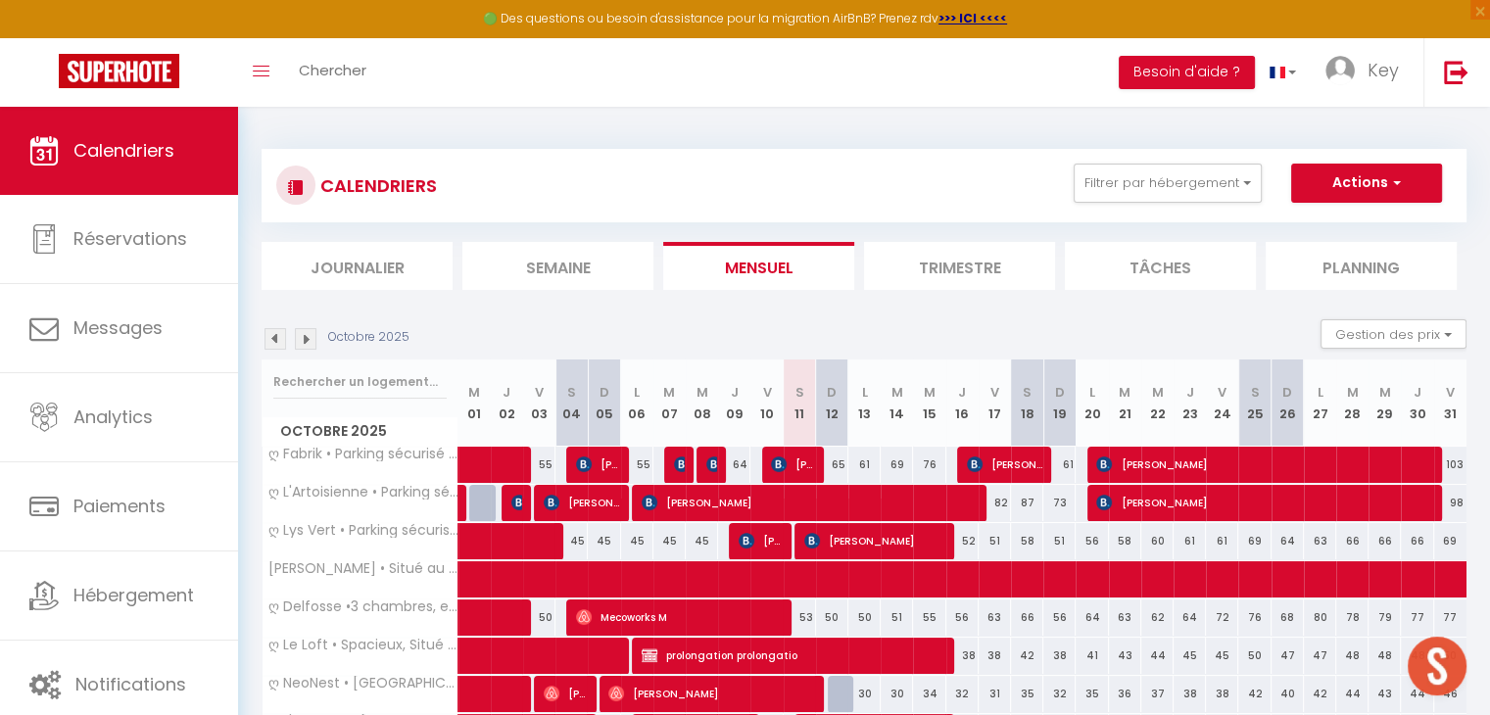
click at [376, 263] on li "Journalier" at bounding box center [357, 266] width 191 height 48
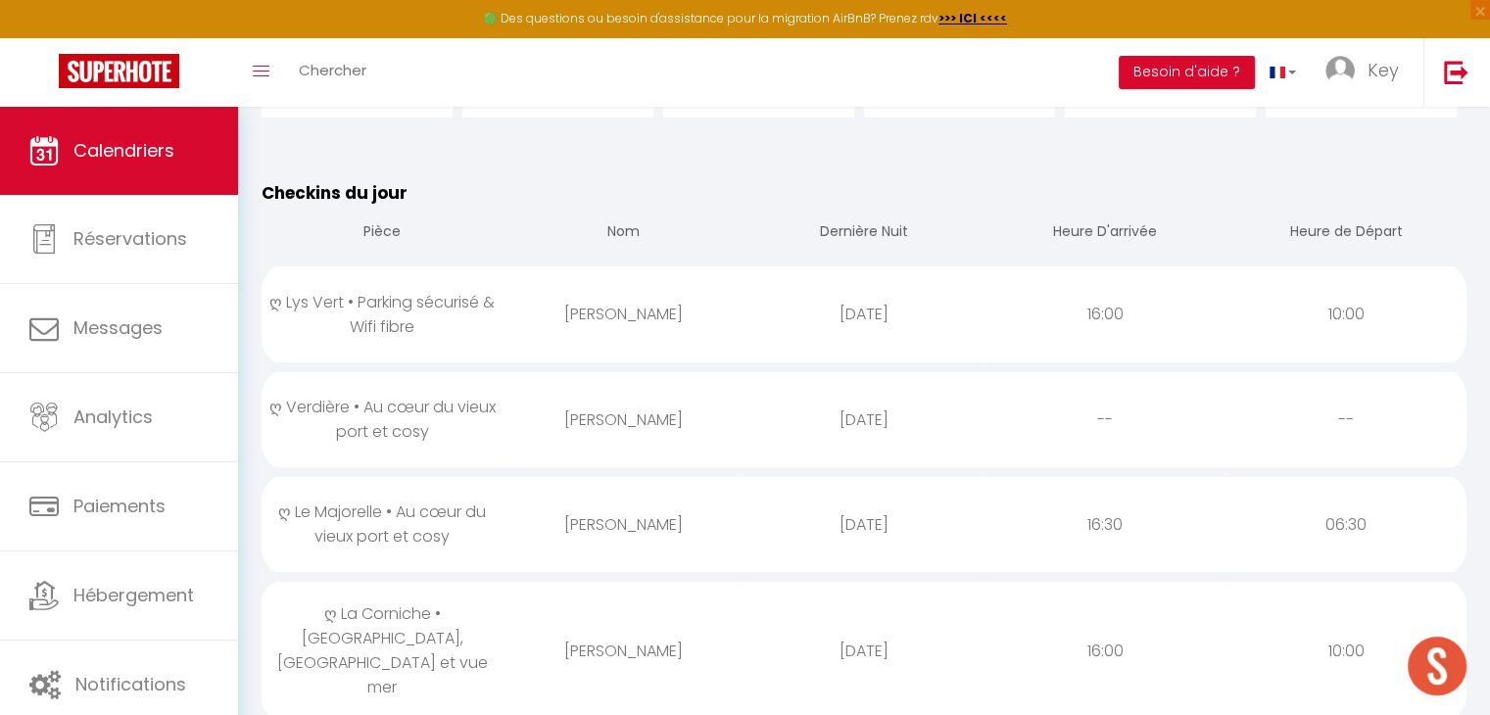
scroll to position [192, 0]
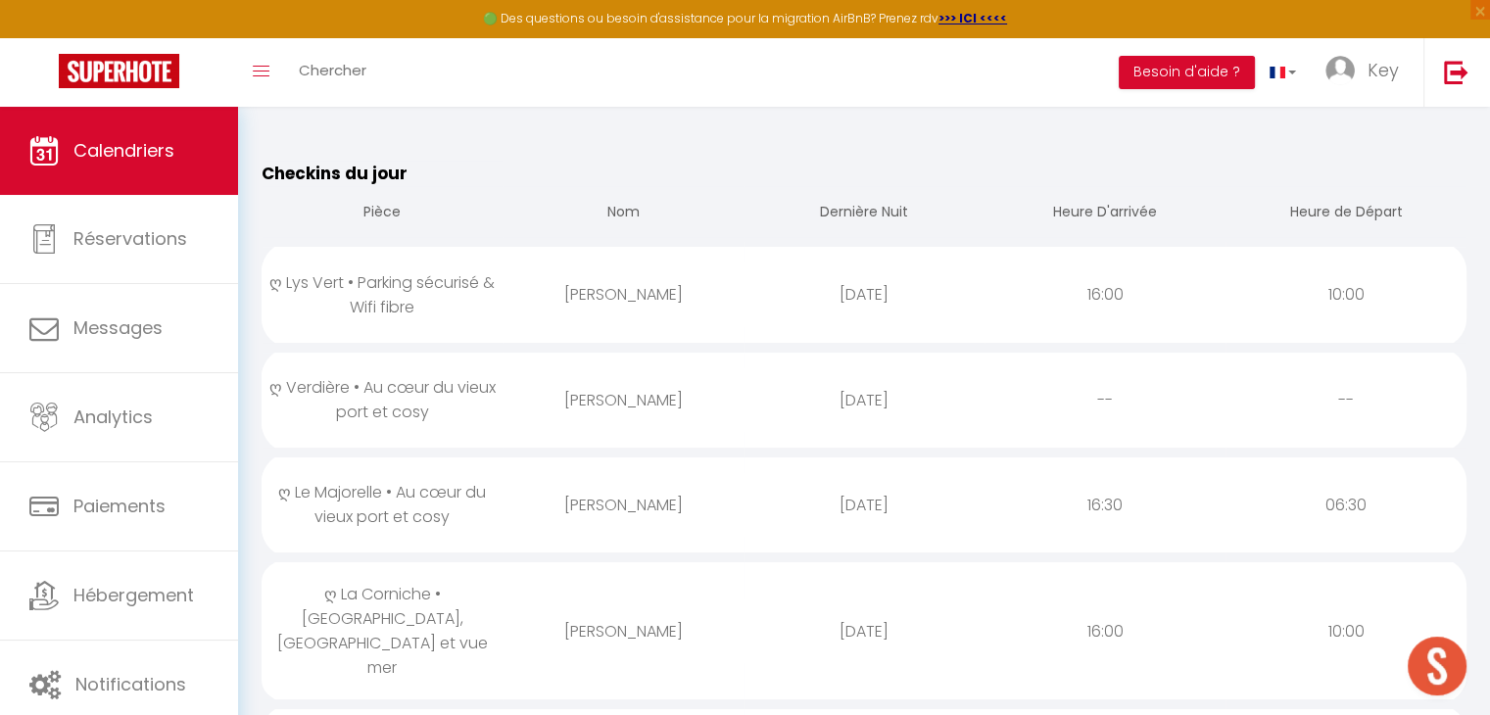
click at [626, 300] on div "[PERSON_NAME]" at bounding box center [623, 295] width 241 height 64
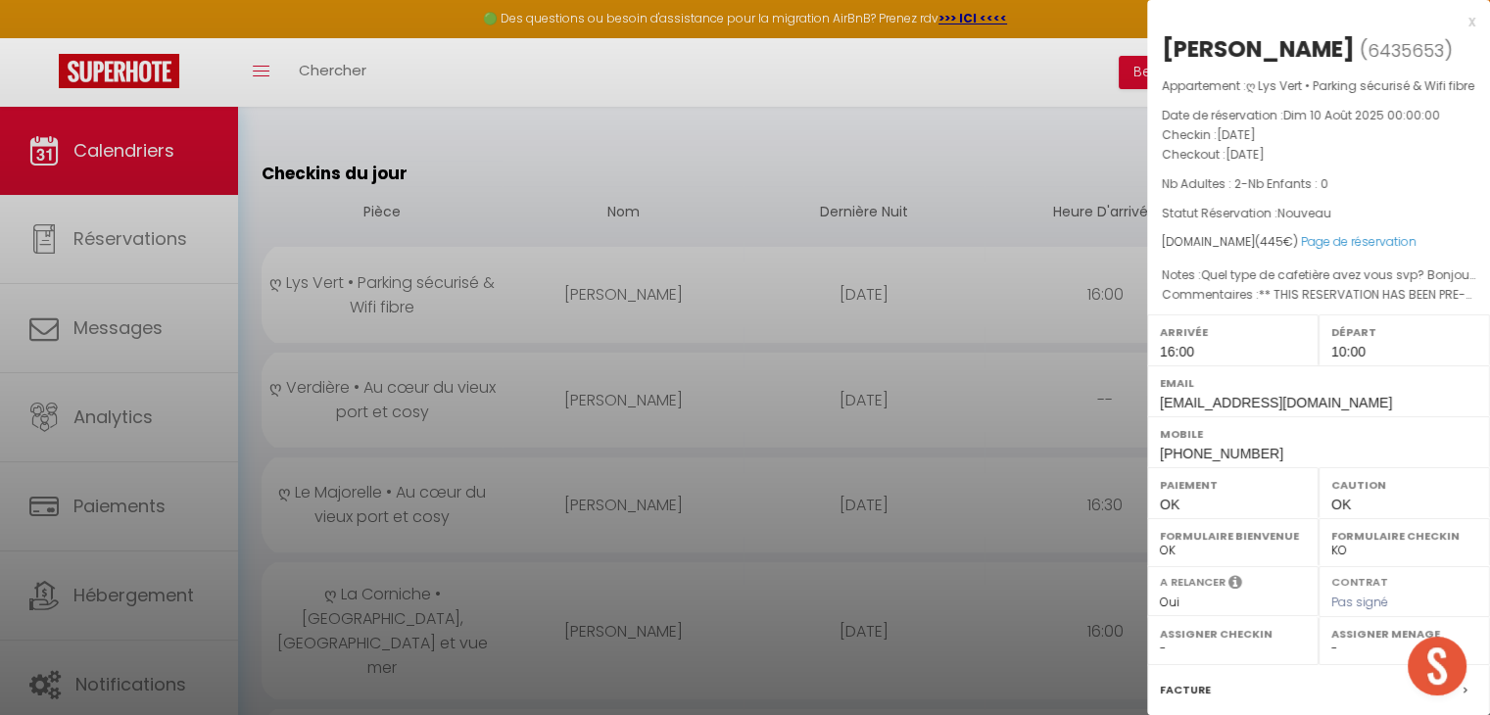
click at [626, 300] on div at bounding box center [745, 357] width 1490 height 715
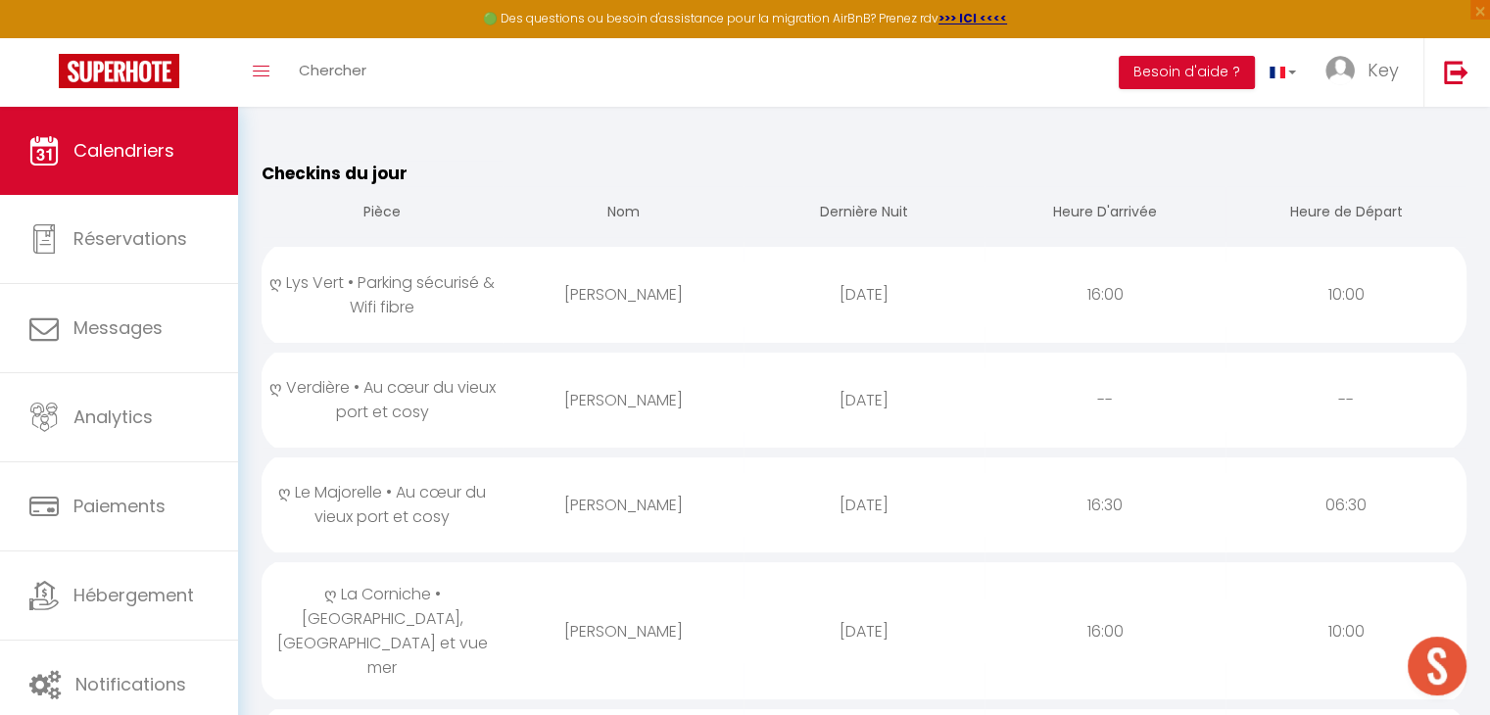
click at [627, 387] on div "[PERSON_NAME]" at bounding box center [623, 400] width 241 height 64
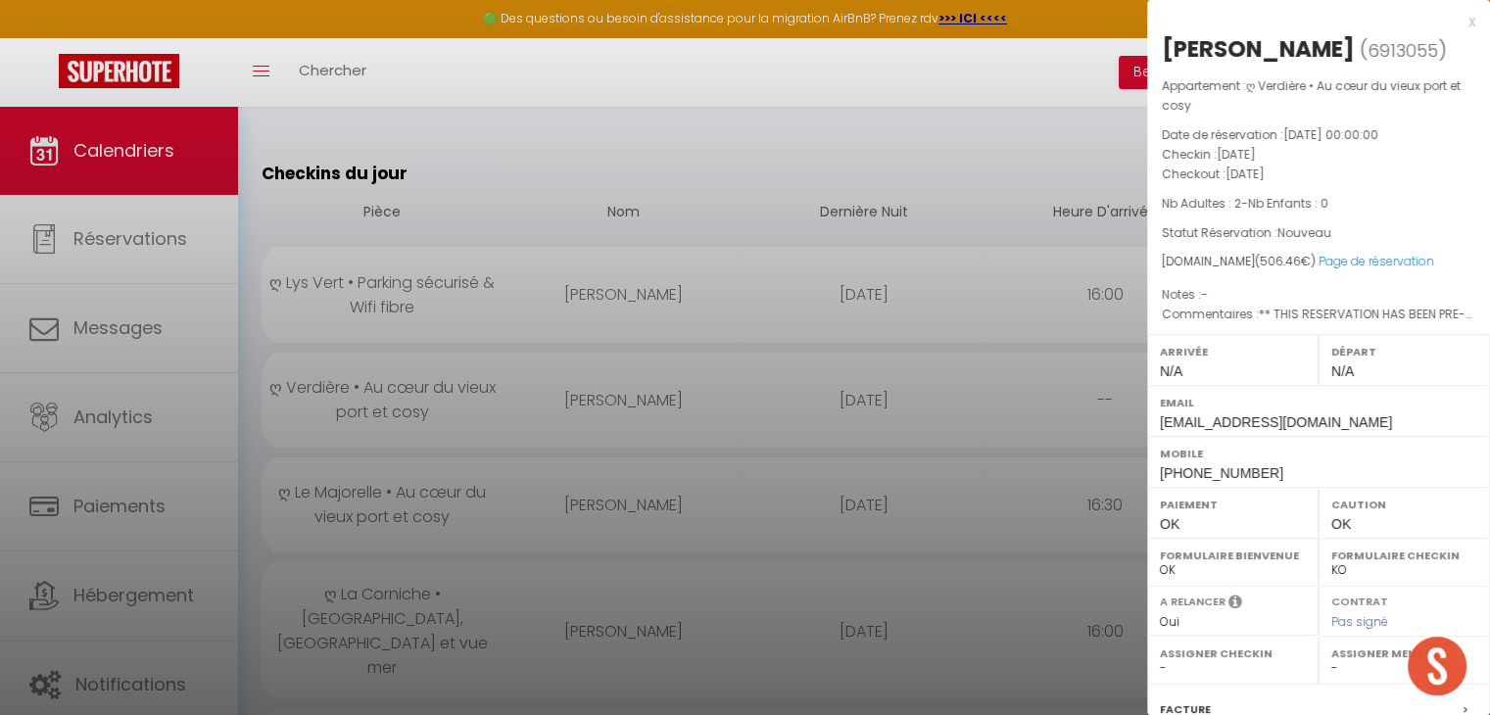
click at [627, 387] on div at bounding box center [745, 357] width 1490 height 715
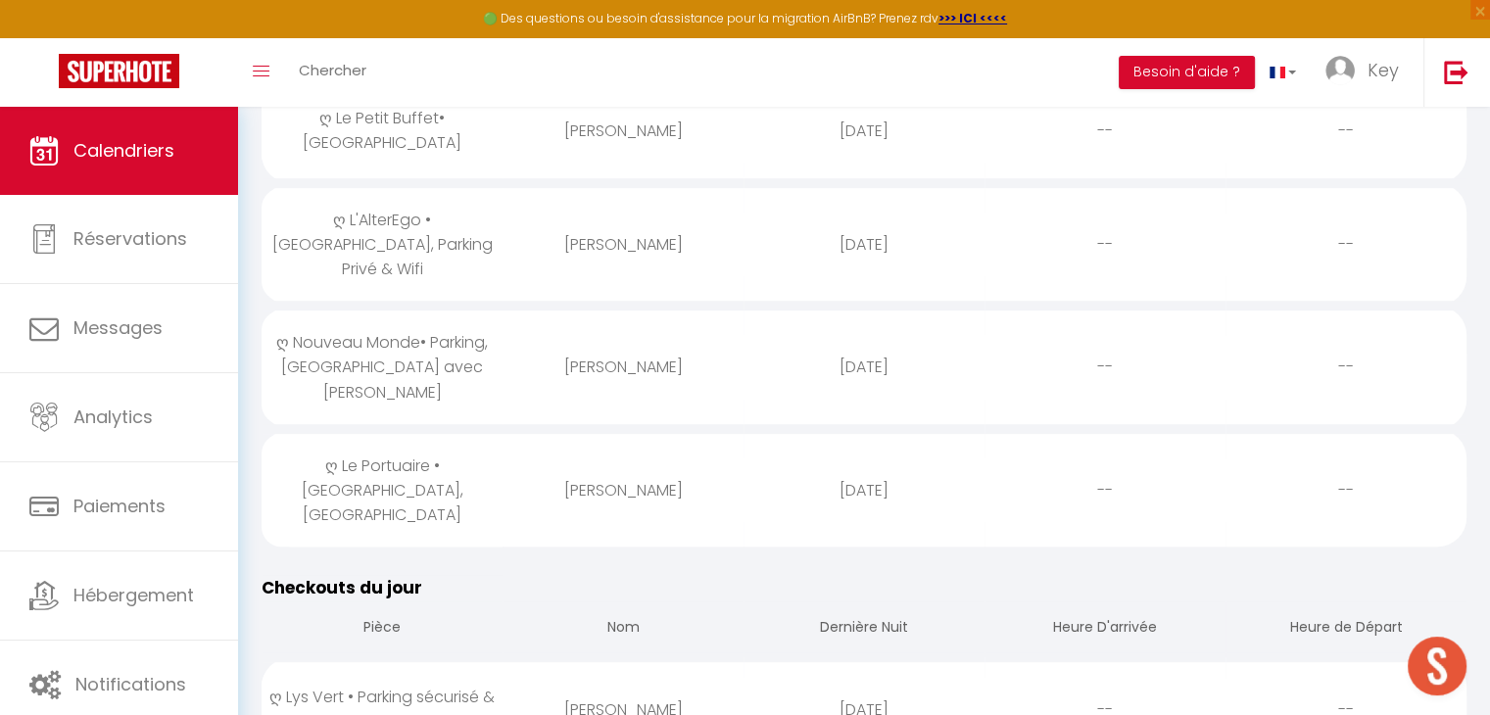
scroll to position [1037, 0]
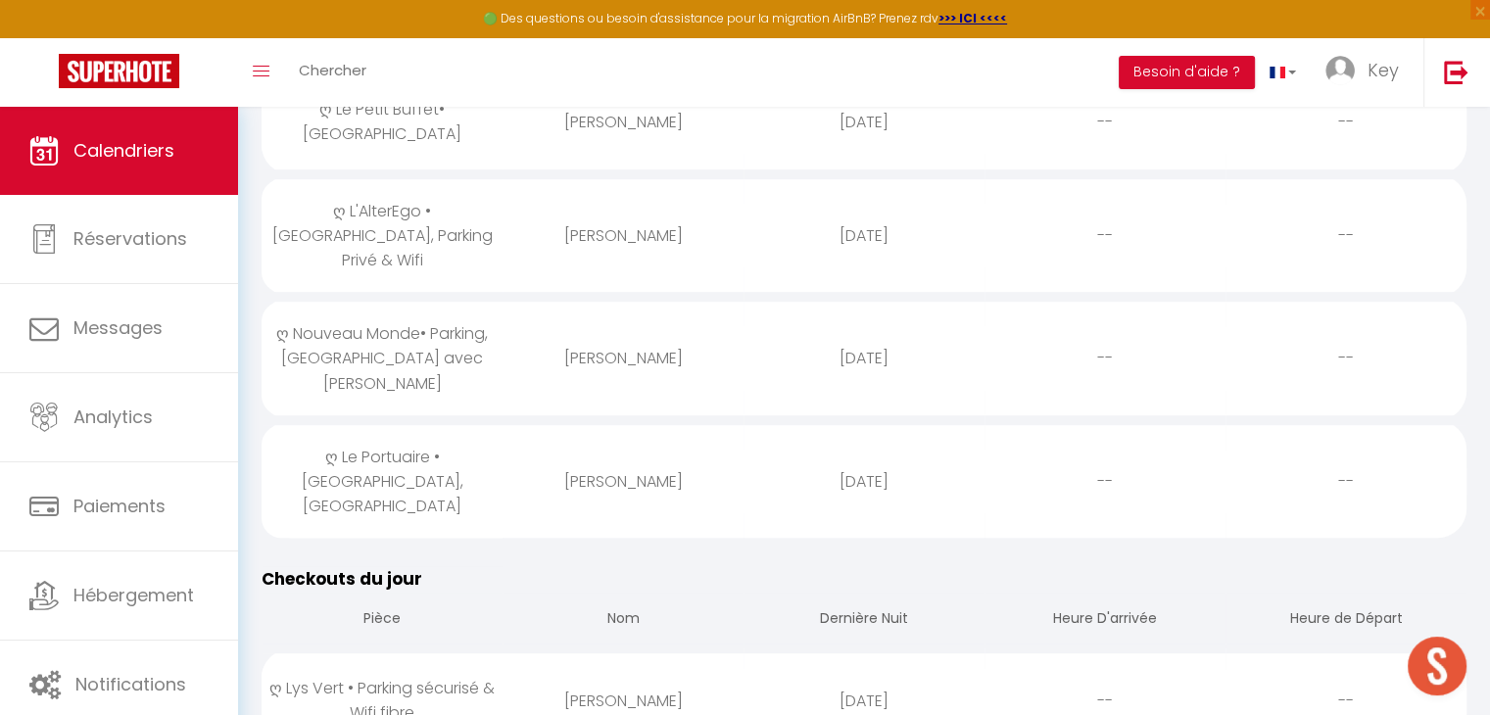
click at [630, 450] on div "[PERSON_NAME]" at bounding box center [623, 482] width 241 height 64
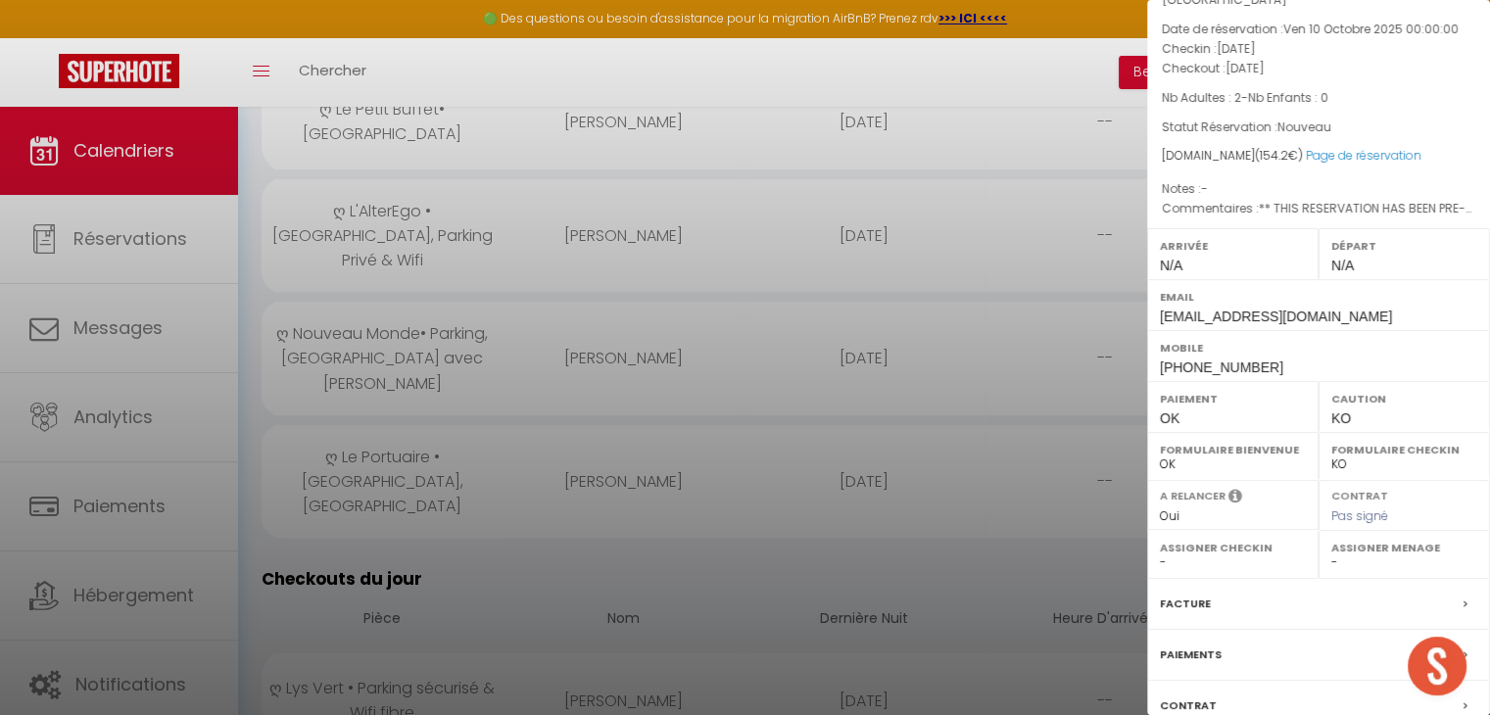
scroll to position [110, 0]
drag, startPoint x: 1250, startPoint y: 361, endPoint x: 1156, endPoint y: 360, distance: 94.0
click at [1156, 360] on div "Mobile [PHONE_NUMBER]" at bounding box center [1318, 351] width 343 height 51
copy span "[PHONE_NUMBER]"
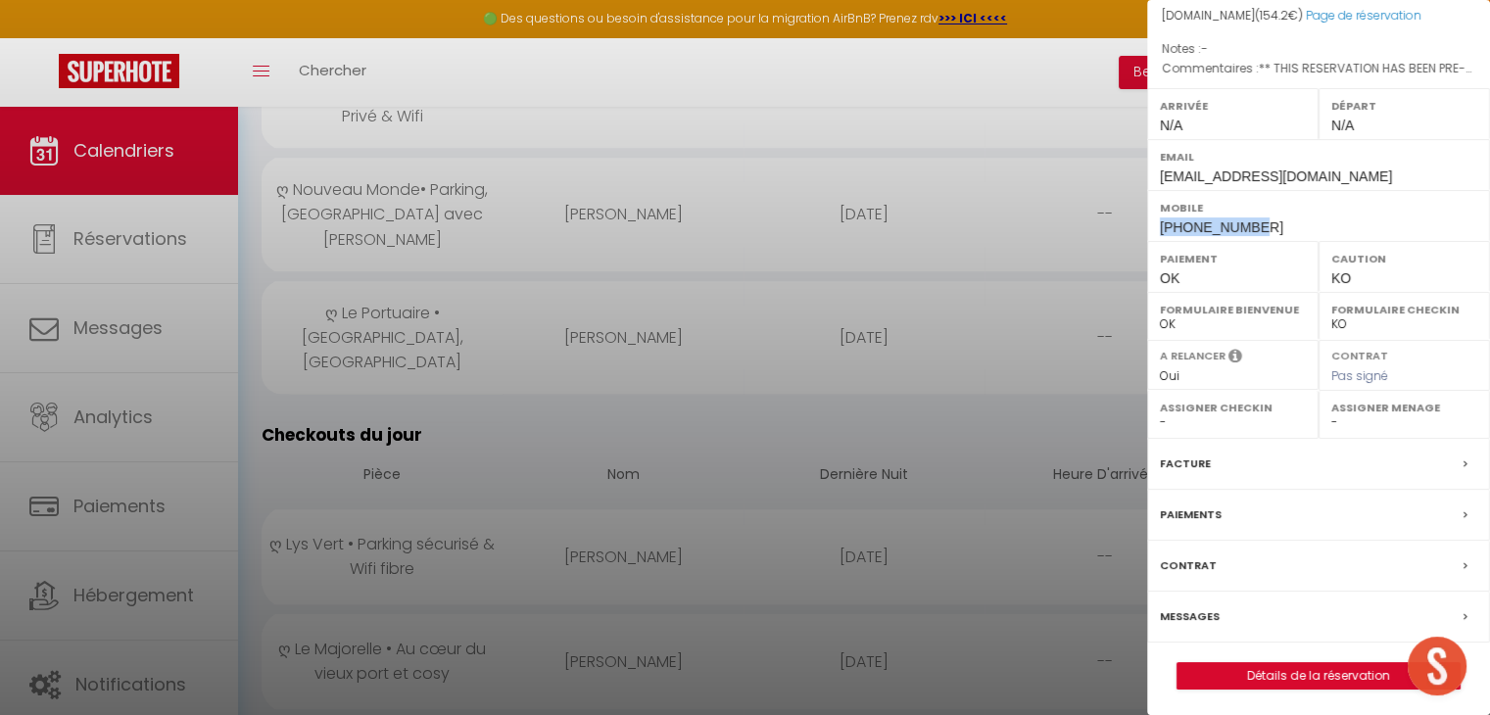
scroll to position [1185, 0]
click at [1203, 606] on label "Messages" at bounding box center [1190, 616] width 60 height 21
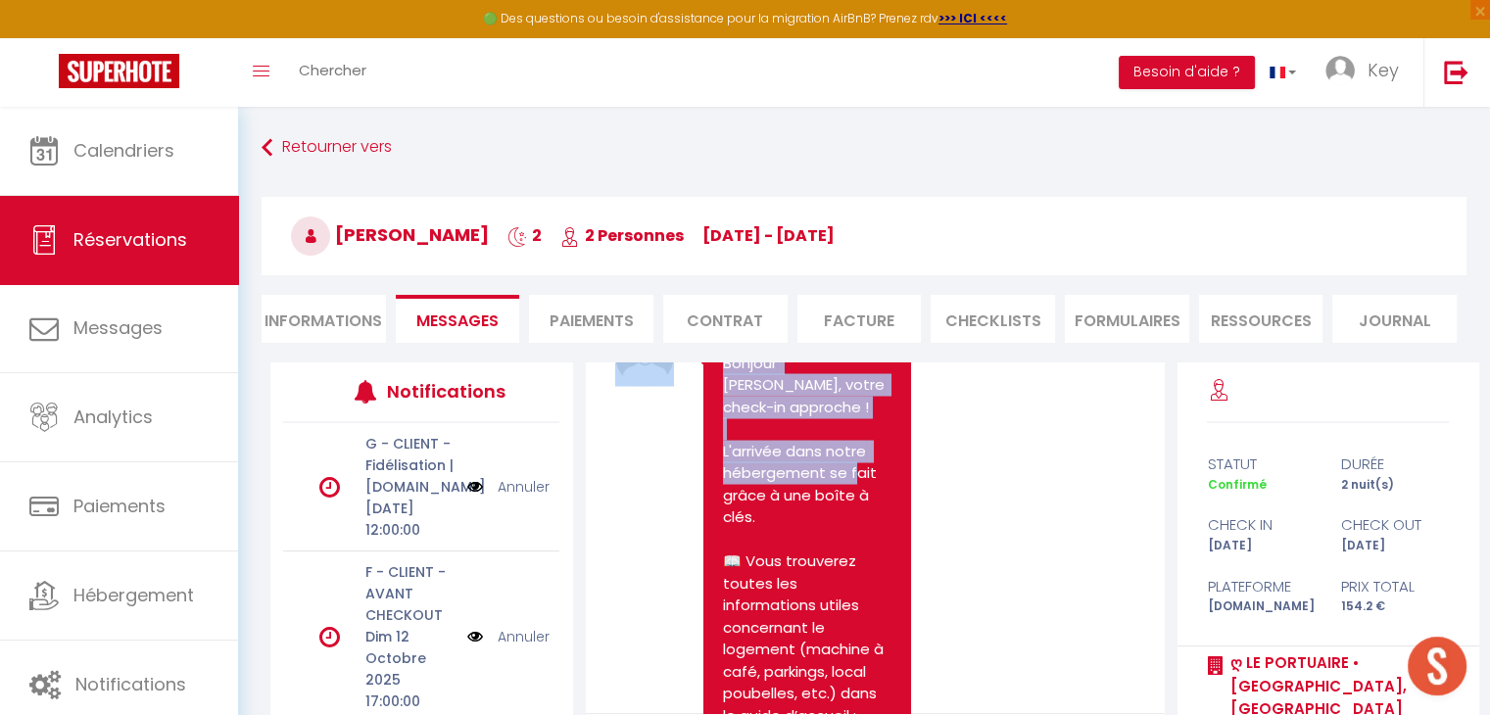
scroll to position [3914, 0]
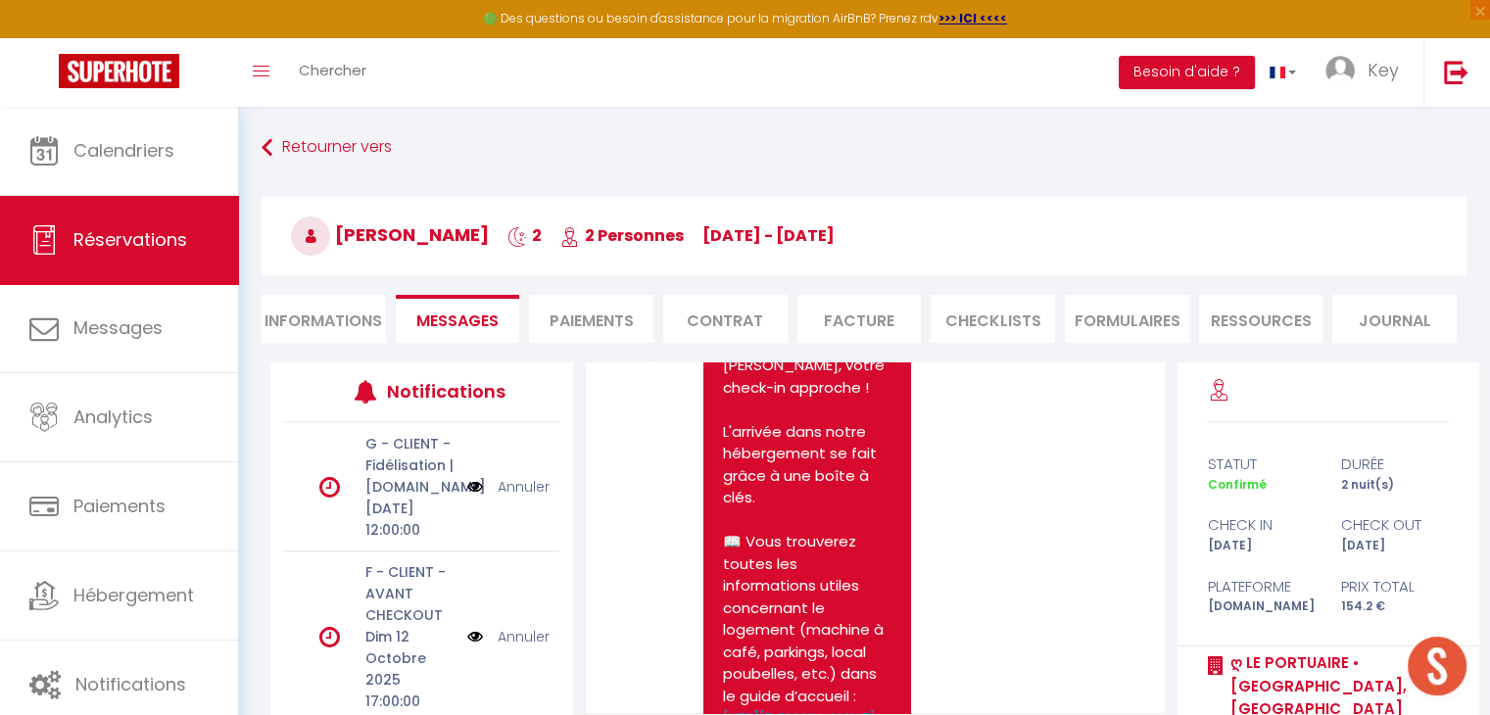
drag, startPoint x: 722, startPoint y: 522, endPoint x: 831, endPoint y: 499, distance: 111.2
copy pre "Loremip Dolors, Ametc adipisc eli seddo eiusmod tempo inc utl et dolo ma aliqua…"
click at [313, 316] on li "Informations" at bounding box center [324, 319] width 124 height 48
